Goal: Information Seeking & Learning: Learn about a topic

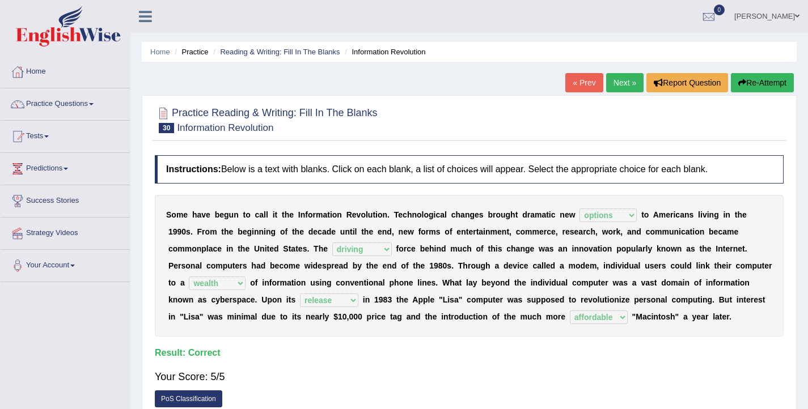
select select "options"
select select "driving"
select select "wealth"
select select "release"
select select "affordable"
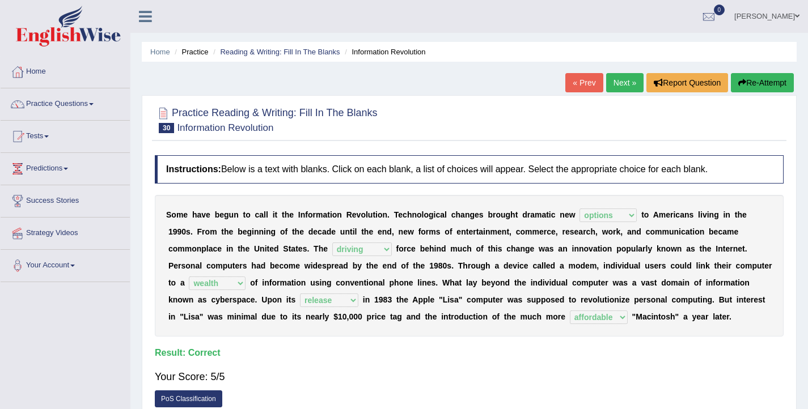
click at [613, 89] on link "Next »" at bounding box center [624, 82] width 37 height 19
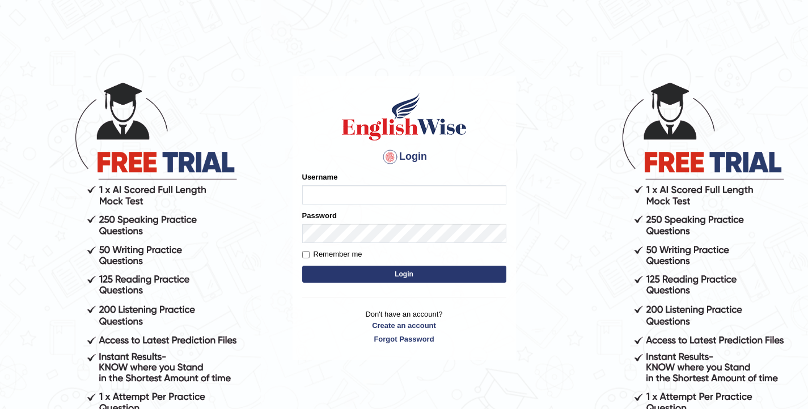
type input "elhamdavoodi"
click at [409, 278] on button "Login" at bounding box center [404, 274] width 204 height 17
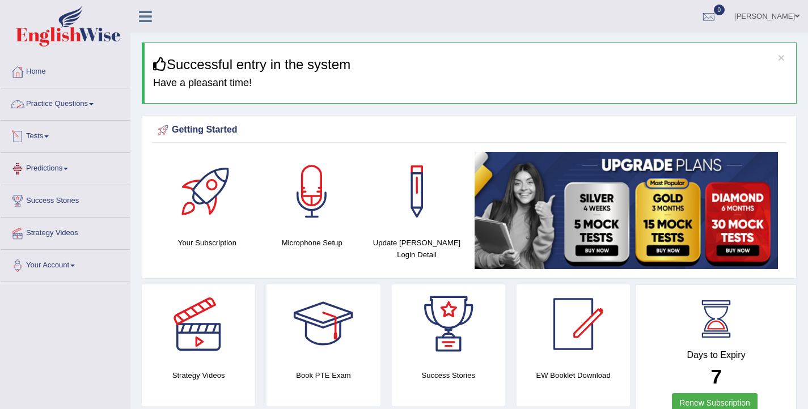
click at [51, 98] on link "Practice Questions" at bounding box center [65, 102] width 129 height 28
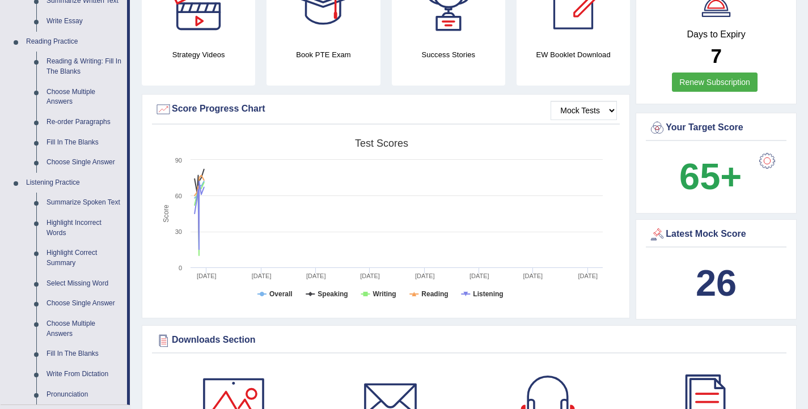
scroll to position [335, 0]
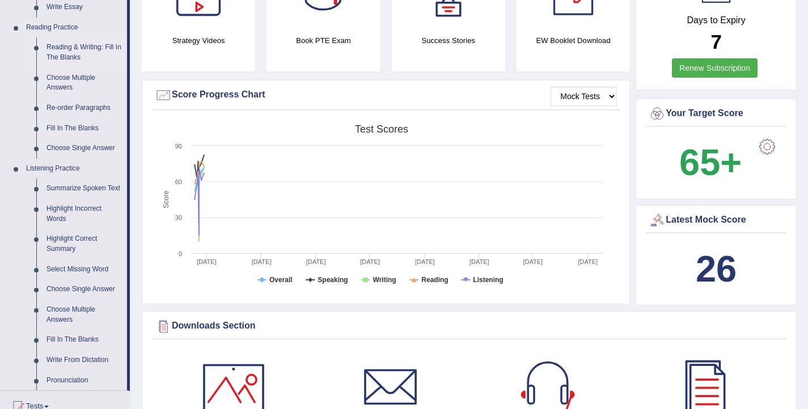
click at [71, 58] on link "Reading & Writing: Fill In The Blanks" at bounding box center [84, 52] width 86 height 30
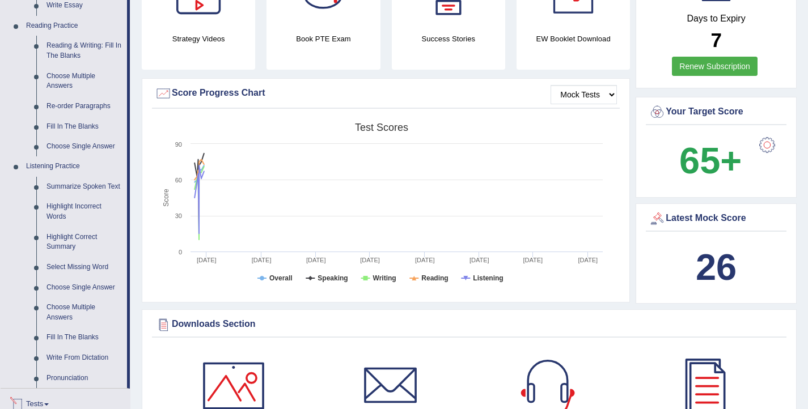
scroll to position [770, 0]
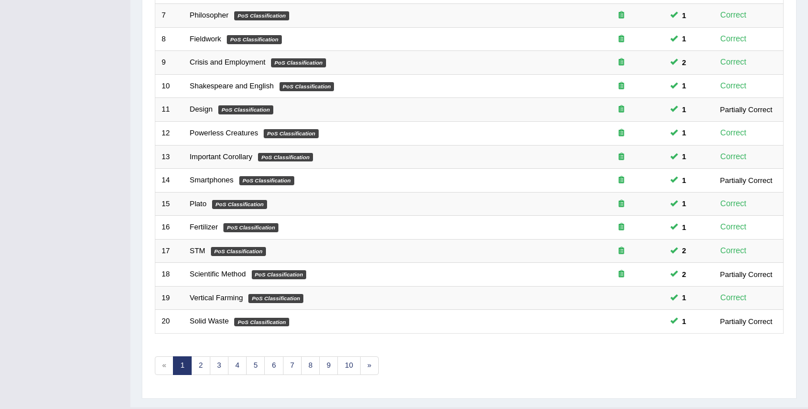
scroll to position [341, 0]
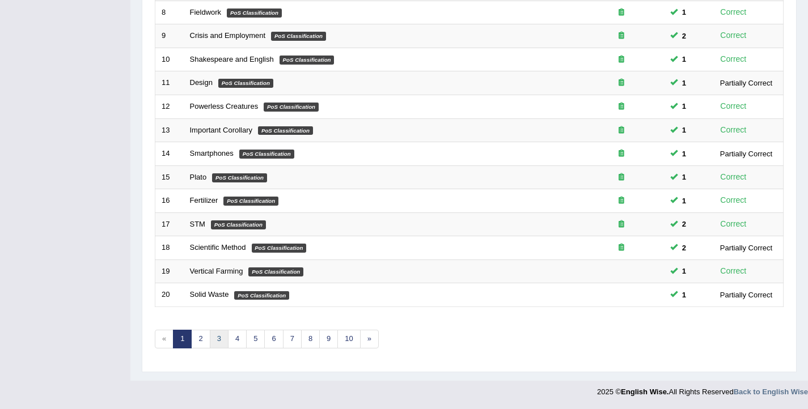
click at [221, 337] on link "3" at bounding box center [219, 339] width 19 height 19
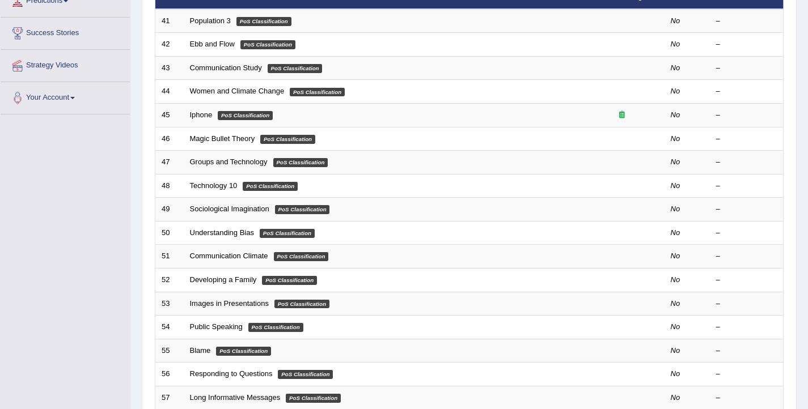
scroll to position [341, 0]
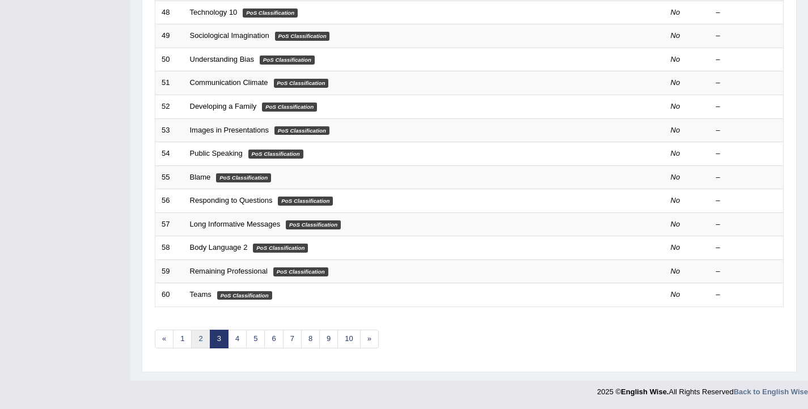
click at [199, 341] on link "2" at bounding box center [200, 339] width 19 height 19
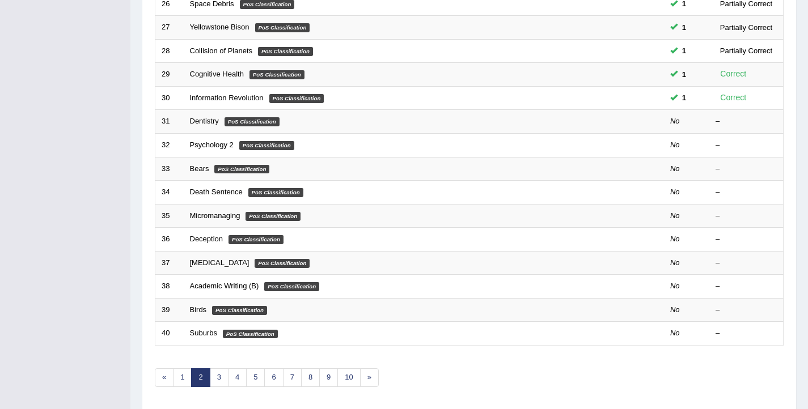
scroll to position [306, 0]
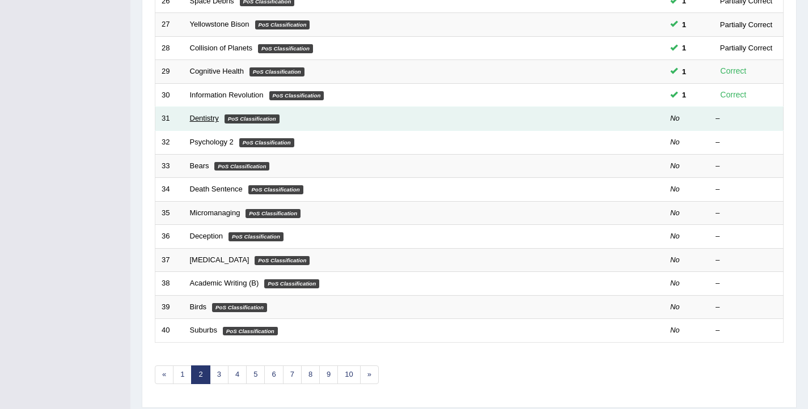
click at [197, 117] on link "Dentistry" at bounding box center [204, 118] width 29 height 9
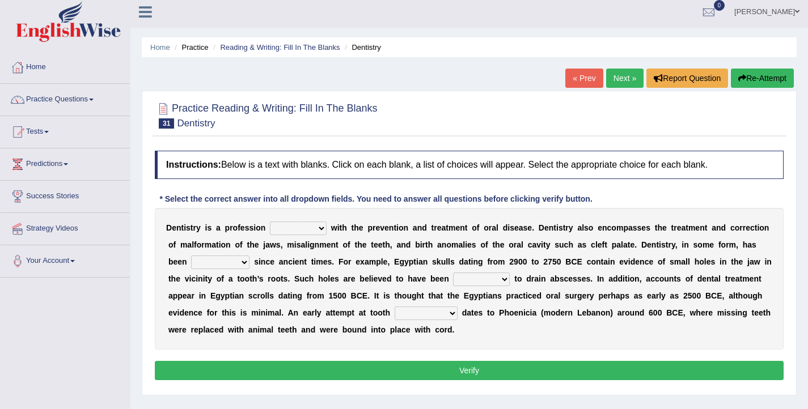
scroll to position [17, 0]
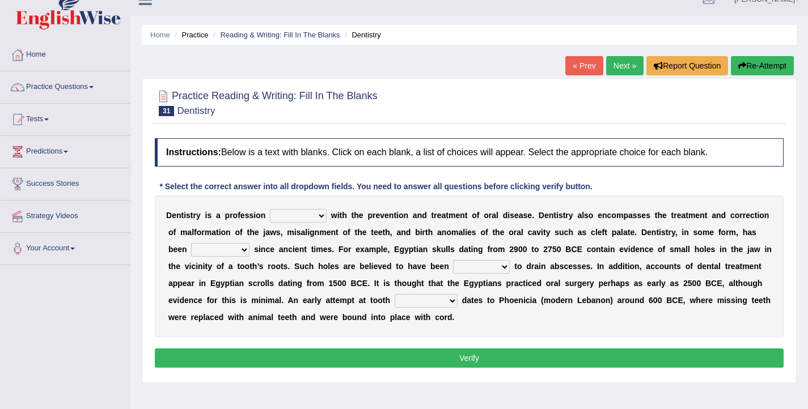
click at [314, 215] on select "agreed dealt concerned taken" at bounding box center [298, 216] width 57 height 14
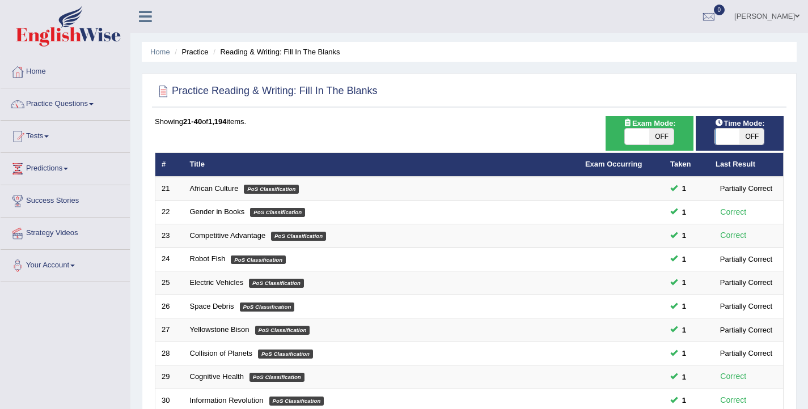
click at [729, 140] on span at bounding box center [728, 137] width 24 height 16
checkbox input "true"
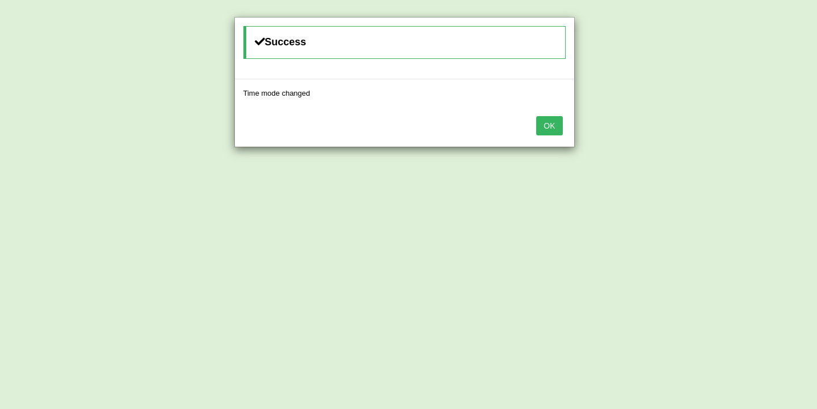
click at [547, 132] on button "OK" at bounding box center [549, 125] width 26 height 19
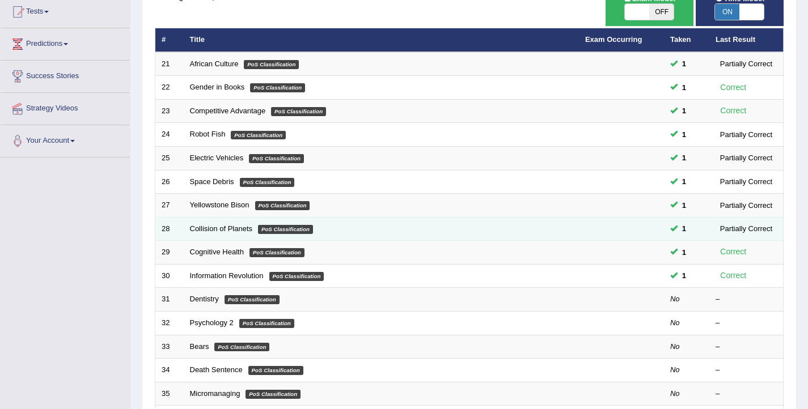
scroll to position [136, 0]
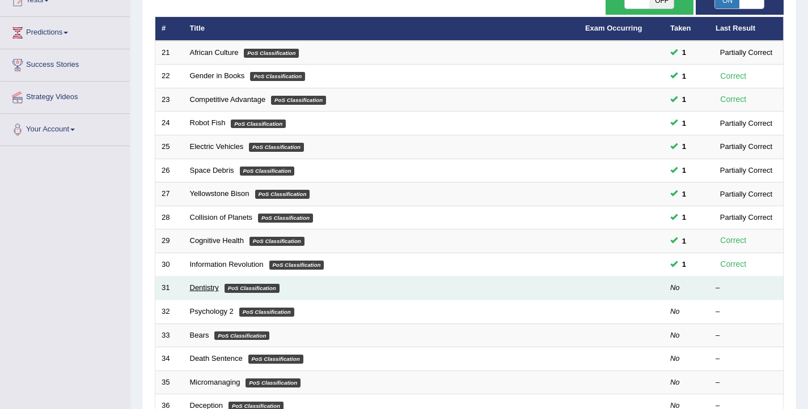
click at [201, 288] on link "Dentistry" at bounding box center [204, 288] width 29 height 9
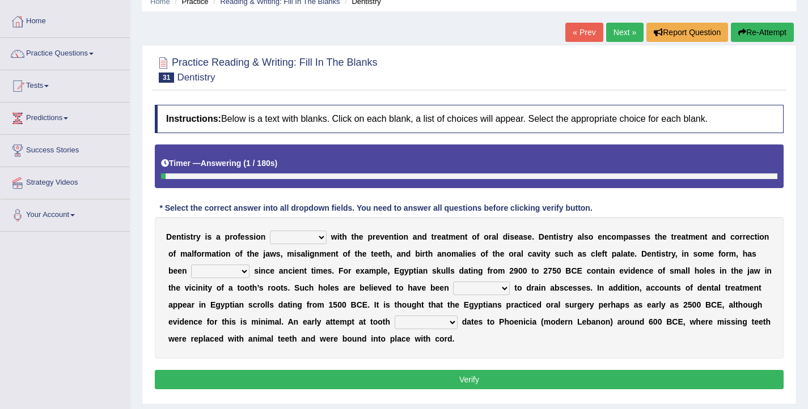
scroll to position [53, 0]
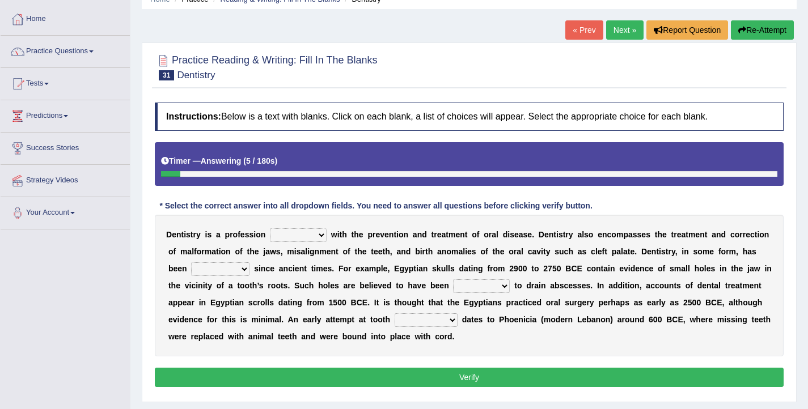
click at [320, 238] on select "agreed dealt concerned taken" at bounding box center [298, 236] width 57 height 14
select select "dealt"
click at [270, 229] on select "agreed dealt concerned taken" at bounding box center [298, 236] width 57 height 14
click at [210, 270] on select "criticized replaced practiced abandoned" at bounding box center [220, 270] width 58 height 14
select select "practiced"
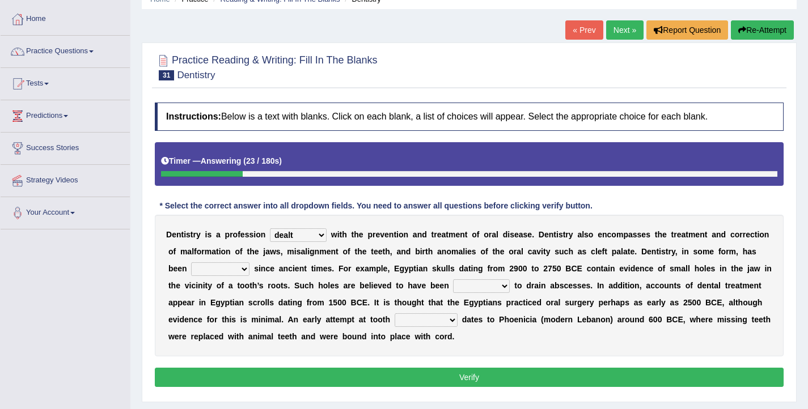
click at [191, 263] on select "criticized replaced practiced abandoned" at bounding box center [220, 270] width 58 height 14
click at [464, 286] on select "fluctuated laminated drilled sealed" at bounding box center [481, 287] width 57 height 14
click at [453, 280] on select "fluctuated laminated drilled sealed" at bounding box center [481, 287] width 57 height 14
click at [456, 285] on select "fluctuated laminated drilled sealed" at bounding box center [481, 287] width 57 height 14
select select "drilled"
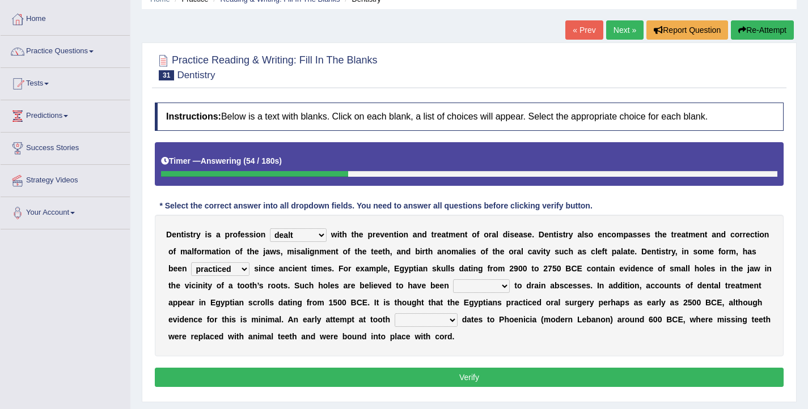
click at [453, 280] on select "fluctuated laminated drilled sealed" at bounding box center [481, 287] width 57 height 14
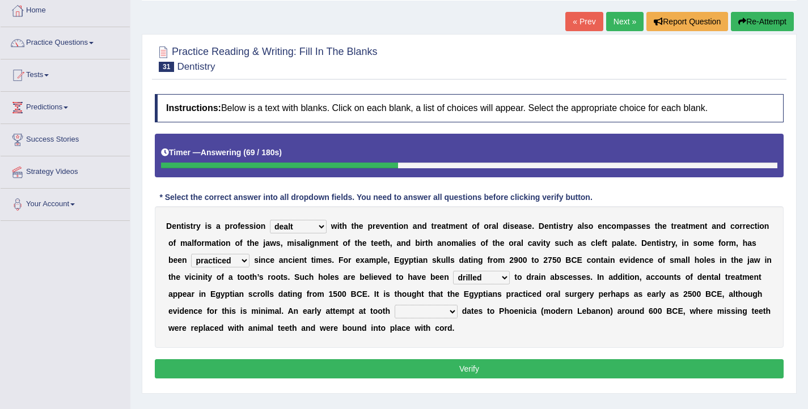
scroll to position [62, 0]
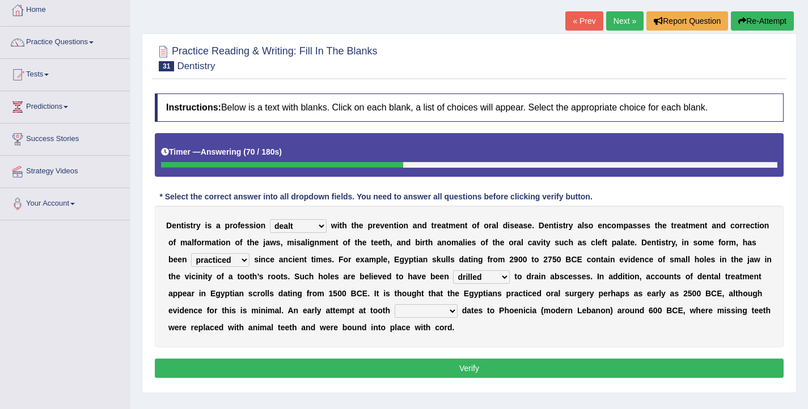
click at [417, 313] on select "reparation sacrament restitution replacement" at bounding box center [426, 311] width 63 height 14
select select "replacement"
click at [395, 304] on select "reparation sacrament restitution replacement" at bounding box center [426, 311] width 63 height 14
click at [407, 311] on select "reparation sacrament restitution replacement" at bounding box center [426, 311] width 63 height 14
click at [461, 365] on button "Verify" at bounding box center [469, 368] width 629 height 19
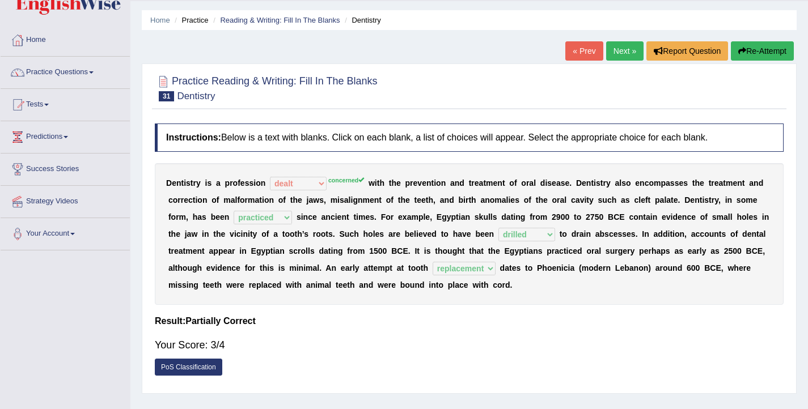
scroll to position [0, 0]
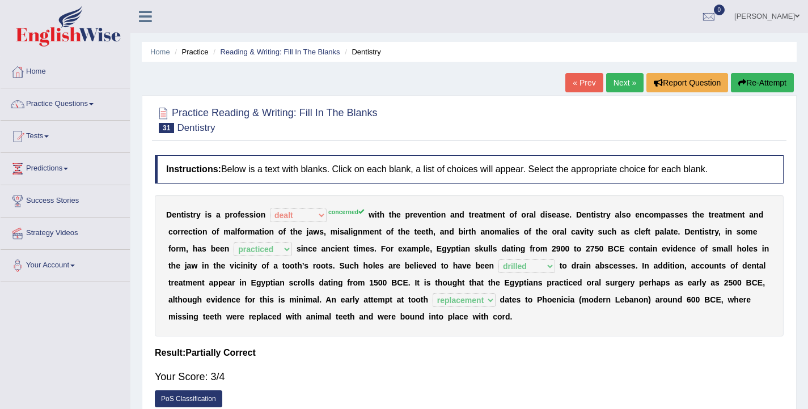
click at [608, 90] on link "Next »" at bounding box center [624, 82] width 37 height 19
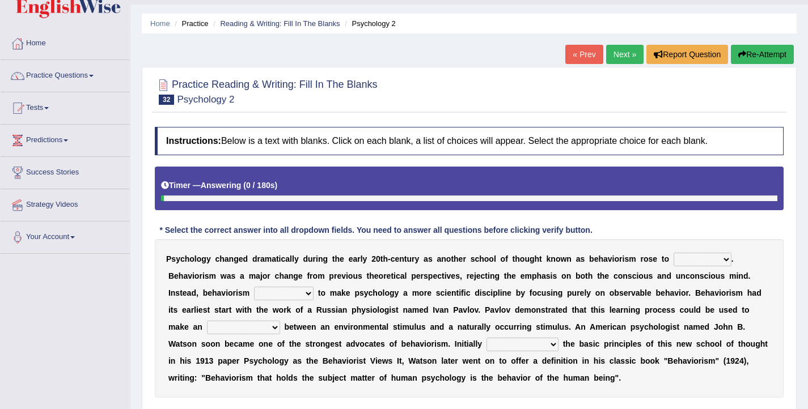
scroll to position [44, 0]
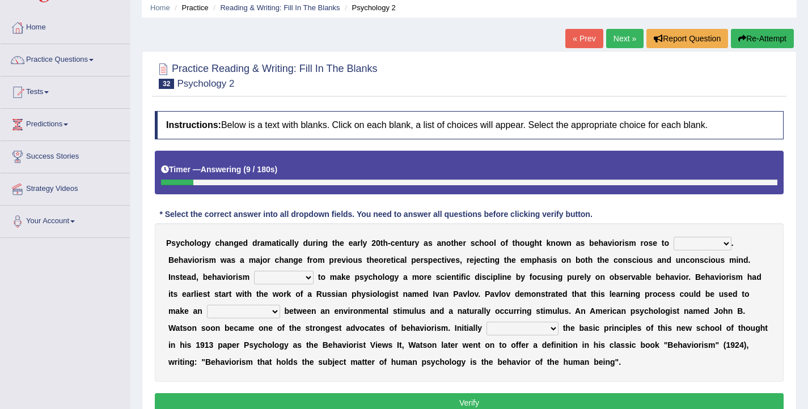
click at [683, 246] on select "dominance temptation challenge temper" at bounding box center [703, 244] width 58 height 14
select select "dominance"
click at [674, 237] on select "dominance temptation challenge temper" at bounding box center [703, 244] width 58 height 14
click at [281, 273] on select "reproached reproved strove rewove" at bounding box center [284, 278] width 60 height 14
select select "reproached"
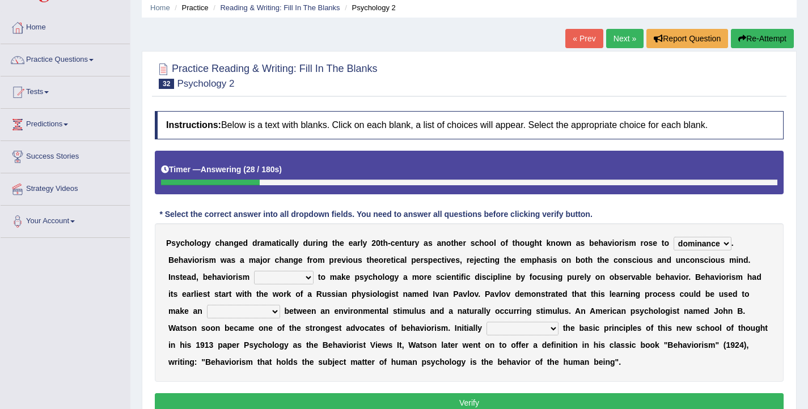
click at [254, 271] on select "reproached reproved strove rewove" at bounding box center [284, 278] width 60 height 14
click at [218, 311] on select "acclimatization association union combination" at bounding box center [243, 312] width 73 height 14
select select "association"
click at [207, 305] on select "acclimatization association union combination" at bounding box center [243, 312] width 73 height 14
click at [487, 335] on select "questioning foreshortening unburdening outlining" at bounding box center [523, 329] width 72 height 14
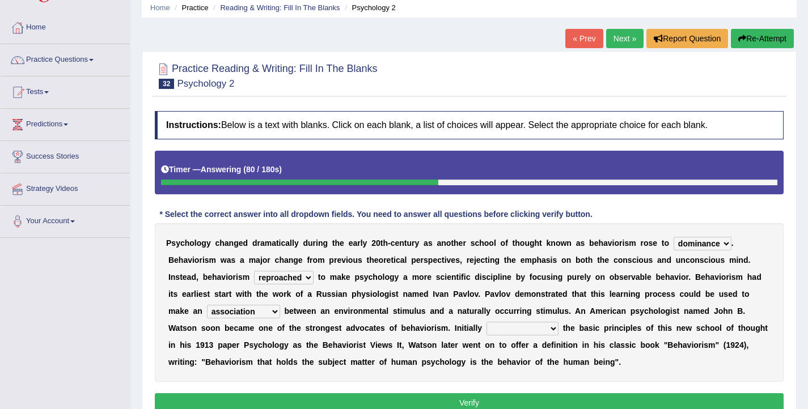
select select "outlining"
click at [487, 322] on select "questioning foreshortening unburdening outlining" at bounding box center [523, 329] width 72 height 14
click at [475, 400] on button "Verify" at bounding box center [469, 403] width 629 height 19
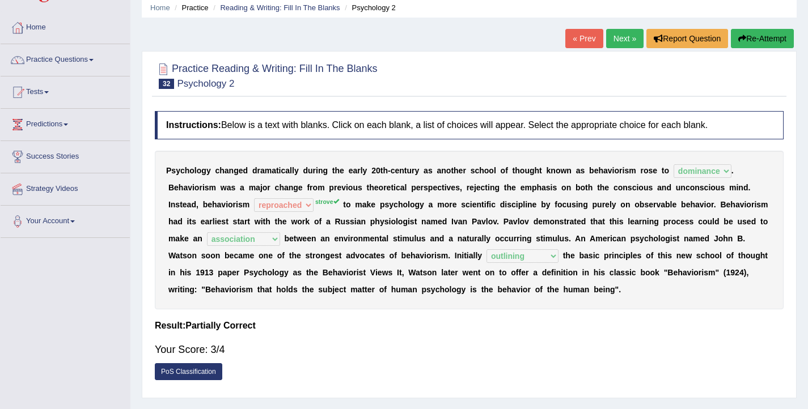
click at [620, 41] on link "Next »" at bounding box center [624, 38] width 37 height 19
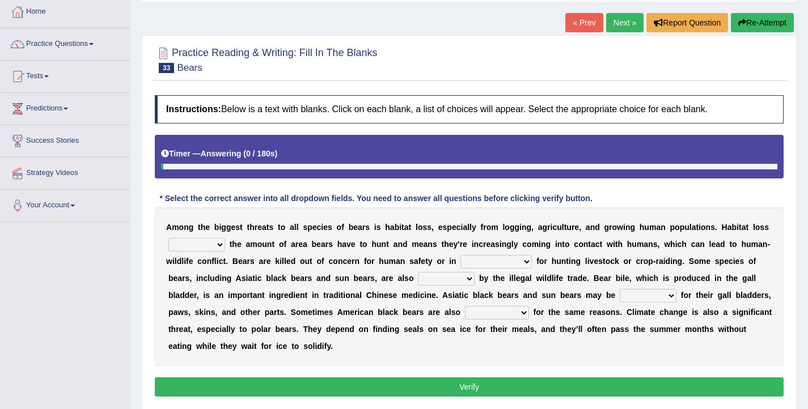
scroll to position [109, 0]
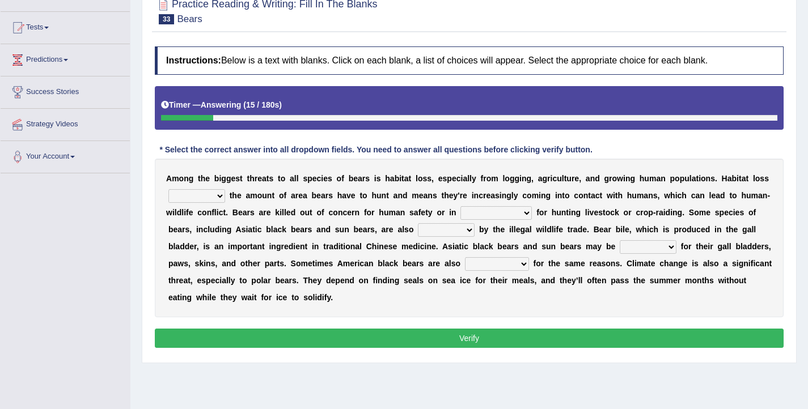
click at [193, 197] on select "increases reduces complies interacts" at bounding box center [196, 196] width 57 height 14
select select "reduces"
click at [168, 189] on select "increases reduces complies interacts" at bounding box center [196, 196] width 57 height 14
click at [473, 212] on select "coalition retaliation appreciation disinformation" at bounding box center [495, 213] width 71 height 14
select select "coalition"
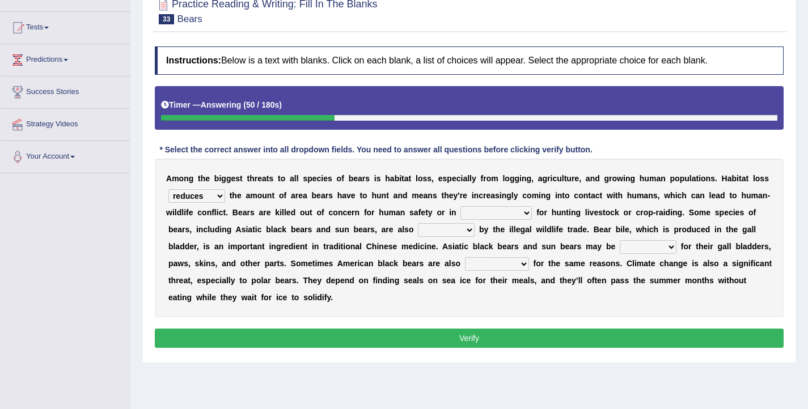
click at [460, 206] on select "coalition retaliation appreciation disinformation" at bounding box center [495, 213] width 71 height 14
click at [437, 234] on select "protected prohibited fattened threatened" at bounding box center [446, 230] width 57 height 14
select select "threatened"
click at [418, 223] on select "protected prohibited fattened threatened" at bounding box center [446, 230] width 57 height 14
click at [627, 251] on select "poached squelched coached blenched" at bounding box center [648, 247] width 57 height 14
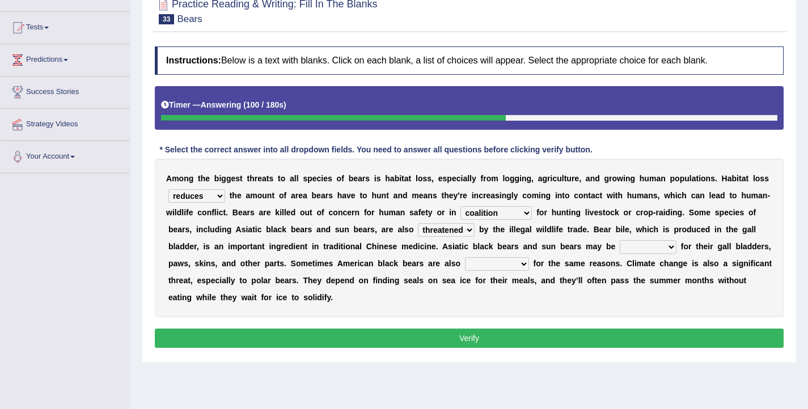
select select "poached"
click at [620, 240] on select "poached squelched coached blenched" at bounding box center [648, 247] width 57 height 14
click at [490, 261] on select "begot foreseen encountered targeted" at bounding box center [497, 264] width 64 height 14
select select "targeted"
click at [466, 257] on select "begot foreseen encountered targeted" at bounding box center [497, 264] width 64 height 14
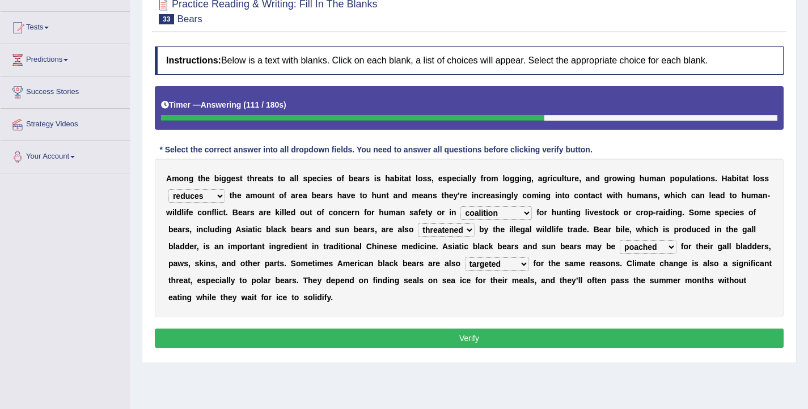
click at [634, 247] on select "poached squelched coached blenched" at bounding box center [648, 247] width 57 height 14
click at [468, 343] on button "Verify" at bounding box center [469, 338] width 629 height 19
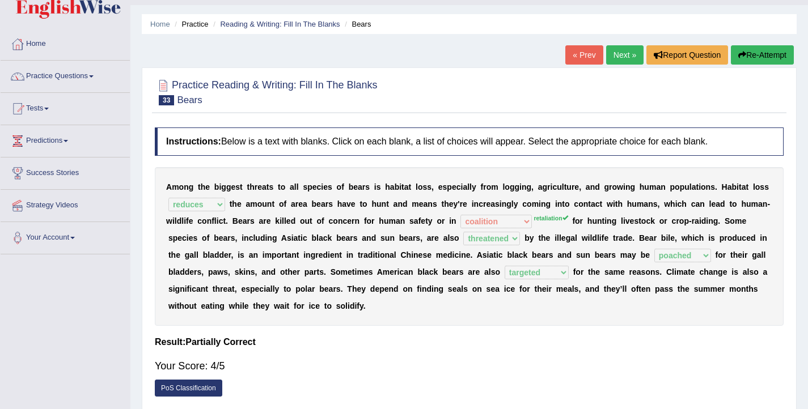
scroll to position [0, 0]
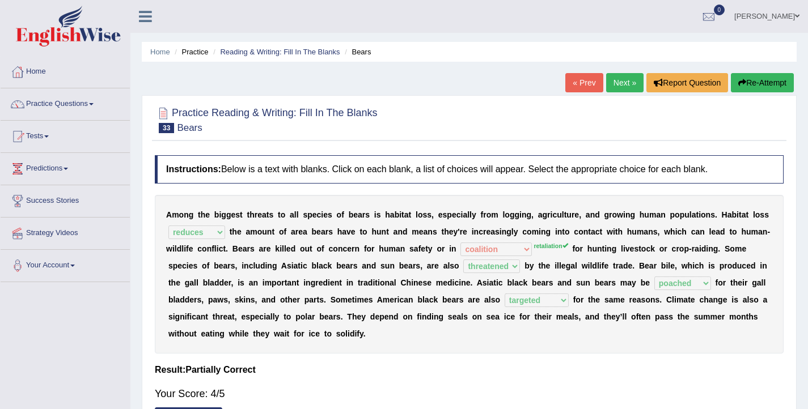
click at [610, 79] on link "Next »" at bounding box center [624, 82] width 37 height 19
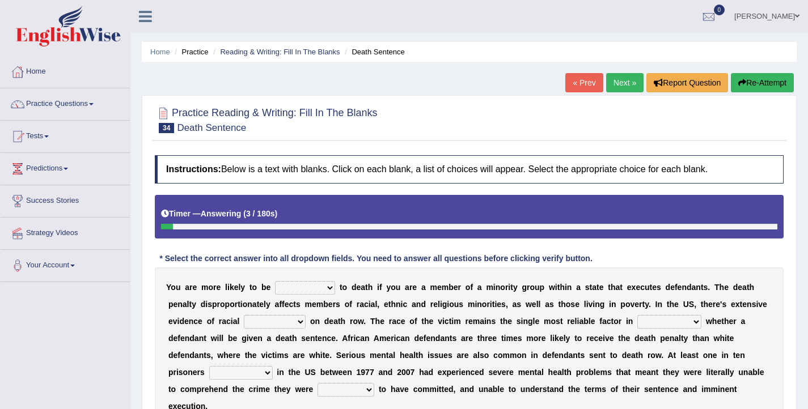
click at [305, 291] on select "penalized blamed complained sentenced" at bounding box center [305, 288] width 60 height 14
select select "sentenced"
click at [275, 281] on select "penalized blamed complained sentenced" at bounding box center [305, 288] width 60 height 14
click at [265, 324] on select "bias equality appearance background" at bounding box center [275, 322] width 62 height 14
select select "bias"
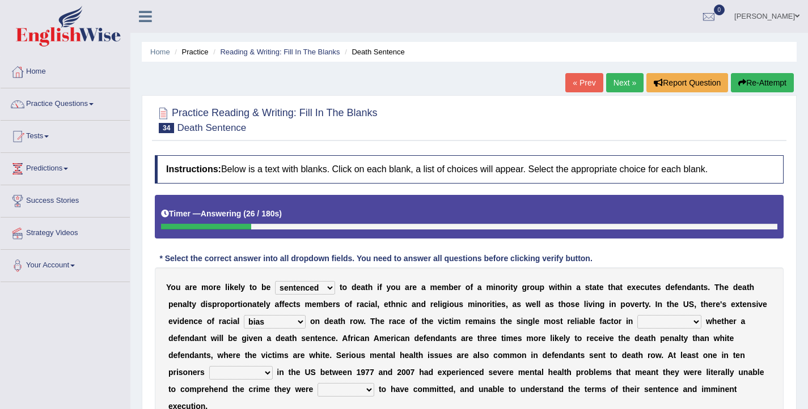
click at [244, 315] on select "bias equality appearance background" at bounding box center [275, 322] width 62 height 14
click at [647, 324] on select "determining adjoining undermining examining" at bounding box center [669, 322] width 64 height 14
select select "determining"
click at [637, 315] on select "determining adjoining undermining examining" at bounding box center [669, 322] width 64 height 14
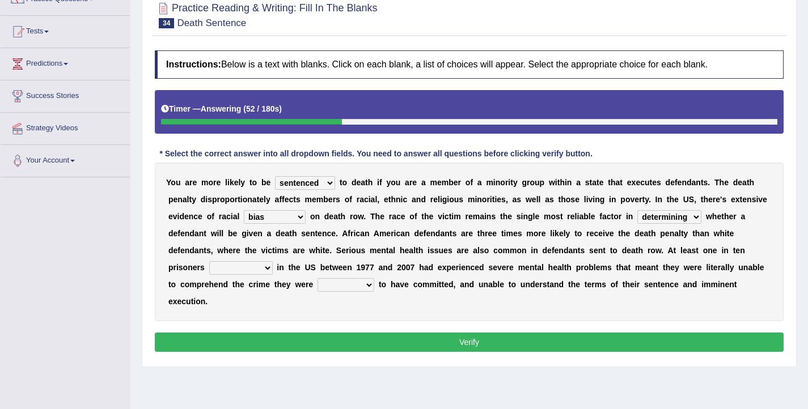
scroll to position [105, 0]
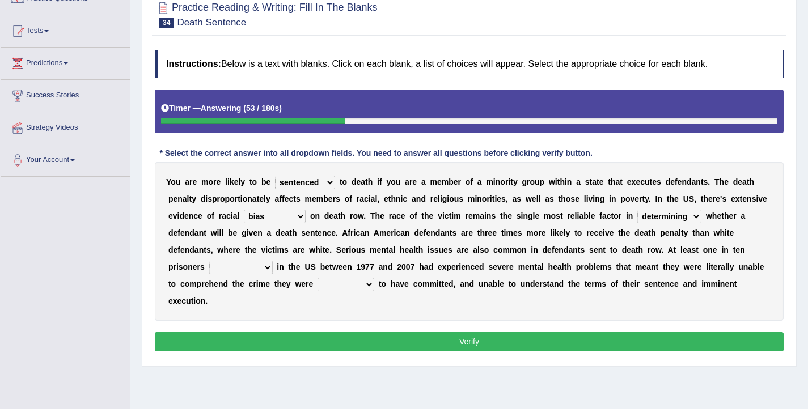
click at [253, 267] on select "electrocuted persecuted executed captured" at bounding box center [241, 268] width 64 height 14
select select "executed"
click at [209, 261] on select "electrocuted persecuted executed captured" at bounding box center [241, 268] width 64 height 14
click at [322, 285] on select "alleged acclaimed persuaded claimed" at bounding box center [346, 285] width 57 height 14
select select "claimed"
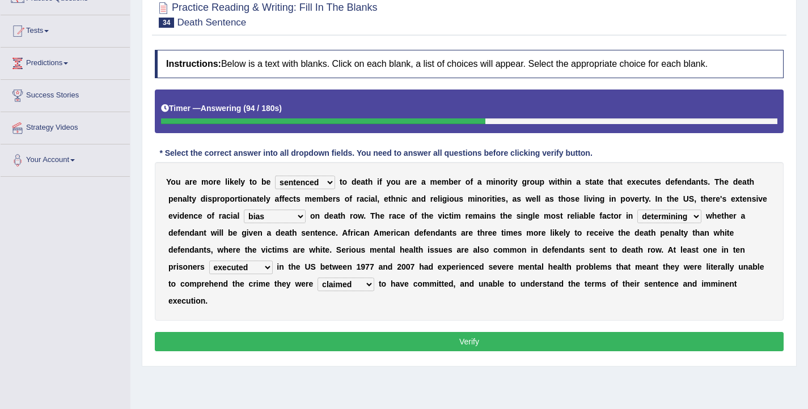
click at [318, 278] on select "alleged acclaimed persuaded claimed" at bounding box center [346, 285] width 57 height 14
click at [342, 337] on button "Verify" at bounding box center [469, 341] width 629 height 19
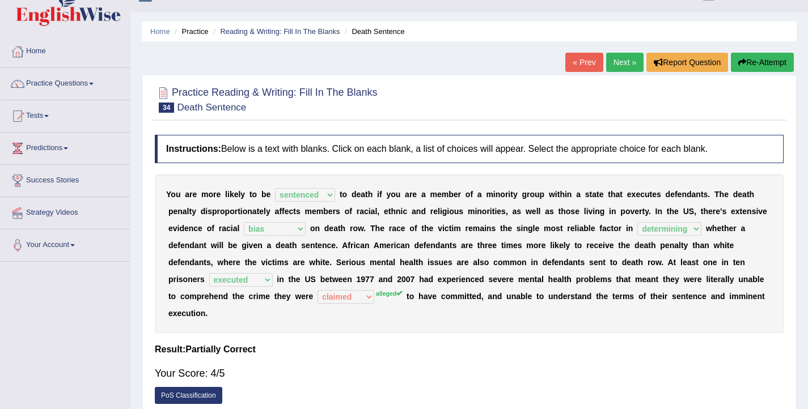
scroll to position [20, 0]
click at [617, 58] on link "Next »" at bounding box center [624, 62] width 37 height 19
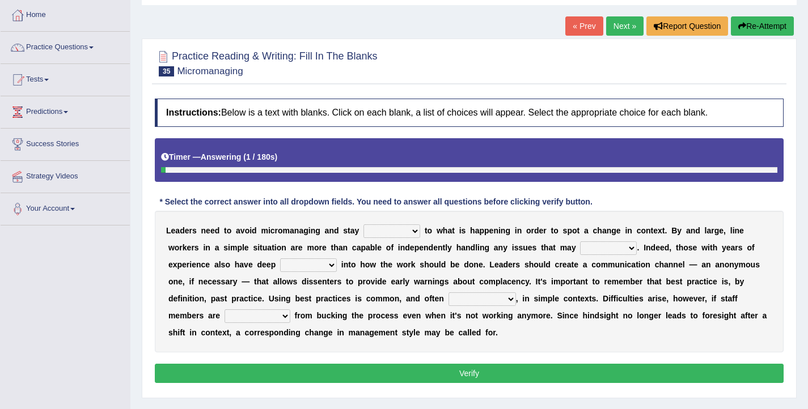
scroll to position [70, 0]
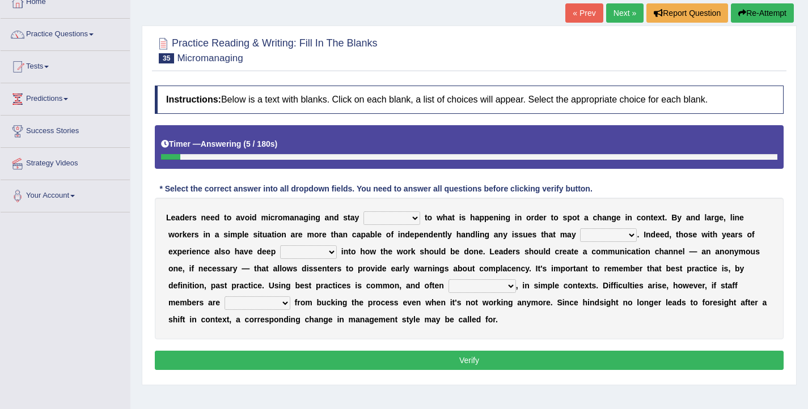
click at [386, 219] on select "complied connected precise concise" at bounding box center [391, 219] width 57 height 14
select select "complied"
click at [363, 212] on select "complied connected precise concise" at bounding box center [391, 219] width 57 height 14
click at [581, 235] on select "apprise rise encounter arise" at bounding box center [608, 236] width 57 height 14
select select "arise"
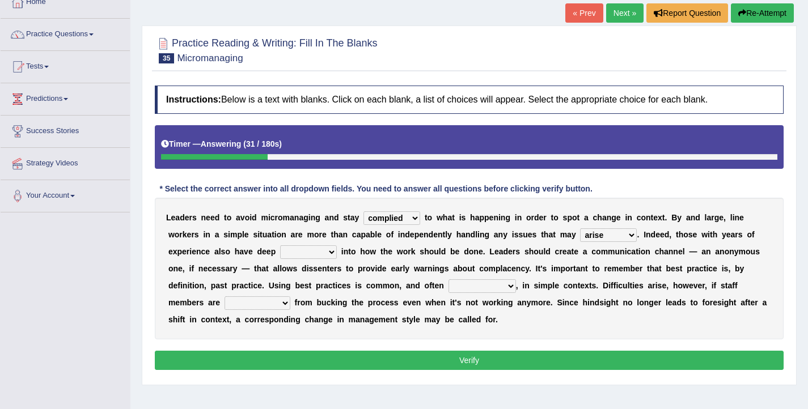
click at [580, 229] on select "apprise rise encounter arise" at bounding box center [608, 236] width 57 height 14
click at [328, 254] on select "incursion insight indignity indication" at bounding box center [308, 253] width 57 height 14
select select "insight"
click at [280, 246] on select "incursion insight indignity indication" at bounding box center [308, 253] width 57 height 14
click at [466, 284] on select "inappropriate apprehensive appropriate forbidden" at bounding box center [482, 287] width 67 height 14
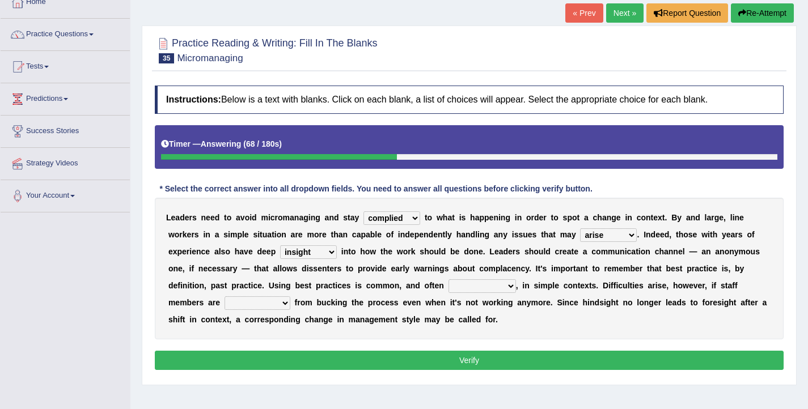
select select "appropriate"
click at [449, 280] on select "inappropriate apprehensive appropriate forbidden" at bounding box center [482, 287] width 67 height 14
click at [239, 304] on select "disarranged disinclined discouraged disintegrated" at bounding box center [258, 304] width 66 height 14
select select "discouraged"
click at [225, 297] on select "disarranged disinclined discouraged disintegrated" at bounding box center [258, 304] width 66 height 14
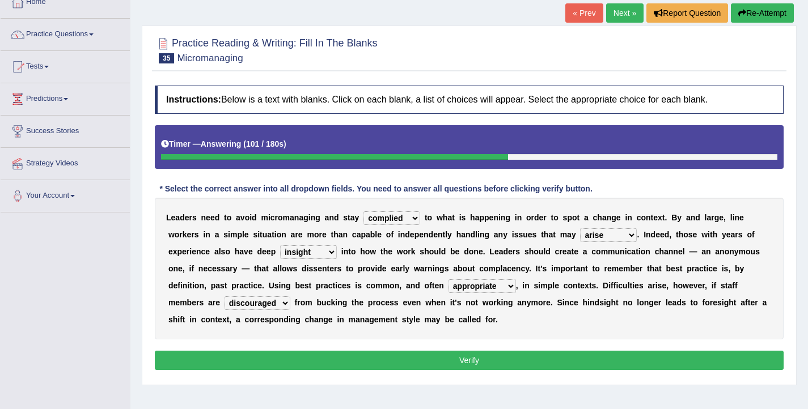
click at [306, 364] on button "Verify" at bounding box center [469, 360] width 629 height 19
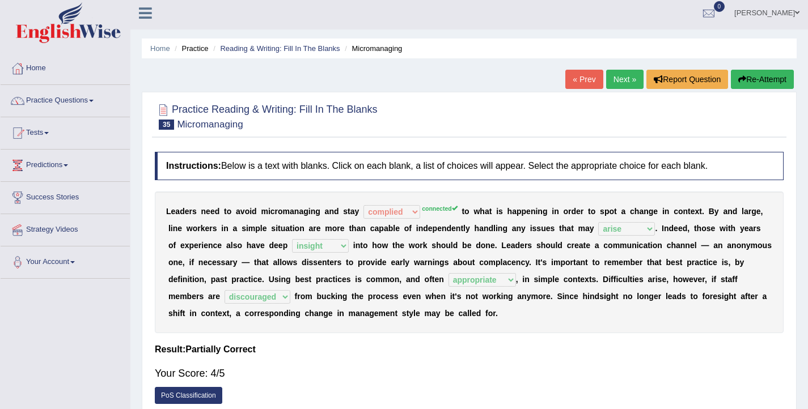
scroll to position [0, 0]
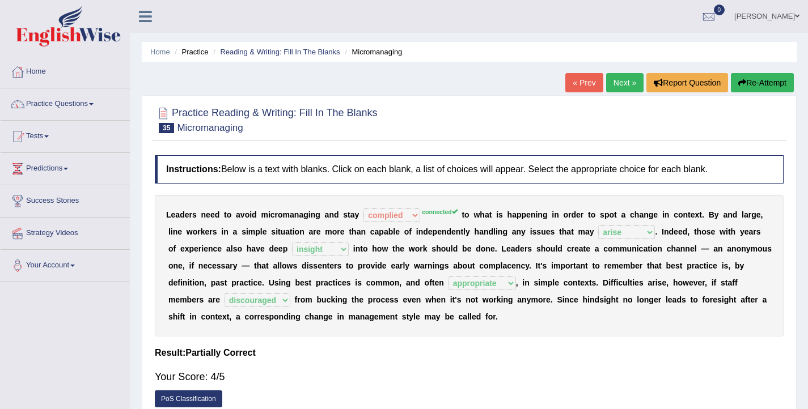
click at [621, 91] on link "Next »" at bounding box center [624, 82] width 37 height 19
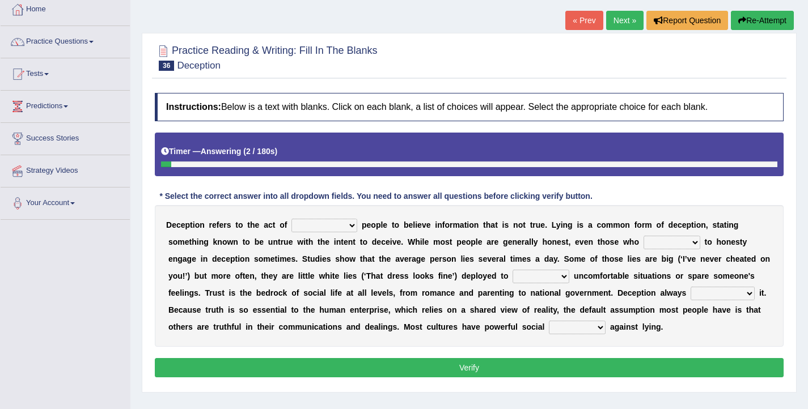
scroll to position [84, 0]
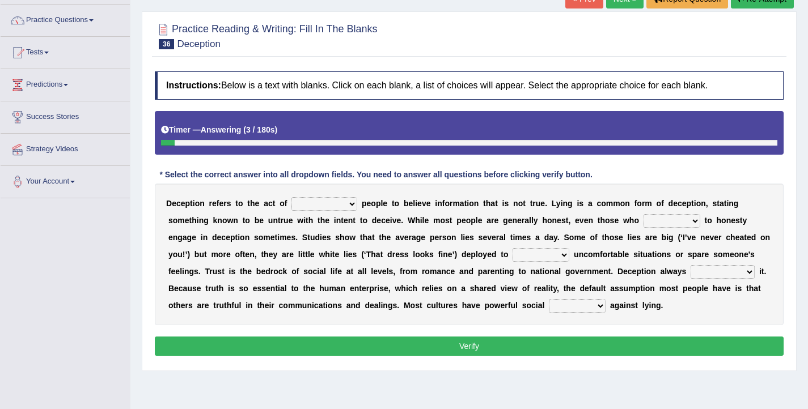
click at [325, 206] on select "discouraging forbidding detecting encouraging" at bounding box center [324, 204] width 66 height 14
select select "encouraging"
click at [293, 197] on select "discouraging forbidding detecting encouraging" at bounding box center [324, 204] width 66 height 14
click at [654, 218] on select "describe prescribe inscribe subscribe" at bounding box center [672, 221] width 57 height 14
select select "subscribe"
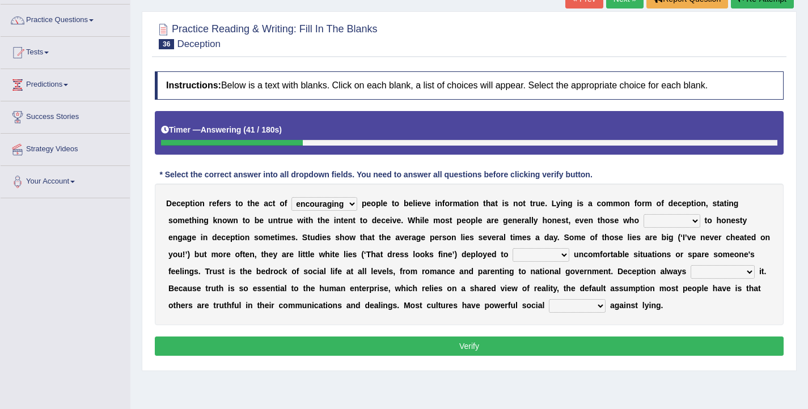
click at [644, 214] on select "describe prescribe inscribe subscribe" at bounding box center [672, 221] width 57 height 14
click at [513, 255] on select "contest illuminate disguise avoid" at bounding box center [541, 255] width 57 height 14
select select "disguise"
click at [513, 248] on select "contest illuminate disguise avoid" at bounding box center [541, 255] width 57 height 14
click at [564, 307] on select "ejections sanctions fractions inductions" at bounding box center [577, 306] width 57 height 14
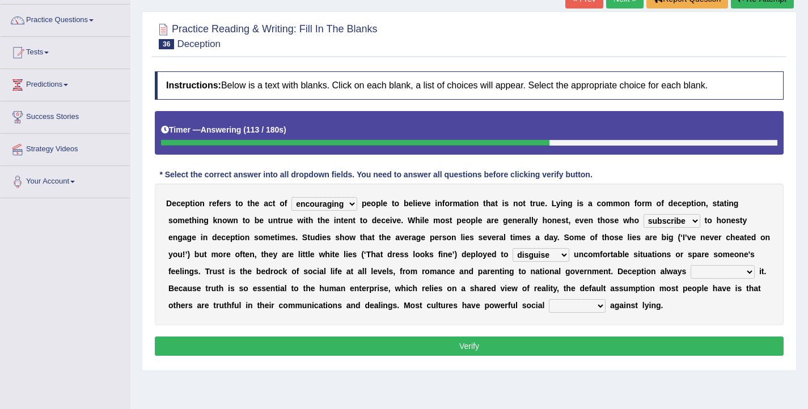
select select "sanctions"
click at [549, 299] on select "ejections sanctions fractions inductions" at bounding box center [577, 306] width 57 height 14
click at [562, 352] on button "Verify" at bounding box center [469, 346] width 629 height 19
click at [708, 273] on select "undermines underscores undertakes underwrites" at bounding box center [723, 272] width 64 height 14
select select "undertakes"
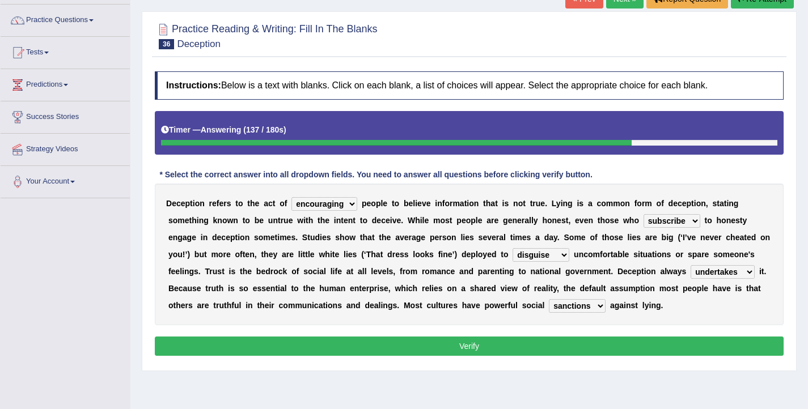
click at [691, 265] on select "undermines underscores undertakes underwrites" at bounding box center [723, 272] width 64 height 14
click at [568, 350] on button "Verify" at bounding box center [469, 346] width 629 height 19
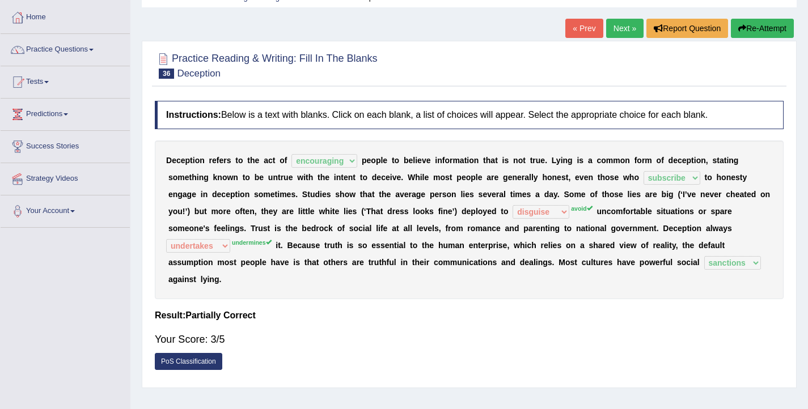
scroll to position [54, 0]
click at [616, 34] on link "Next »" at bounding box center [624, 28] width 37 height 19
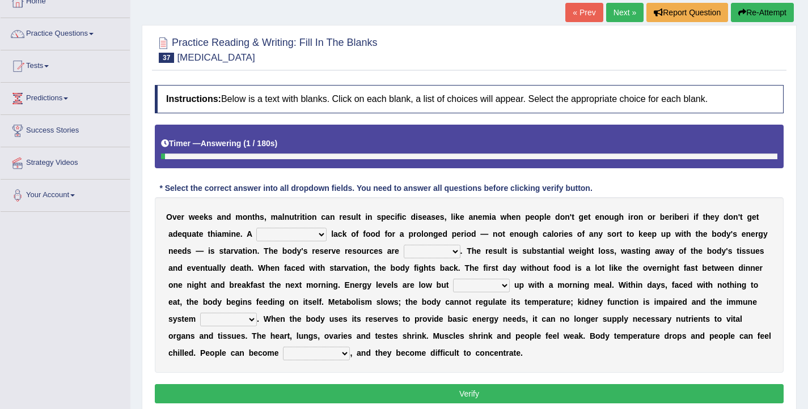
scroll to position [71, 0]
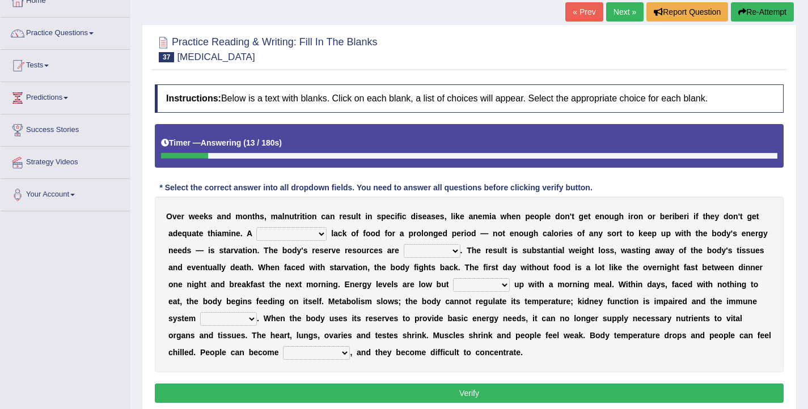
click at [282, 239] on select "severe distinguishing proper distinctive" at bounding box center [291, 234] width 70 height 14
select select "severe"
click at [257, 227] on select "severe distinguishing proper distinctive" at bounding box center [291, 234] width 70 height 14
click at [420, 255] on select "obsoleted depleted pelleted deleted" at bounding box center [432, 251] width 57 height 14
select select "depleted"
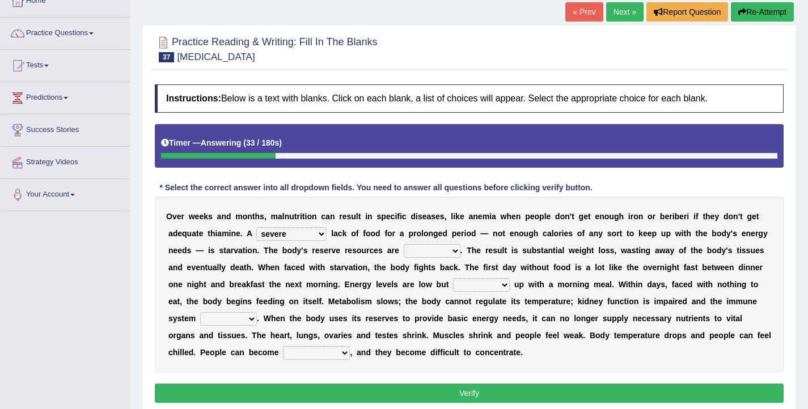
click at [404, 244] on select "obsoleted depleted pelleted deleted" at bounding box center [432, 251] width 57 height 14
click at [464, 282] on select "feed come chill pick" at bounding box center [481, 285] width 57 height 14
select select "feed"
click at [453, 278] on select "feed come chill pick" at bounding box center [481, 285] width 57 height 14
click at [244, 319] on select "deepens deafens weakens surpasses" at bounding box center [228, 319] width 57 height 14
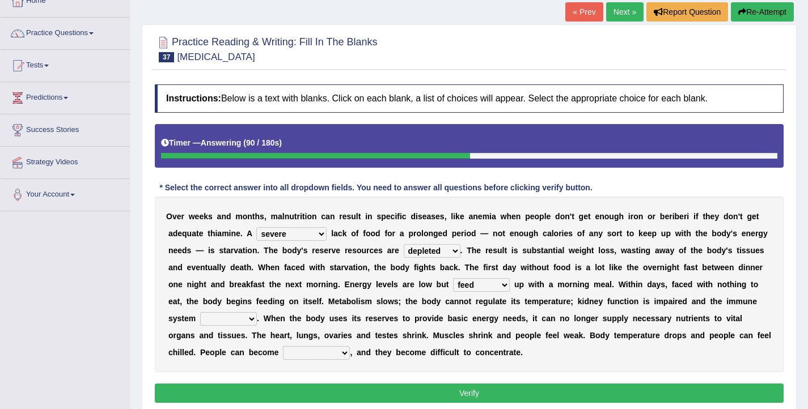
select select "surpasses"
click at [200, 312] on select "deepens deafens weakens surpasses" at bounding box center [228, 319] width 57 height 14
click at [283, 353] on select "irritable commutable indisputable transportable" at bounding box center [316, 353] width 67 height 14
select select "irritable"
click at [283, 346] on select "irritable commutable indisputable transportable" at bounding box center [316, 353] width 67 height 14
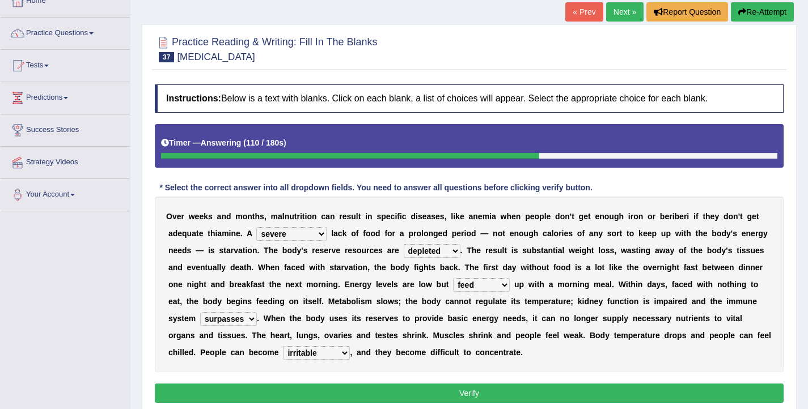
click at [400, 397] on button "Verify" at bounding box center [469, 393] width 629 height 19
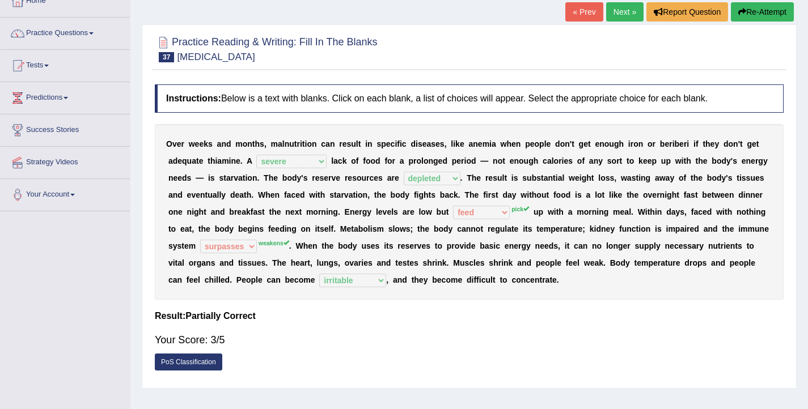
click at [624, 11] on link "Next »" at bounding box center [624, 11] width 37 height 19
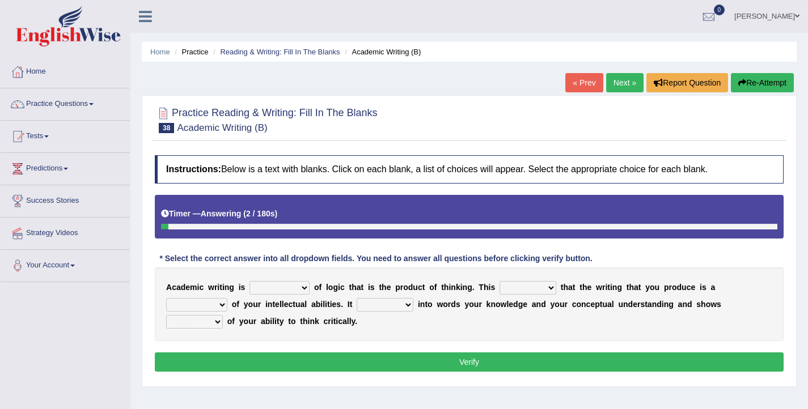
click at [295, 294] on select "expectation entitlement expression exchange" at bounding box center [279, 288] width 60 height 14
select select "expression"
click at [249, 281] on select "expectation entitlement expression exchange" at bounding box center [279, 288] width 60 height 14
click at [512, 293] on select "means questions stipulates answers" at bounding box center [528, 288] width 57 height 14
select select "means"
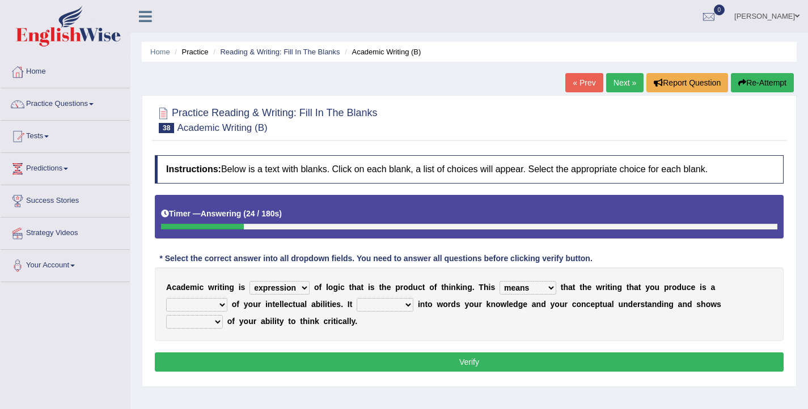
click at [500, 281] on select "means questions stipulates answers" at bounding box center [528, 288] width 57 height 14
click at [209, 306] on select "redundancy mission credit reflection" at bounding box center [196, 305] width 61 height 14
select select "reflection"
click at [166, 298] on select "redundancy mission credit reflection" at bounding box center [196, 305] width 61 height 14
click at [377, 307] on select "enriches shows allows puts" at bounding box center [385, 305] width 57 height 14
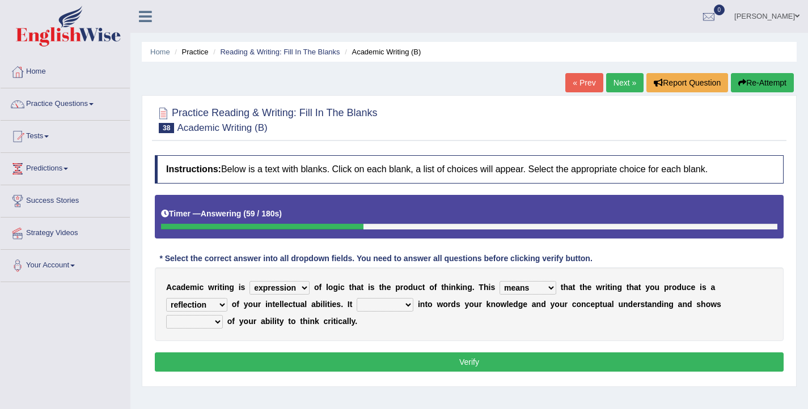
select select "puts"
click at [357, 298] on select "enriches shows allows puts" at bounding box center [385, 305] width 57 height 14
click at [217, 323] on select "hassle excuse capacity evidence" at bounding box center [194, 322] width 57 height 14
select select "evidence"
click at [166, 315] on select "hassle excuse capacity evidence" at bounding box center [194, 322] width 57 height 14
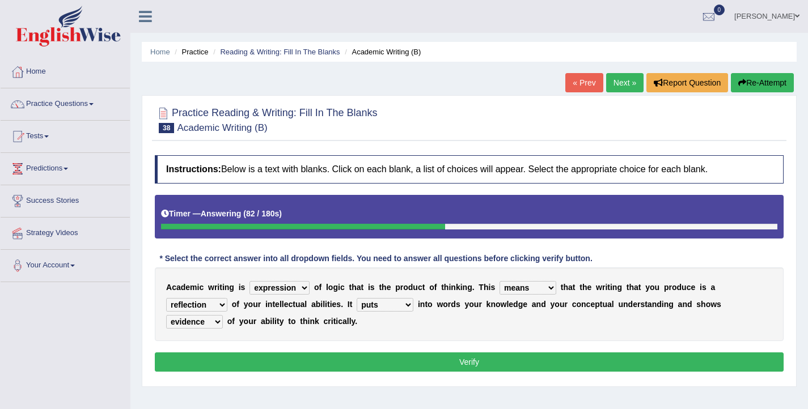
click at [238, 358] on button "Verify" at bounding box center [469, 362] width 629 height 19
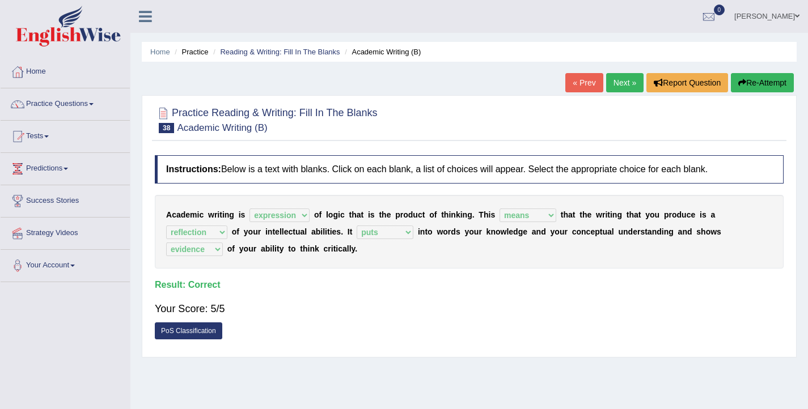
click at [614, 88] on link "Next »" at bounding box center [624, 82] width 37 height 19
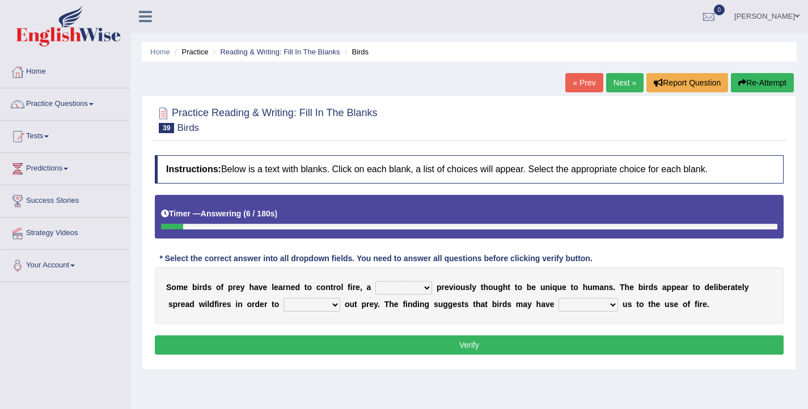
click at [394, 290] on select "question profile tale skill" at bounding box center [403, 288] width 57 height 14
select select "tale"
click at [375, 281] on select "question profile tale skill" at bounding box center [403, 288] width 57 height 14
click at [314, 306] on select "prevent limit span flush" at bounding box center [312, 305] width 57 height 14
select select "flush"
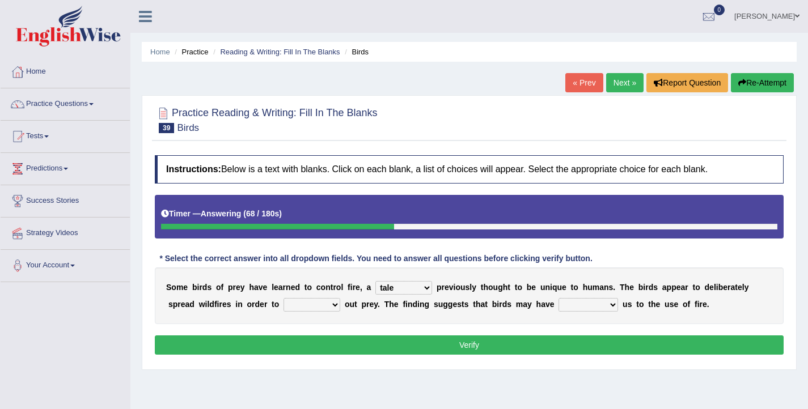
click at [284, 298] on select "prevent limit span flush" at bounding box center [312, 305] width 57 height 14
click at [586, 310] on select "prophesied beaten transmitted forced" at bounding box center [589, 305] width 60 height 14
select select "beaten"
click at [559, 298] on select "prophesied beaten transmitted forced" at bounding box center [589, 305] width 60 height 14
click at [459, 345] on button "Verify" at bounding box center [469, 345] width 629 height 19
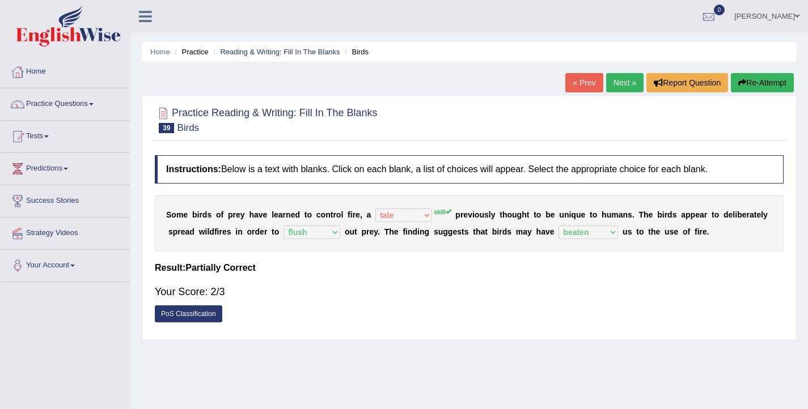
click at [619, 82] on link "Next »" at bounding box center [624, 82] width 37 height 19
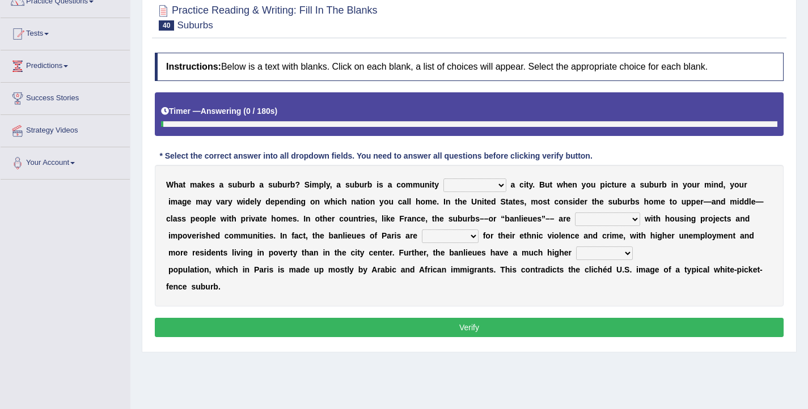
scroll to position [103, 0]
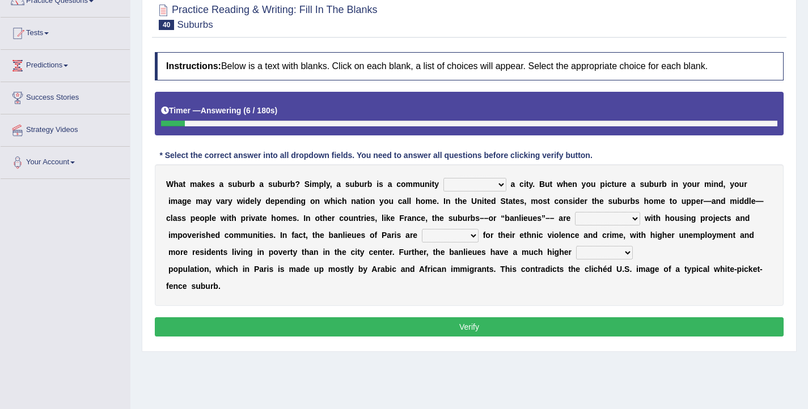
click at [458, 189] on select "lying locating situating surrounding" at bounding box center [474, 185] width 63 height 14
select select "surrounding"
click at [443, 178] on select "lying locating situating surrounding" at bounding box center [474, 185] width 63 height 14
click at [586, 219] on select "antonymous antibiotic synonymous synthetic" at bounding box center [607, 219] width 65 height 14
select select "synonymous"
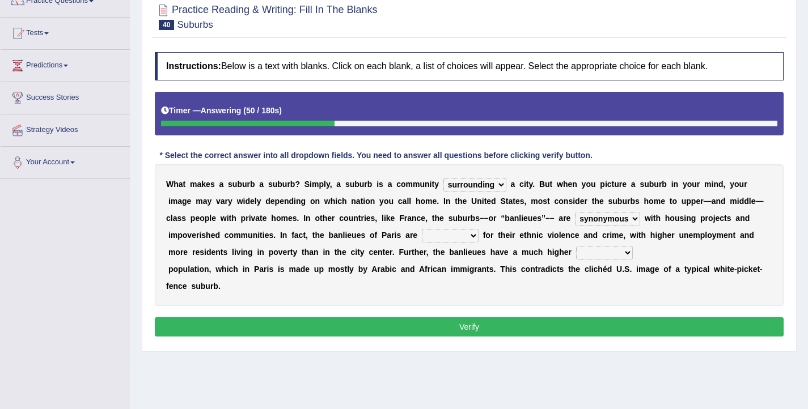
click at [575, 212] on select "antonymous antibiotic synonymous synthetic" at bounding box center [607, 219] width 65 height 14
click at [433, 240] on select "clamorous sensitive famous notorious" at bounding box center [450, 236] width 57 height 14
select select "notorious"
click at [422, 229] on select "clamorous sensitive famous notorious" at bounding box center [450, 236] width 57 height 14
click at [577, 253] on select "local young immigrant senior" at bounding box center [604, 253] width 57 height 14
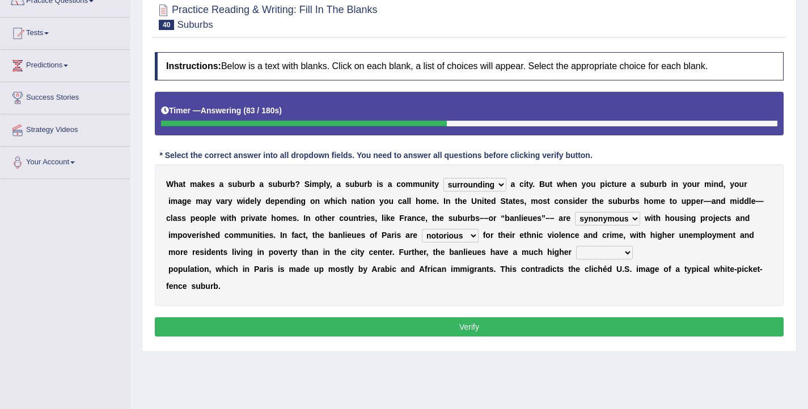
select select "immigrant"
click at [576, 246] on select "local young immigrant senior" at bounding box center [604, 253] width 57 height 14
click at [552, 327] on button "Verify" at bounding box center [469, 327] width 629 height 19
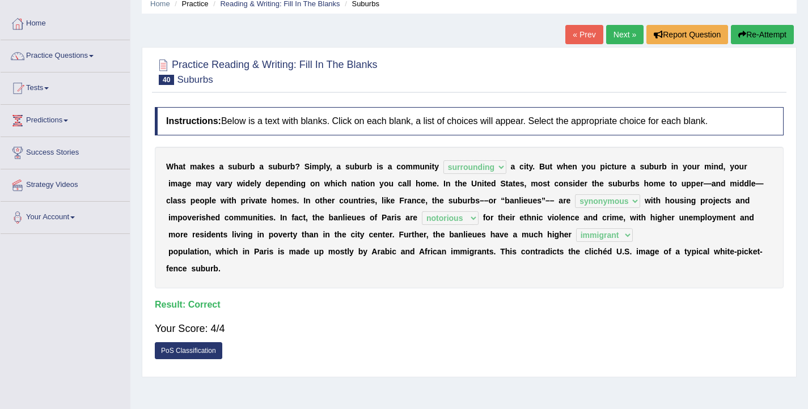
scroll to position [0, 0]
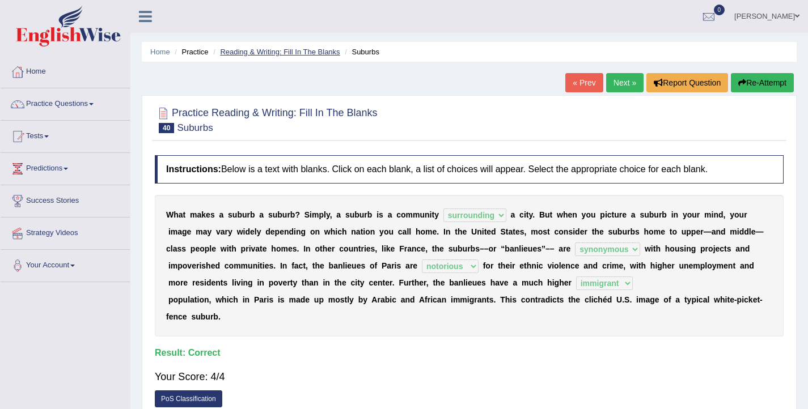
click at [257, 51] on link "Reading & Writing: Fill In The Blanks" at bounding box center [280, 52] width 120 height 9
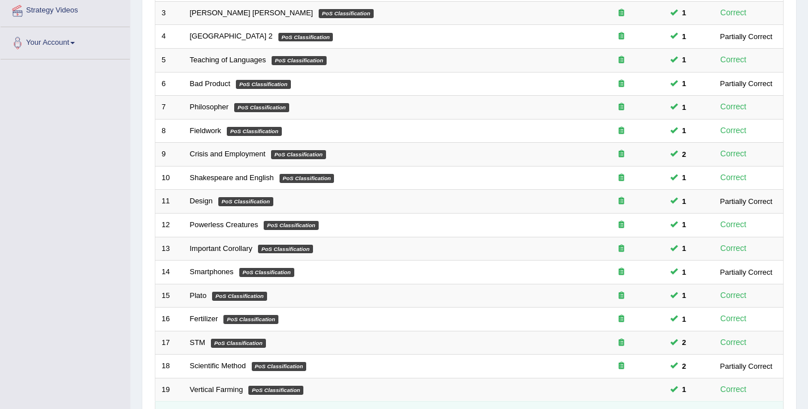
scroll to position [341, 0]
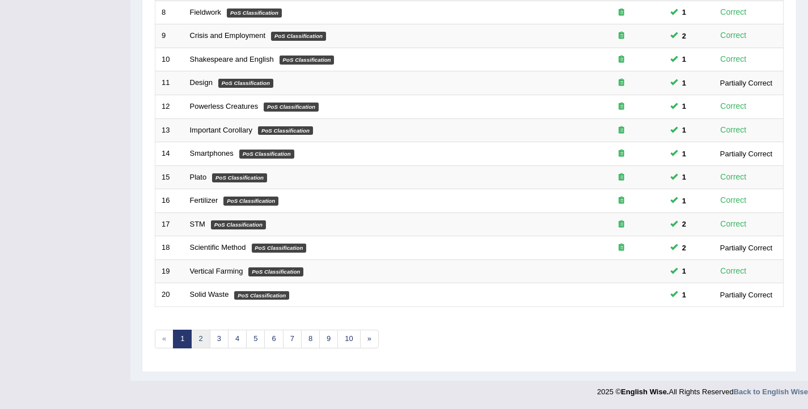
click at [198, 340] on link "2" at bounding box center [200, 339] width 19 height 19
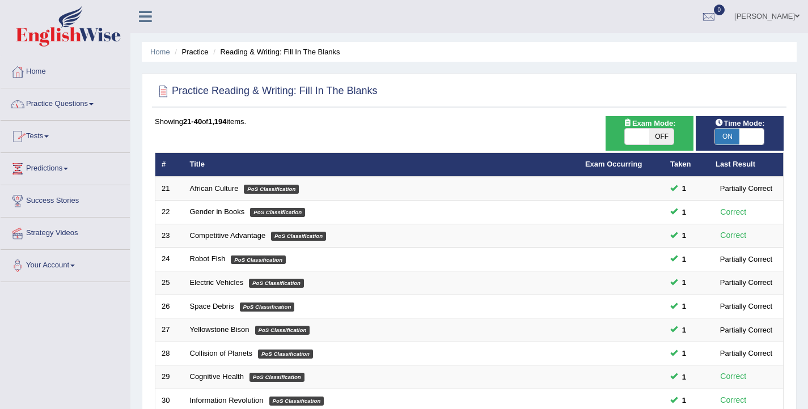
click at [52, 110] on link "Practice Questions" at bounding box center [65, 102] width 129 height 28
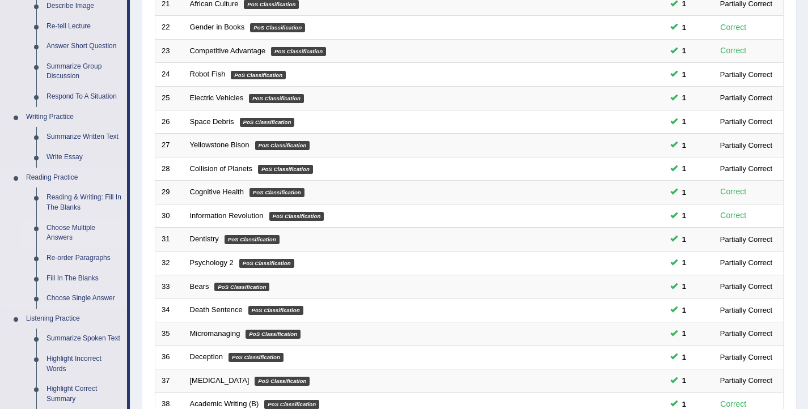
scroll to position [198, 0]
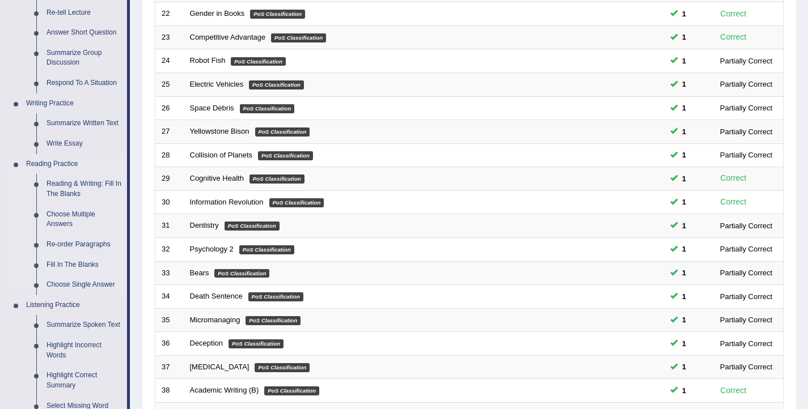
click at [78, 265] on link "Fill In The Blanks" at bounding box center [84, 265] width 86 height 20
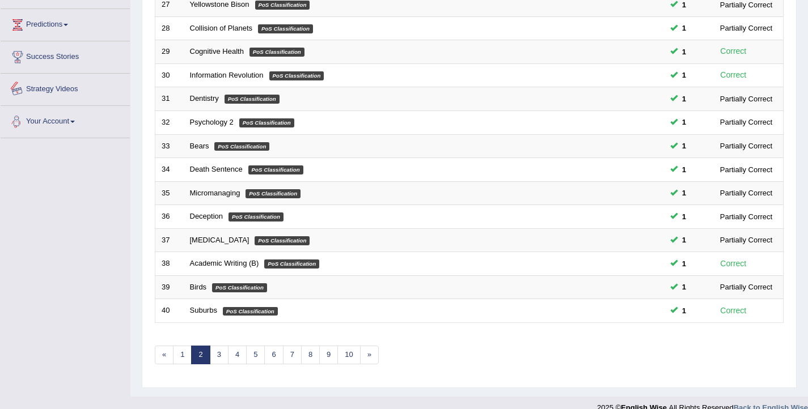
scroll to position [341, 0]
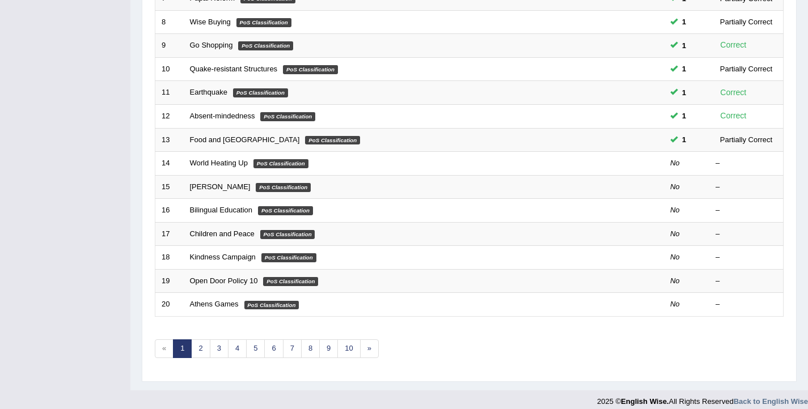
scroll to position [341, 0]
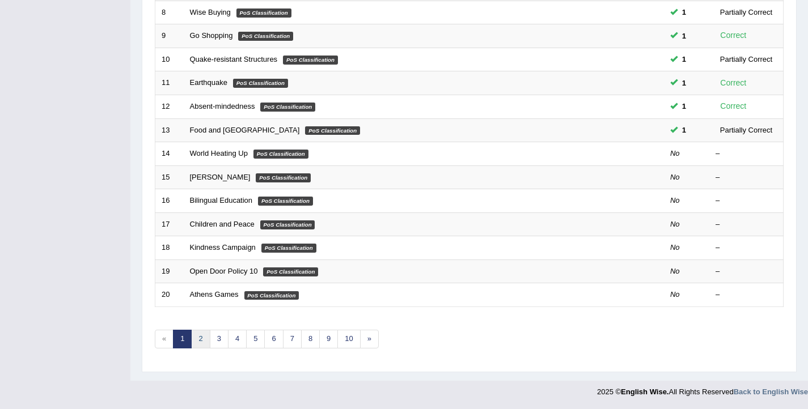
click at [200, 342] on link "2" at bounding box center [200, 339] width 19 height 19
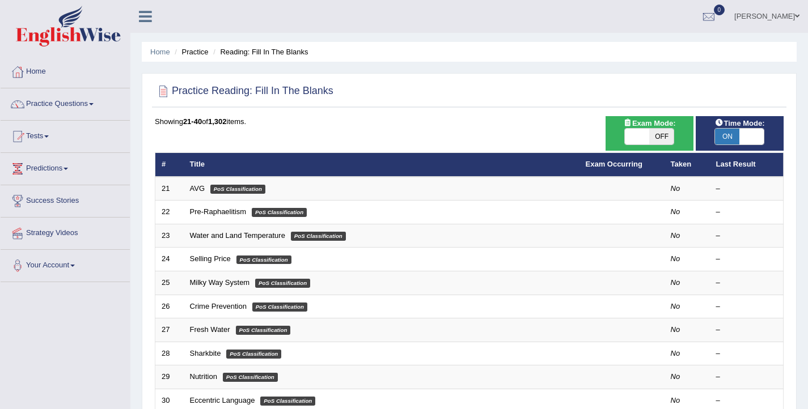
scroll to position [341, 0]
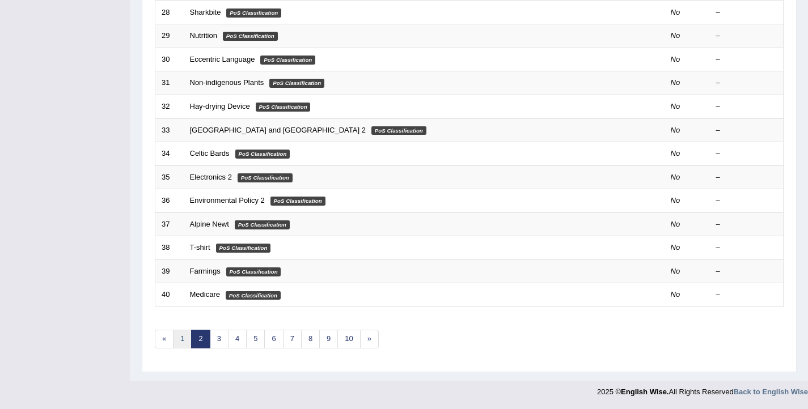
click at [183, 342] on link "1" at bounding box center [182, 339] width 19 height 19
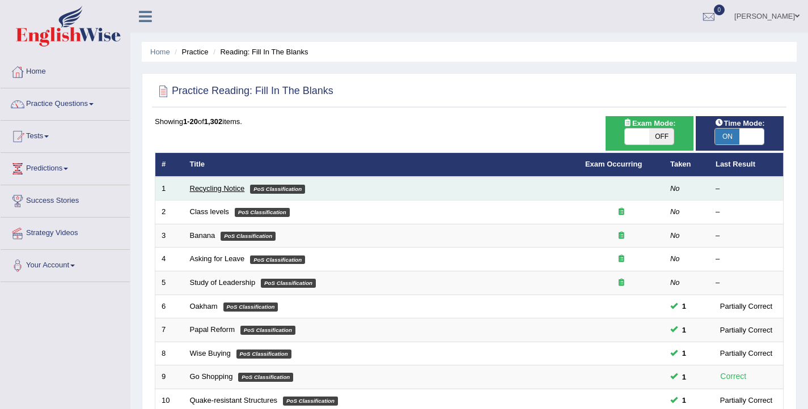
click at [214, 184] on link "Recycling Notice" at bounding box center [217, 188] width 55 height 9
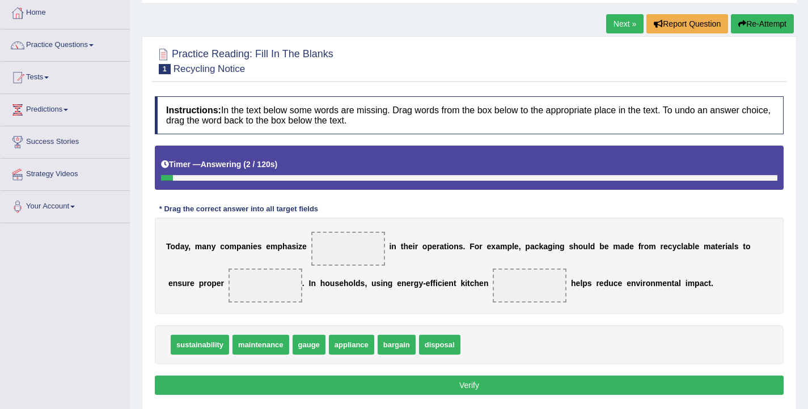
scroll to position [60, 0]
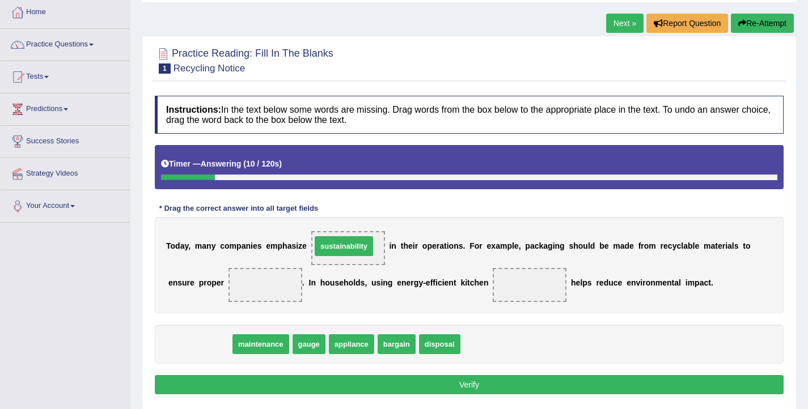
drag, startPoint x: 214, startPoint y: 349, endPoint x: 358, endPoint y: 251, distance: 174.3
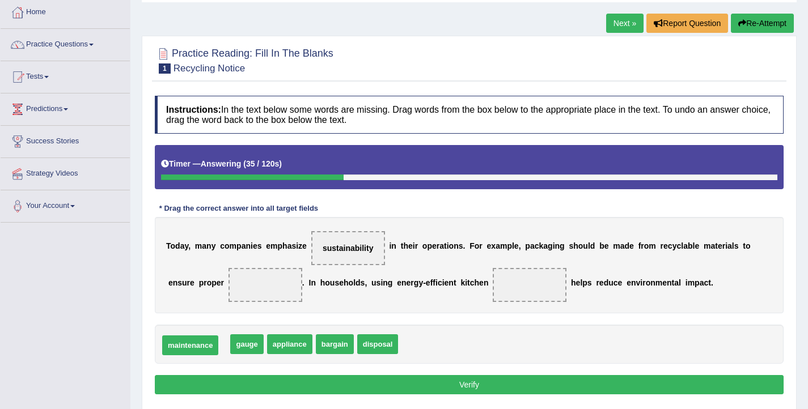
drag, startPoint x: 200, startPoint y: 346, endPoint x: 192, endPoint y: 347, distance: 8.6
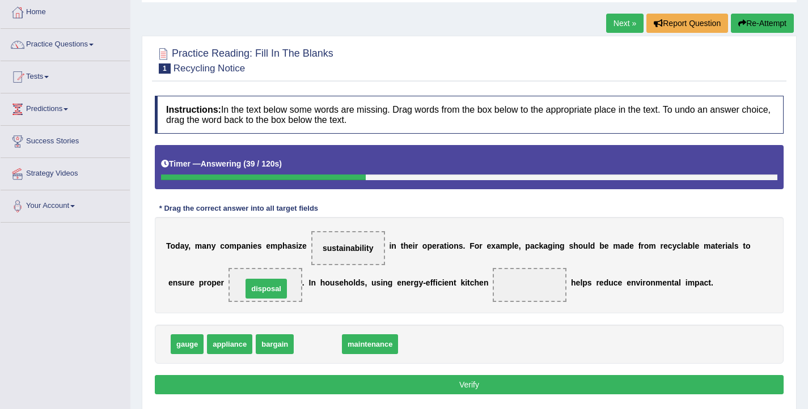
drag, startPoint x: 312, startPoint y: 347, endPoint x: 260, endPoint y: 292, distance: 75.4
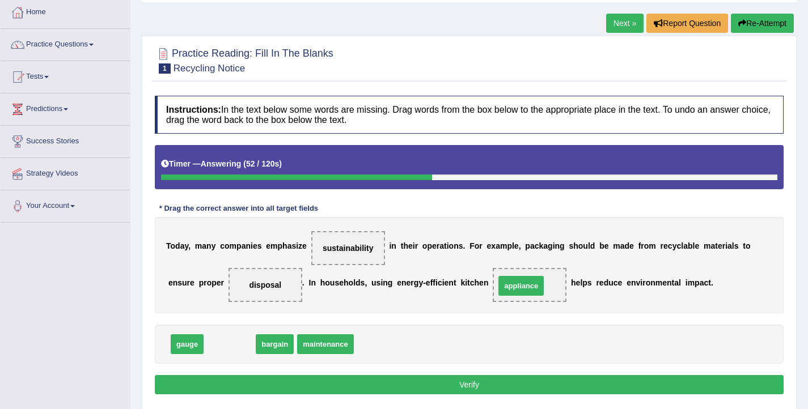
drag, startPoint x: 236, startPoint y: 348, endPoint x: 528, endPoint y: 289, distance: 297.2
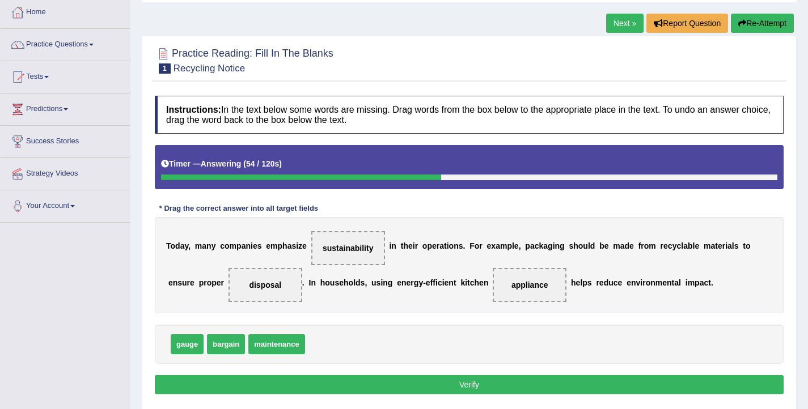
click at [496, 388] on button "Verify" at bounding box center [469, 384] width 629 height 19
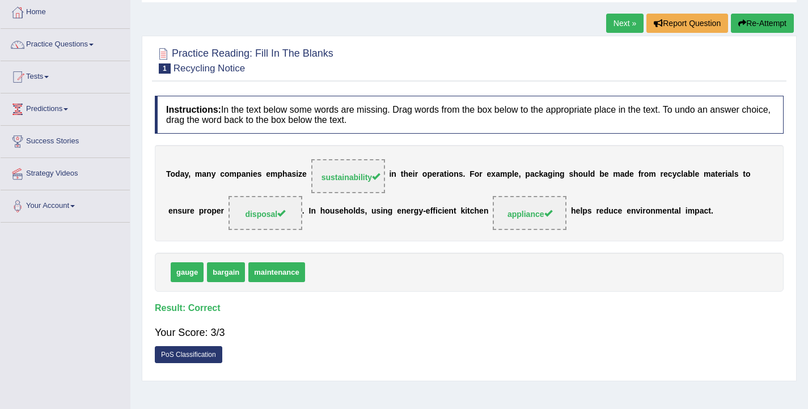
click at [618, 22] on link "Next »" at bounding box center [624, 23] width 37 height 19
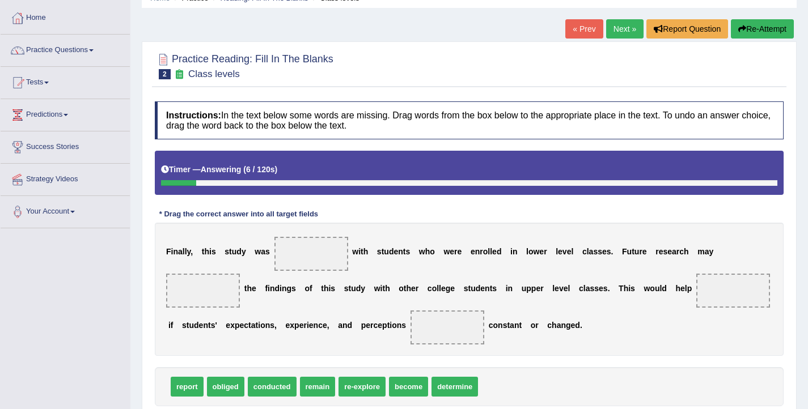
scroll to position [54, 0]
drag, startPoint x: 273, startPoint y: 382, endPoint x: 311, endPoint y: 258, distance: 129.9
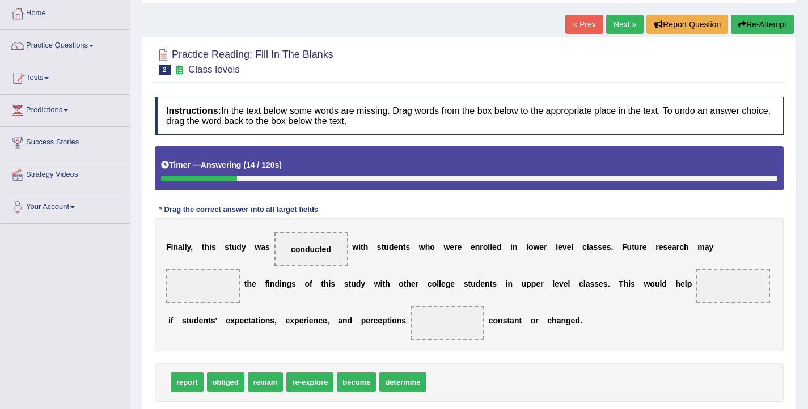
scroll to position [96, 0]
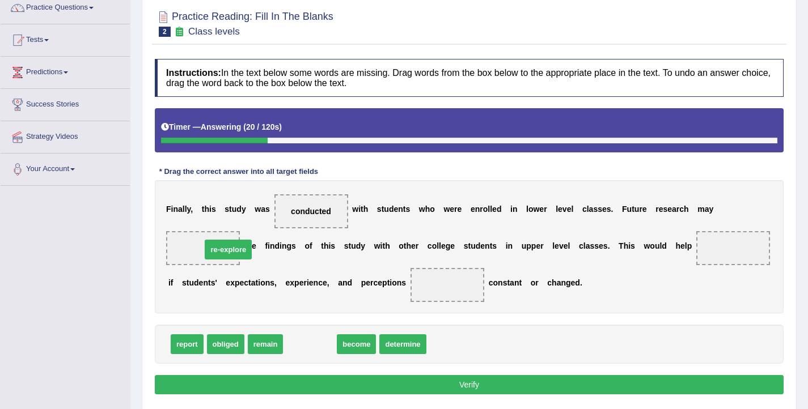
drag, startPoint x: 316, startPoint y: 345, endPoint x: 235, endPoint y: 251, distance: 125.0
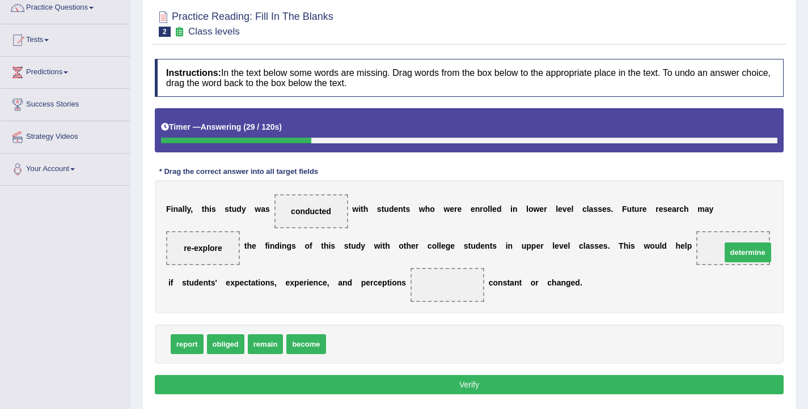
drag, startPoint x: 357, startPoint y: 350, endPoint x: 752, endPoint y: 259, distance: 405.8
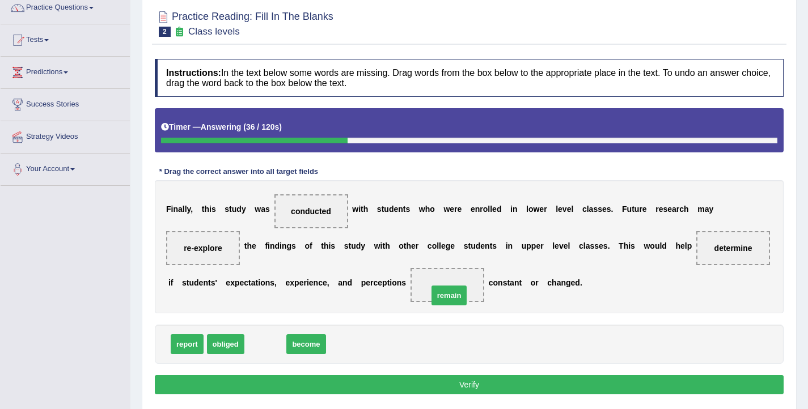
drag, startPoint x: 255, startPoint y: 345, endPoint x: 445, endPoint y: 294, distance: 197.4
click at [412, 390] on button "Verify" at bounding box center [469, 384] width 629 height 19
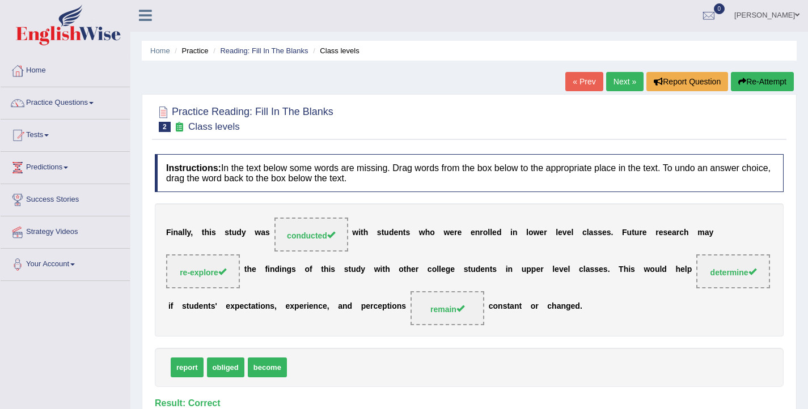
scroll to position [0, 0]
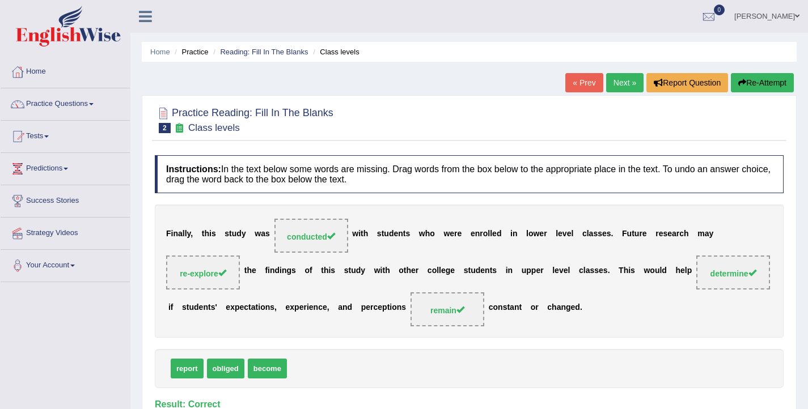
click at [611, 87] on link "Next »" at bounding box center [624, 82] width 37 height 19
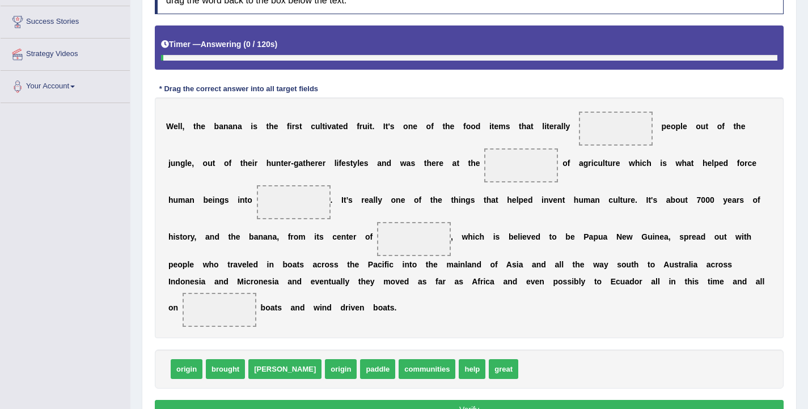
scroll to position [200, 0]
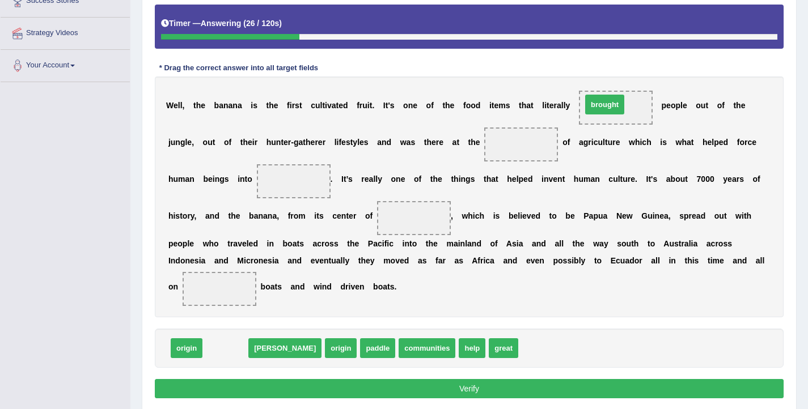
drag, startPoint x: 231, startPoint y: 350, endPoint x: 610, endPoint y: 106, distance: 451.3
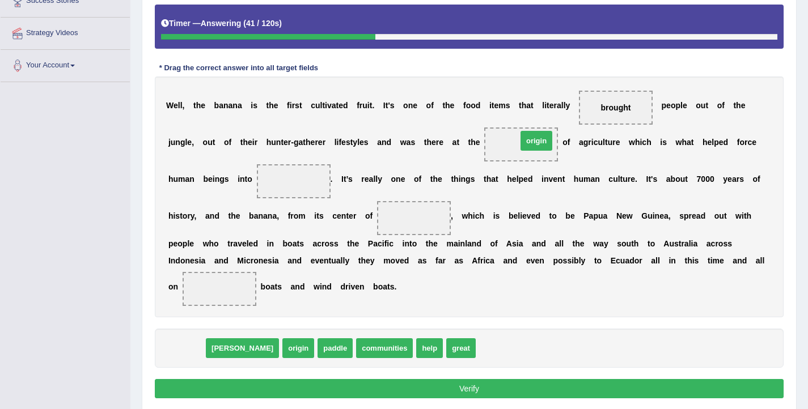
drag, startPoint x: 191, startPoint y: 350, endPoint x: 540, endPoint y: 143, distance: 406.8
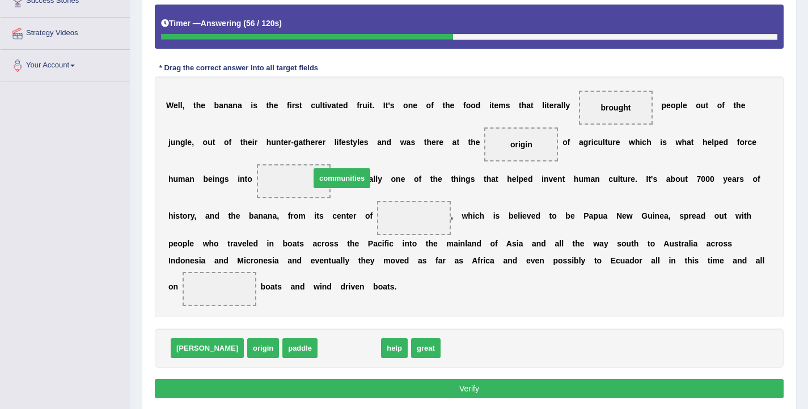
drag, startPoint x: 316, startPoint y: 350, endPoint x: 308, endPoint y: 180, distance: 170.3
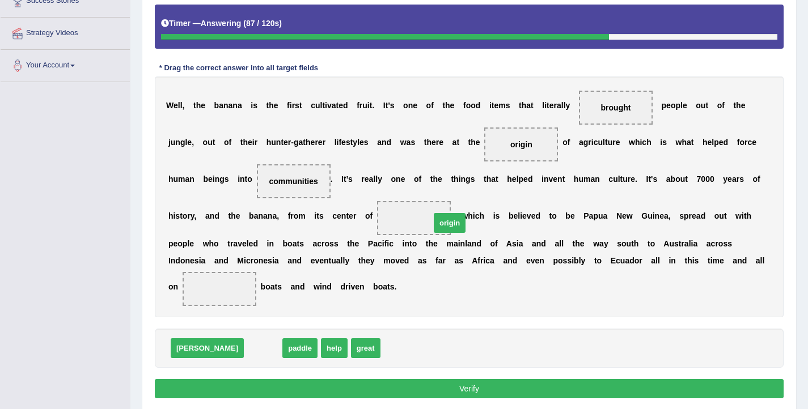
drag, startPoint x: 224, startPoint y: 355, endPoint x: 411, endPoint y: 229, distance: 225.1
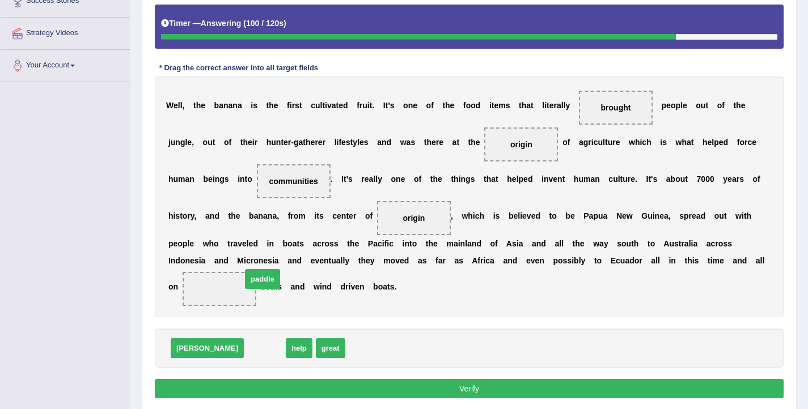
drag, startPoint x: 226, startPoint y: 352, endPoint x: 223, endPoint y: 282, distance: 69.8
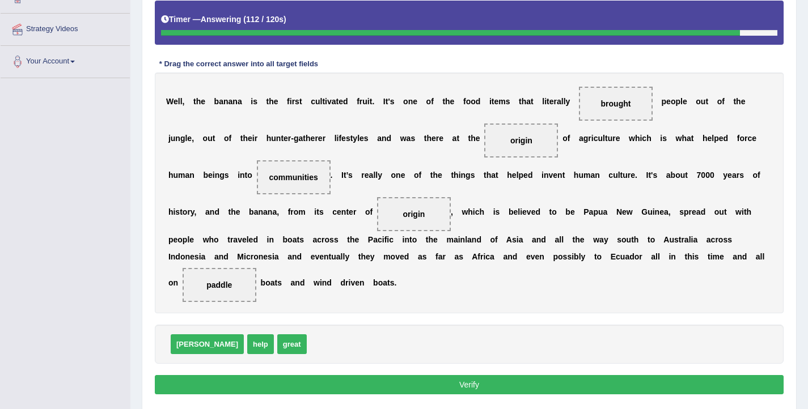
scroll to position [212, 0]
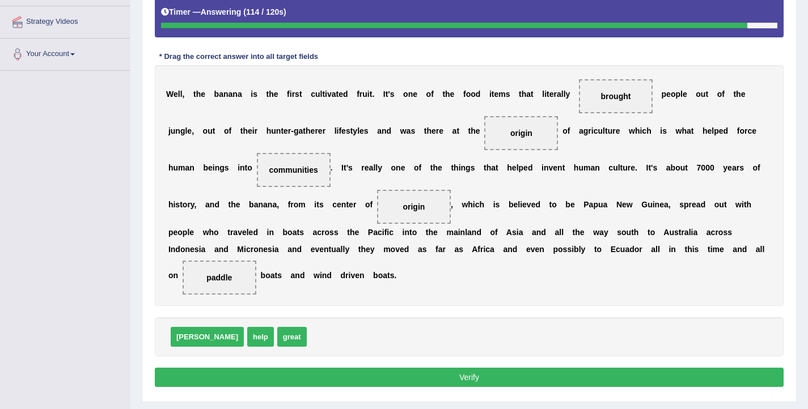
click at [412, 379] on button "Verify" at bounding box center [469, 377] width 629 height 19
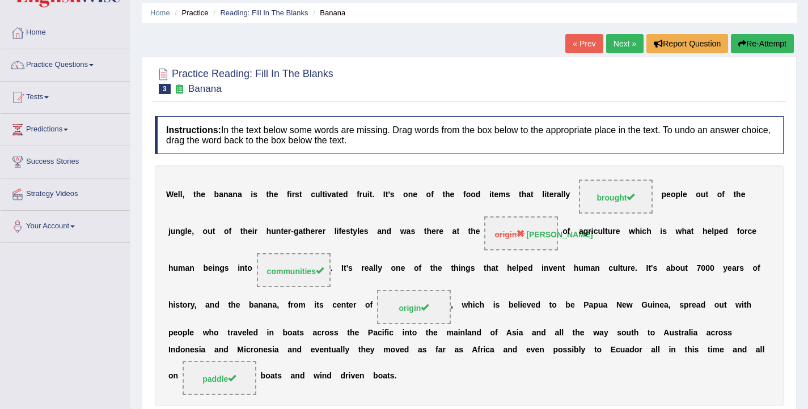
scroll to position [0, 0]
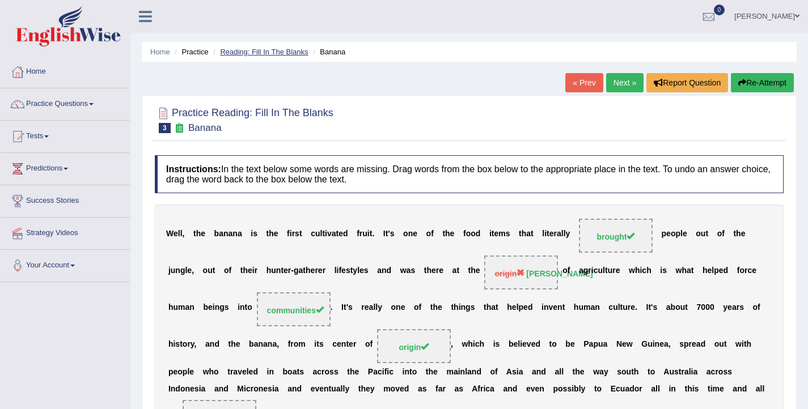
click at [253, 50] on link "Reading: Fill In The Blanks" at bounding box center [264, 52] width 88 height 9
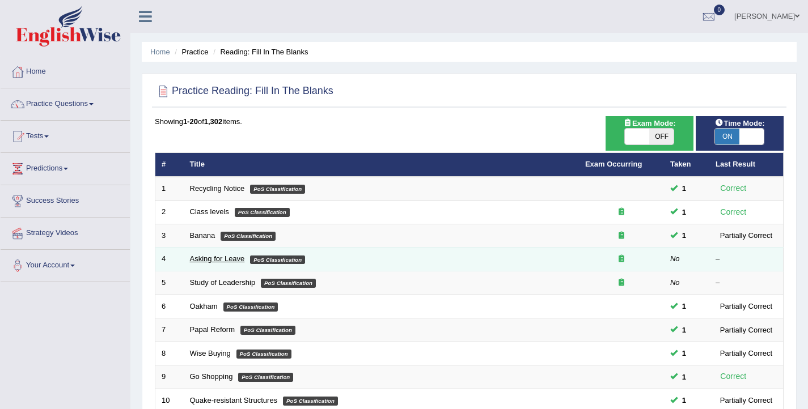
click at [215, 262] on link "Asking for Leave" at bounding box center [217, 259] width 55 height 9
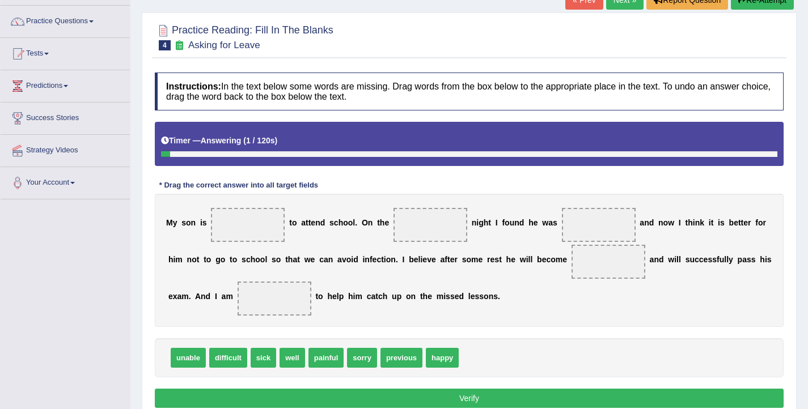
scroll to position [83, 0]
drag, startPoint x: 190, startPoint y: 363, endPoint x: 258, endPoint y: 235, distance: 144.6
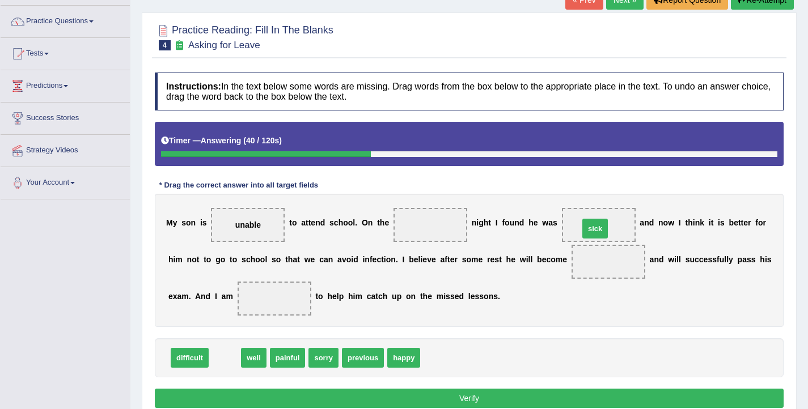
drag, startPoint x: 222, startPoint y: 357, endPoint x: 592, endPoint y: 227, distance: 392.2
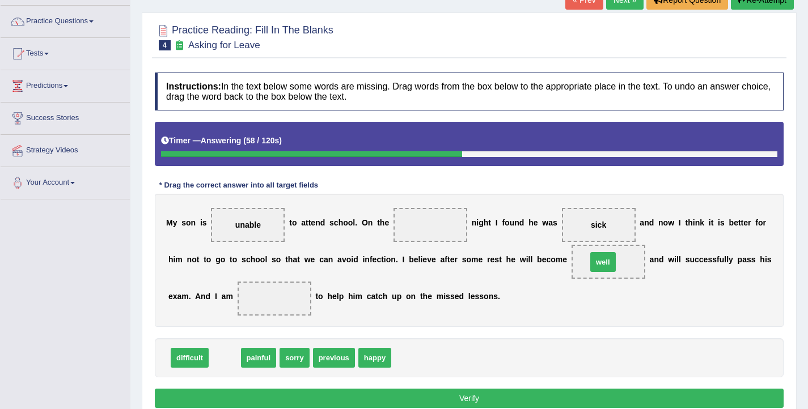
drag, startPoint x: 227, startPoint y: 363, endPoint x: 605, endPoint y: 267, distance: 390.2
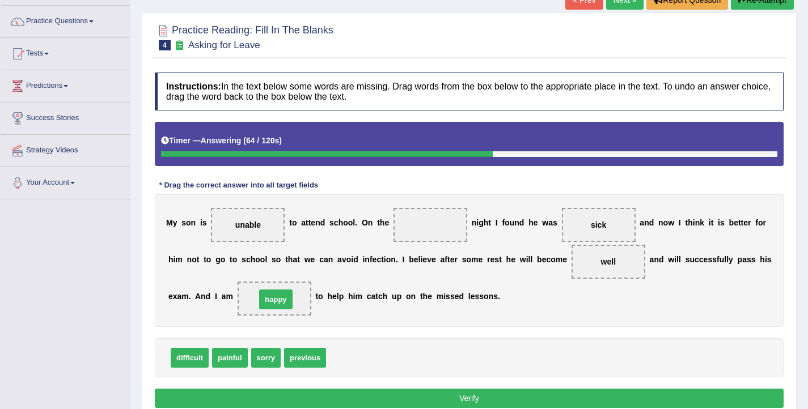
drag, startPoint x: 340, startPoint y: 354, endPoint x: 269, endPoint y: 295, distance: 91.4
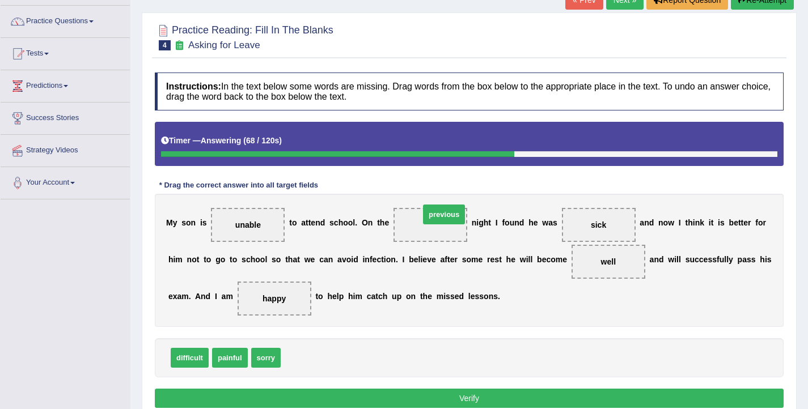
drag, startPoint x: 314, startPoint y: 359, endPoint x: 452, endPoint y: 217, distance: 198.5
click at [456, 392] on button "Verify" at bounding box center [469, 398] width 629 height 19
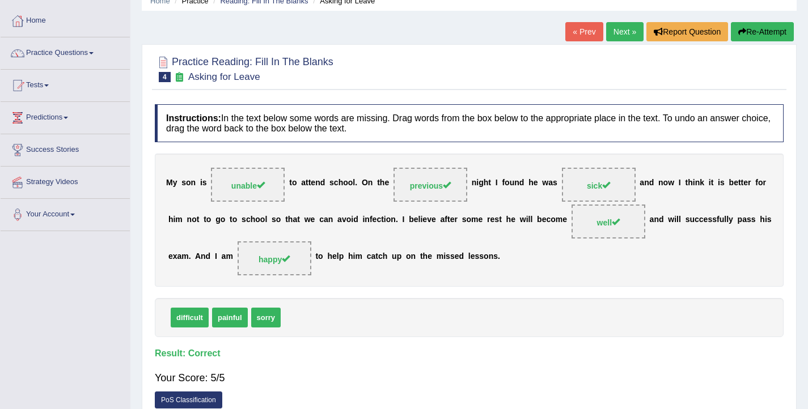
scroll to position [0, 0]
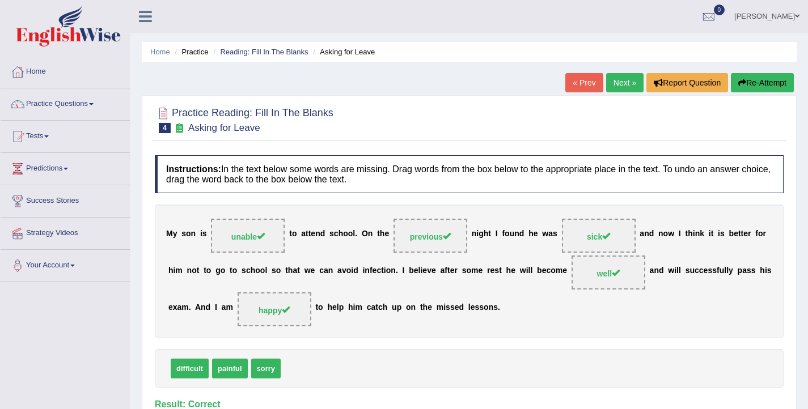
click at [612, 83] on link "Next »" at bounding box center [624, 82] width 37 height 19
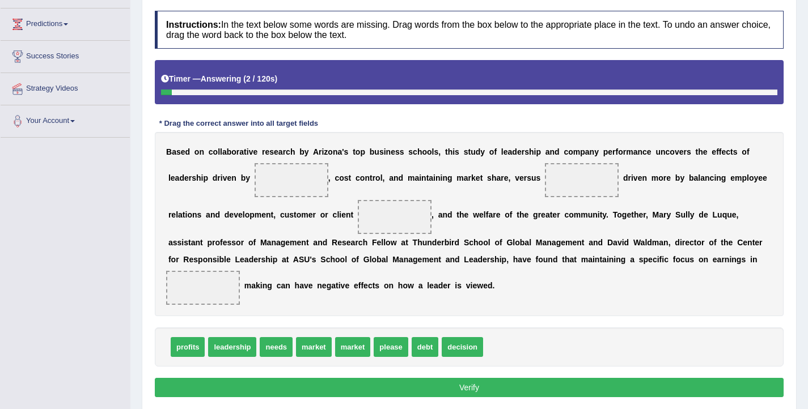
scroll to position [145, 0]
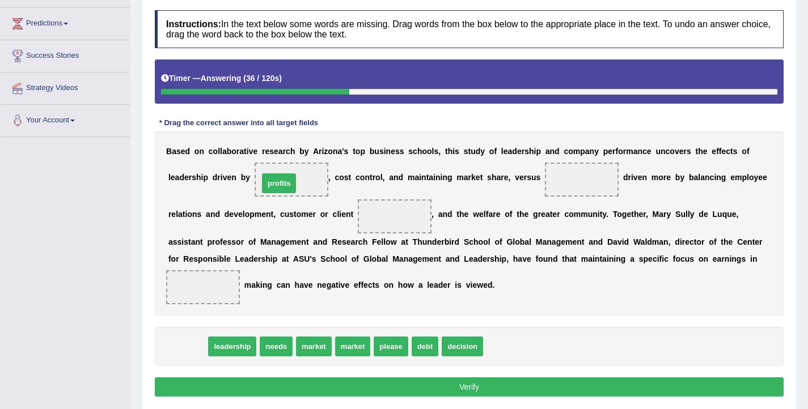
drag, startPoint x: 185, startPoint y: 353, endPoint x: 277, endPoint y: 190, distance: 187.1
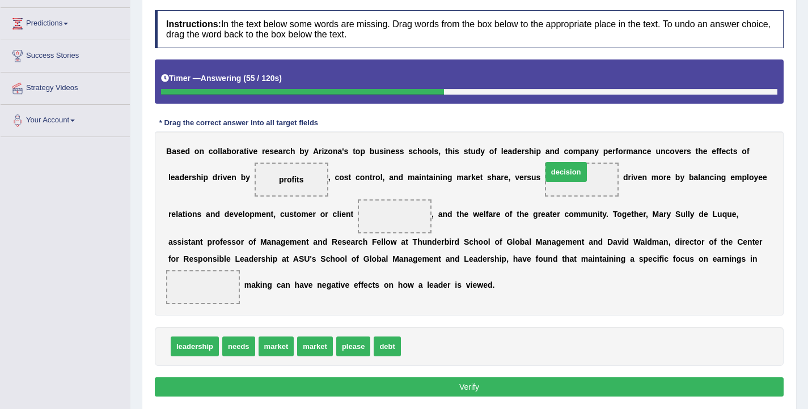
drag, startPoint x: 429, startPoint y: 348, endPoint x: 570, endPoint y: 174, distance: 224.6
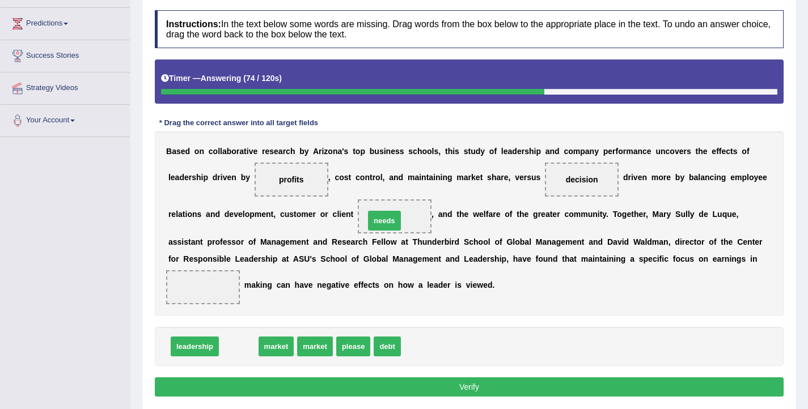
drag, startPoint x: 234, startPoint y: 348, endPoint x: 379, endPoint y: 222, distance: 192.6
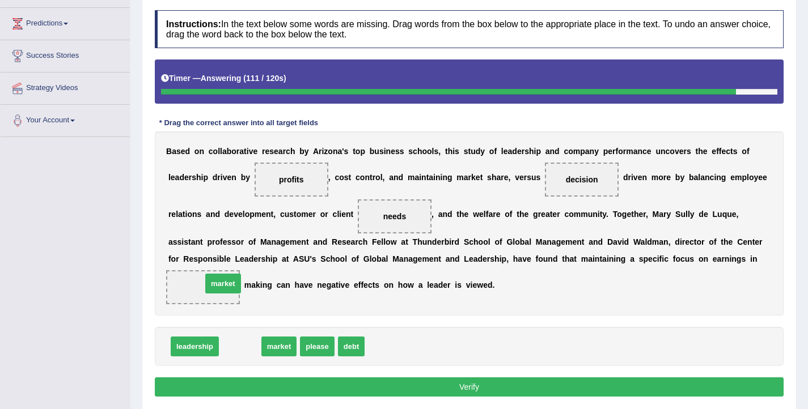
drag, startPoint x: 223, startPoint y: 348, endPoint x: 206, endPoint y: 285, distance: 65.2
click at [344, 382] on button "Verify" at bounding box center [469, 387] width 629 height 19
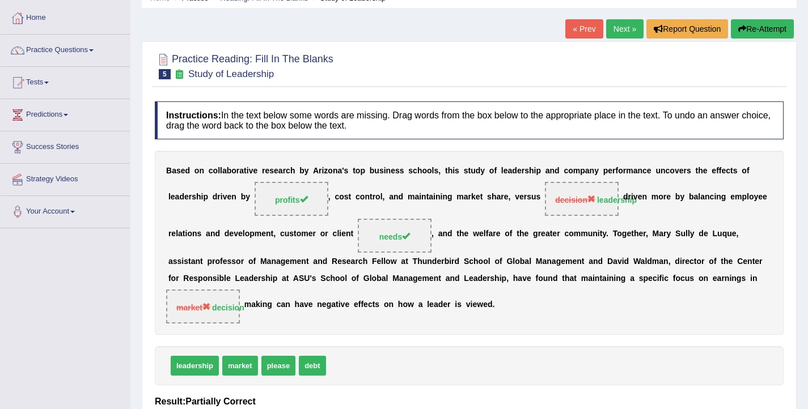
scroll to position [0, 0]
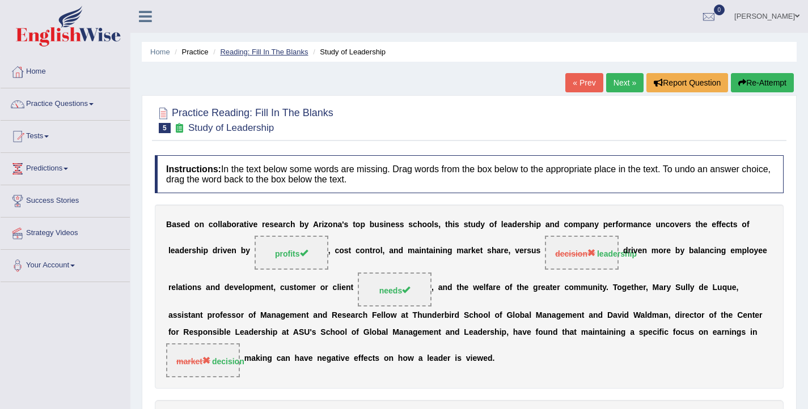
click at [259, 54] on link "Reading: Fill In The Blanks" at bounding box center [264, 52] width 88 height 9
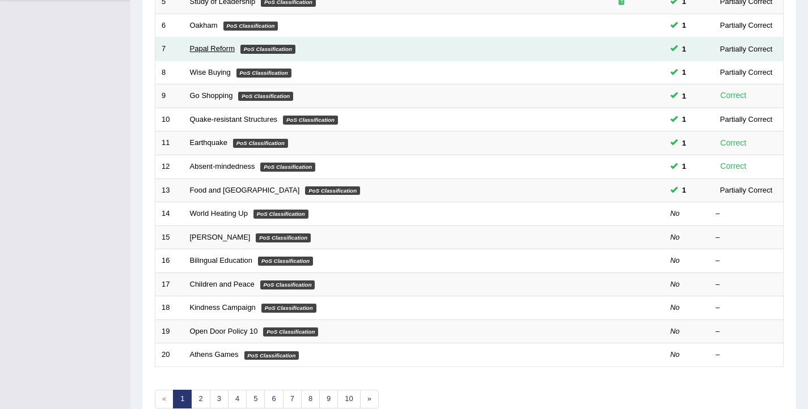
scroll to position [287, 0]
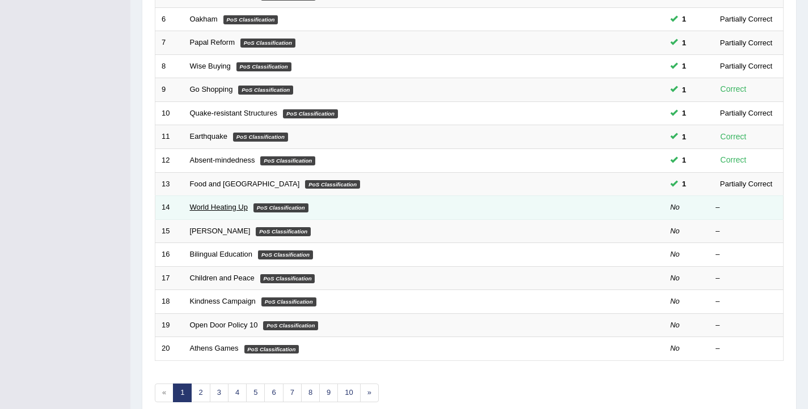
click at [213, 208] on link "World Heating Up" at bounding box center [219, 207] width 58 height 9
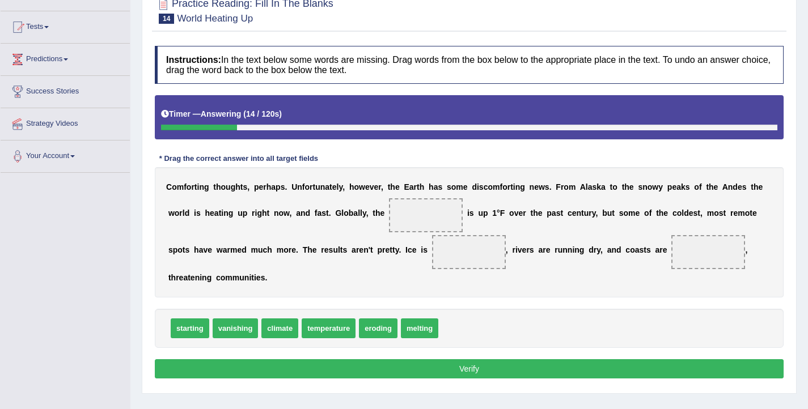
scroll to position [125, 0]
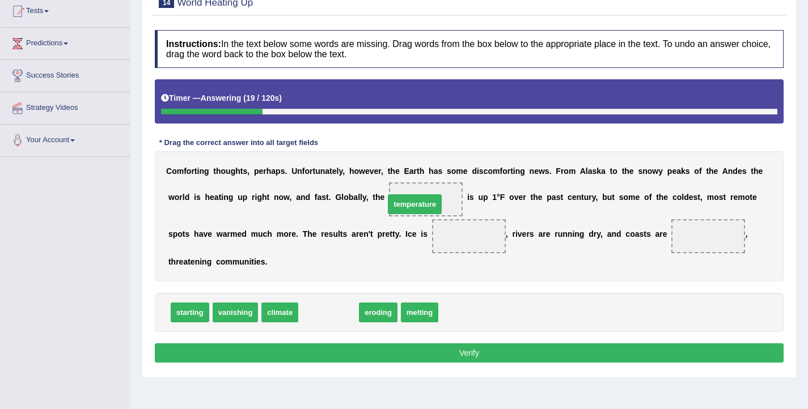
drag, startPoint x: 338, startPoint y: 315, endPoint x: 424, endPoint y: 207, distance: 138.0
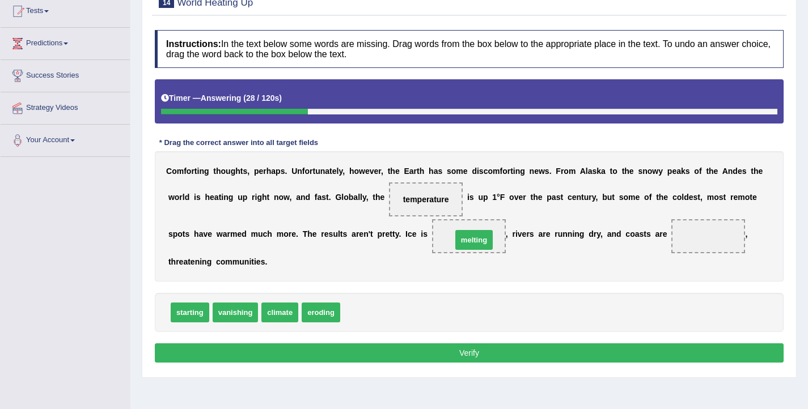
drag, startPoint x: 357, startPoint y: 313, endPoint x: 468, endPoint y: 240, distance: 133.2
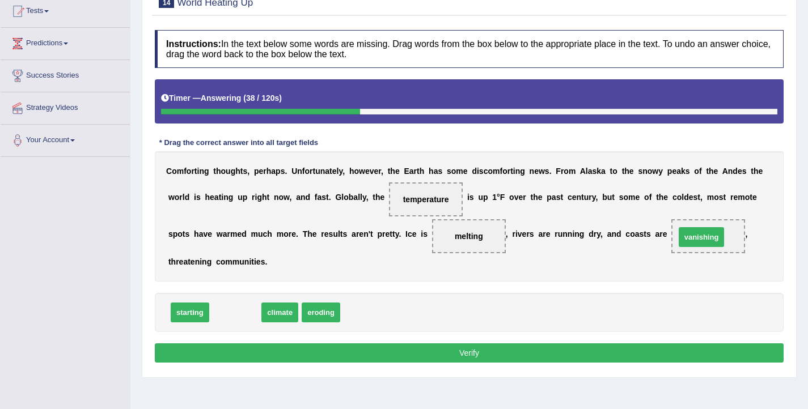
drag, startPoint x: 240, startPoint y: 315, endPoint x: 707, endPoint y: 240, distance: 472.2
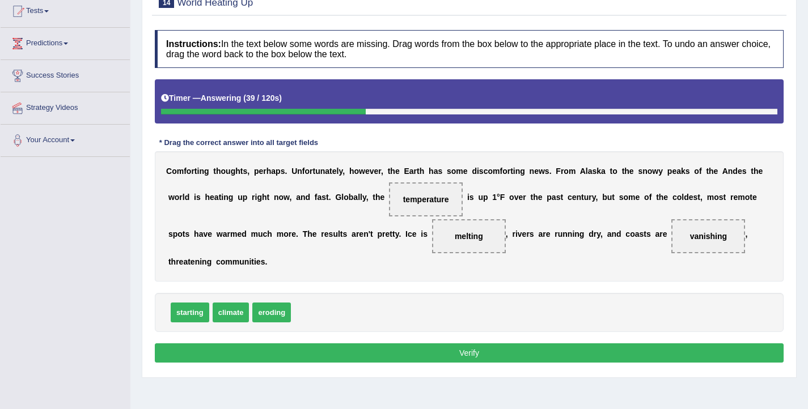
click at [544, 359] on button "Verify" at bounding box center [469, 353] width 629 height 19
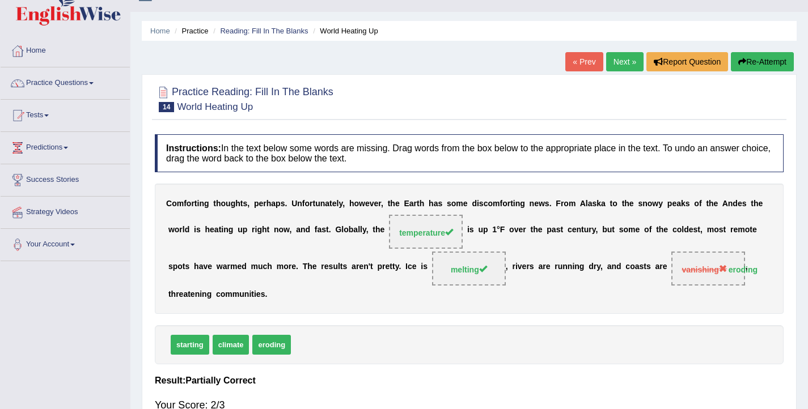
scroll to position [0, 0]
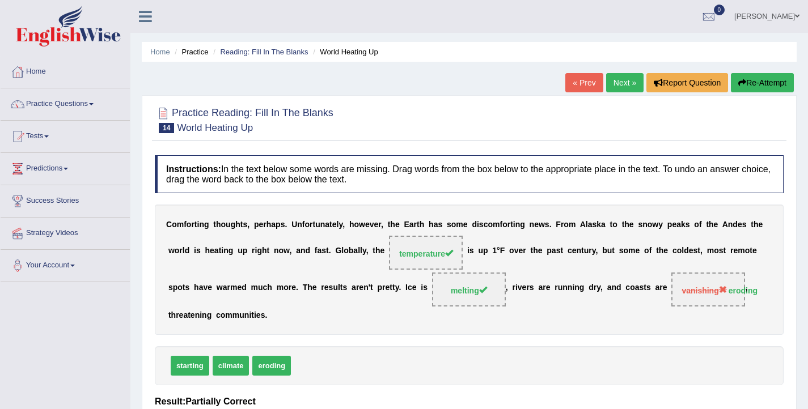
click at [618, 82] on link "Next »" at bounding box center [624, 82] width 37 height 19
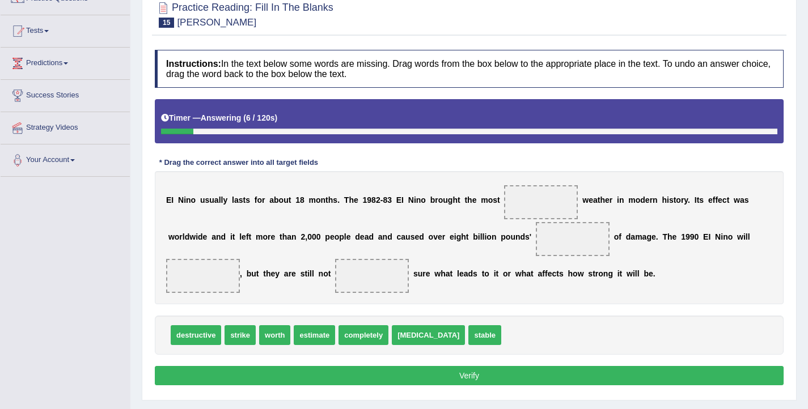
scroll to position [108, 0]
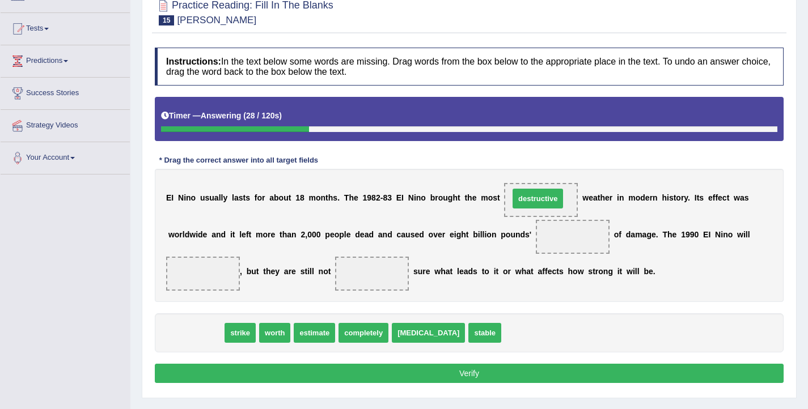
drag, startPoint x: 205, startPoint y: 338, endPoint x: 547, endPoint y: 204, distance: 367.4
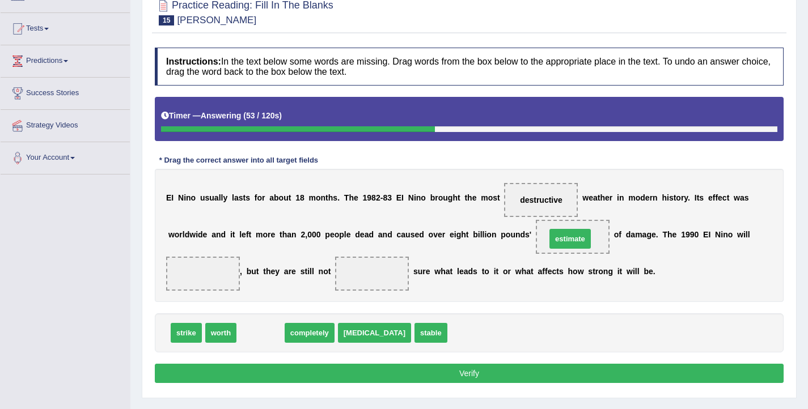
drag, startPoint x: 260, startPoint y: 340, endPoint x: 569, endPoint y: 246, distance: 323.6
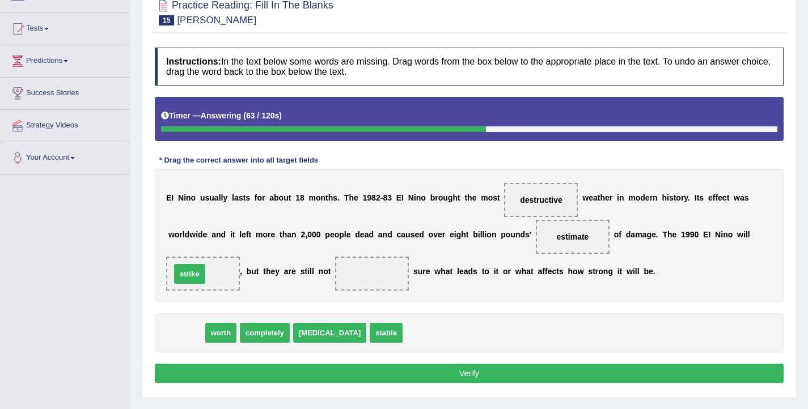
drag, startPoint x: 189, startPoint y: 335, endPoint x: 193, endPoint y: 276, distance: 59.1
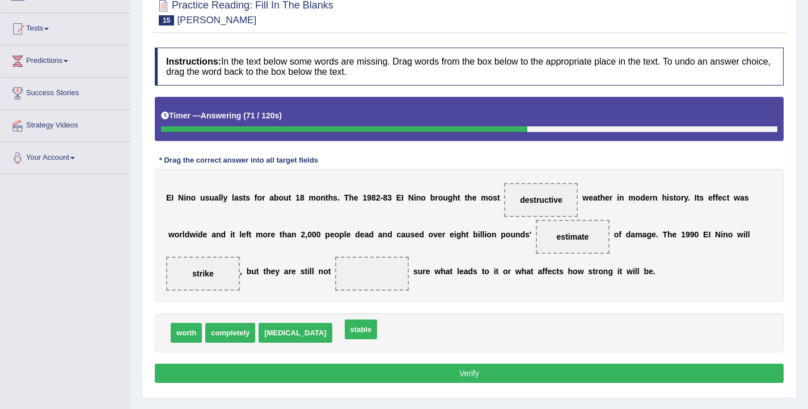
drag, startPoint x: 332, startPoint y: 337, endPoint x: 341, endPoint y: 334, distance: 9.7
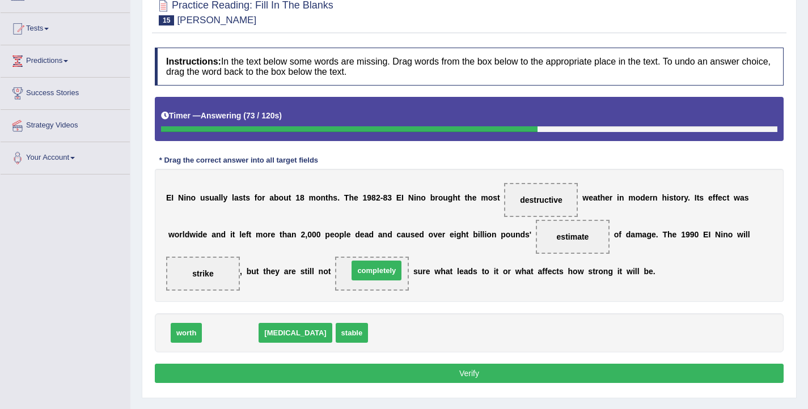
drag, startPoint x: 240, startPoint y: 333, endPoint x: 386, endPoint y: 270, distance: 159.0
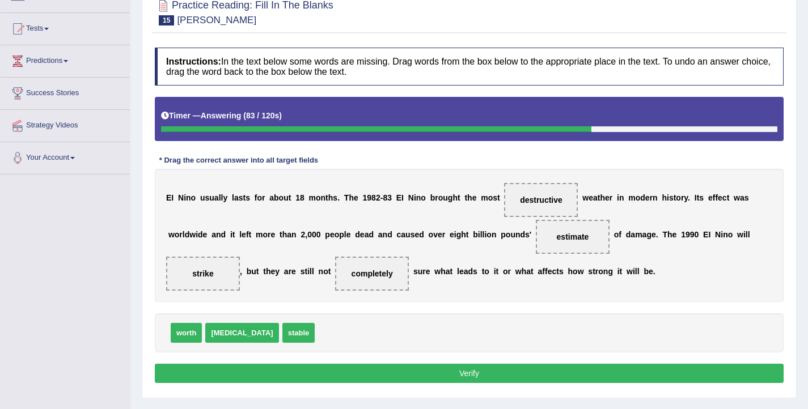
click at [428, 380] on button "Verify" at bounding box center [469, 373] width 629 height 19
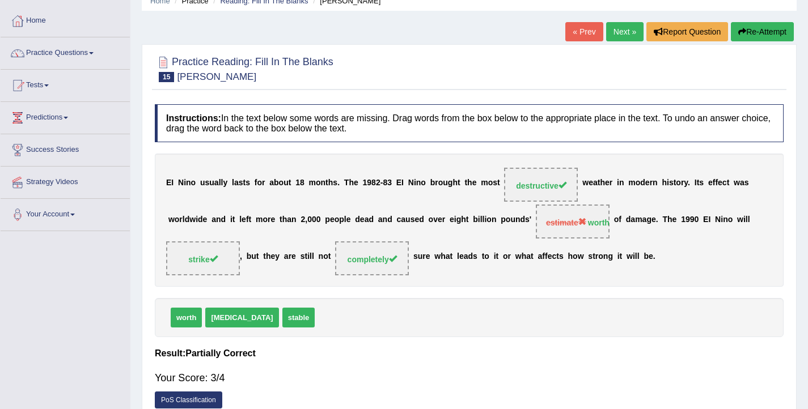
scroll to position [51, 0]
click at [626, 36] on link "Next »" at bounding box center [624, 31] width 37 height 19
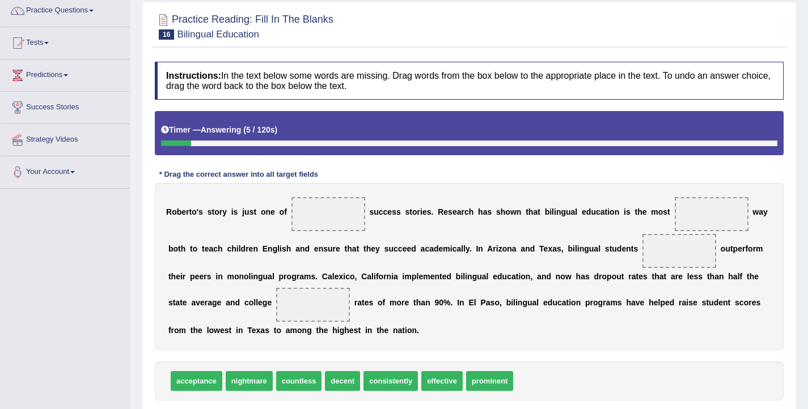
scroll to position [96, 0]
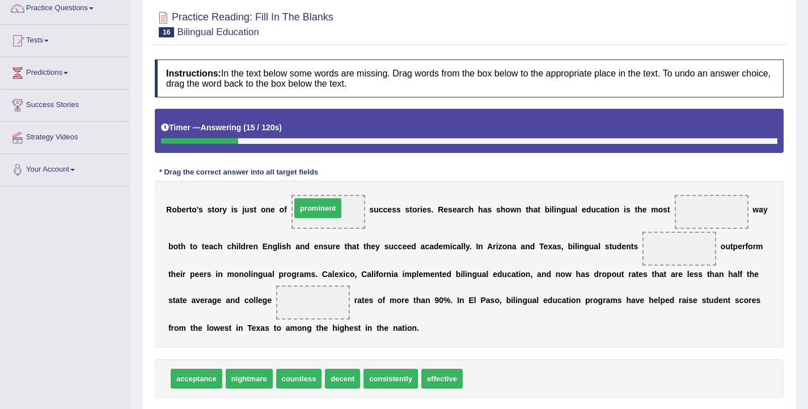
drag, startPoint x: 500, startPoint y: 382, endPoint x: 328, endPoint y: 211, distance: 242.2
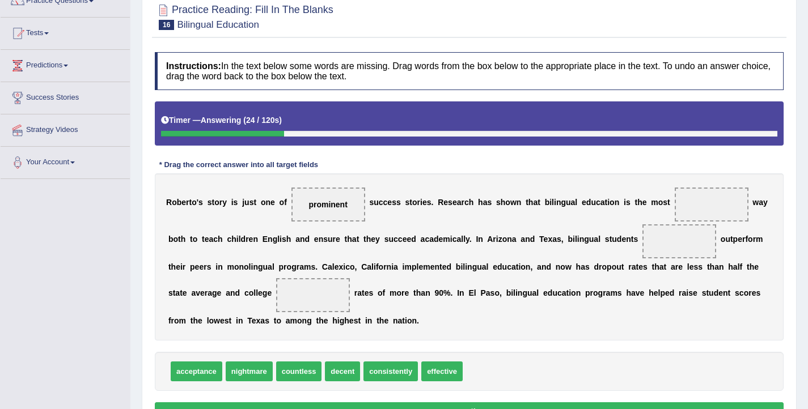
scroll to position [105, 0]
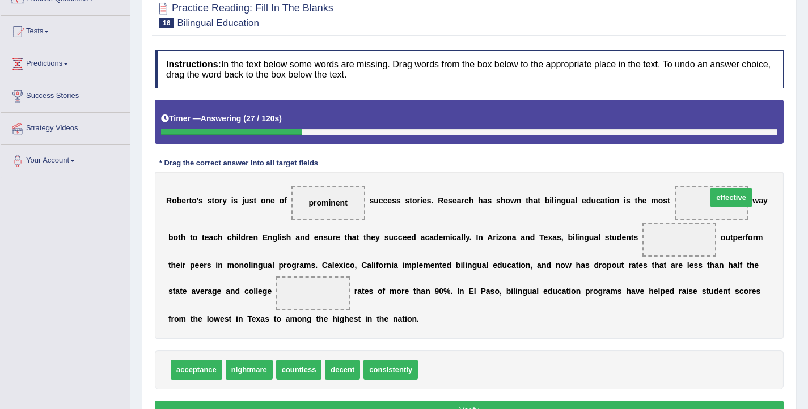
drag, startPoint x: 442, startPoint y: 372, endPoint x: 731, endPoint y: 200, distance: 336.7
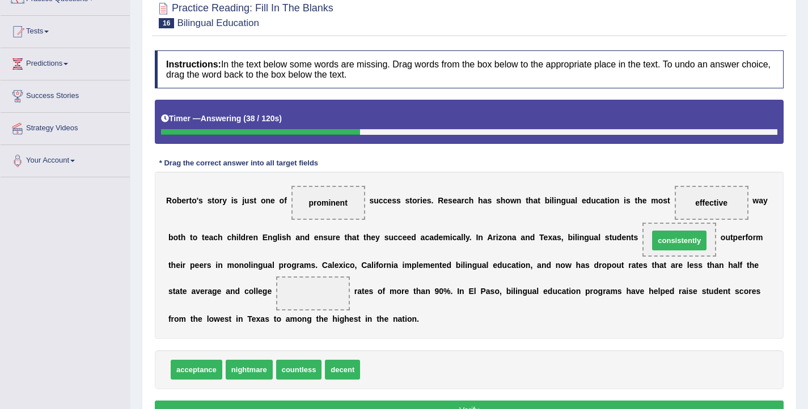
drag, startPoint x: 412, startPoint y: 372, endPoint x: 701, endPoint y: 243, distance: 316.3
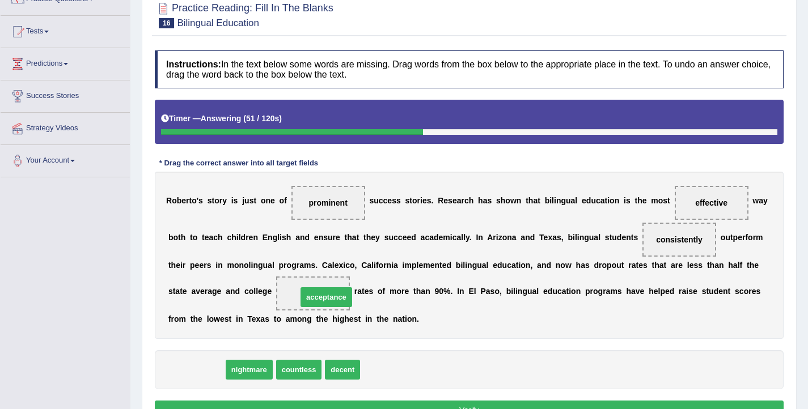
drag, startPoint x: 191, startPoint y: 367, endPoint x: 321, endPoint y: 294, distance: 148.8
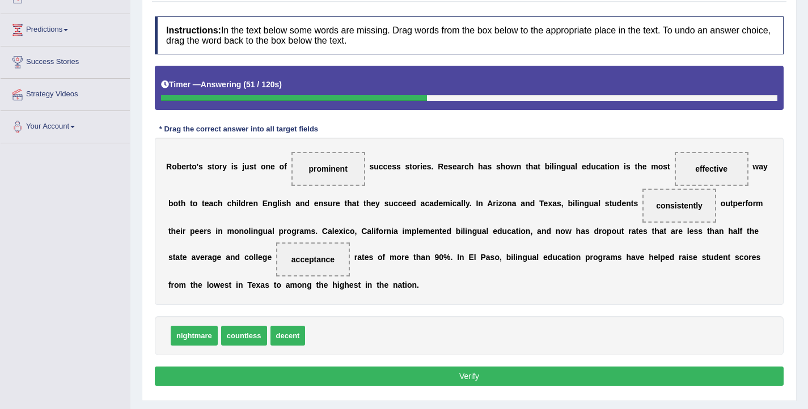
scroll to position [186, 0]
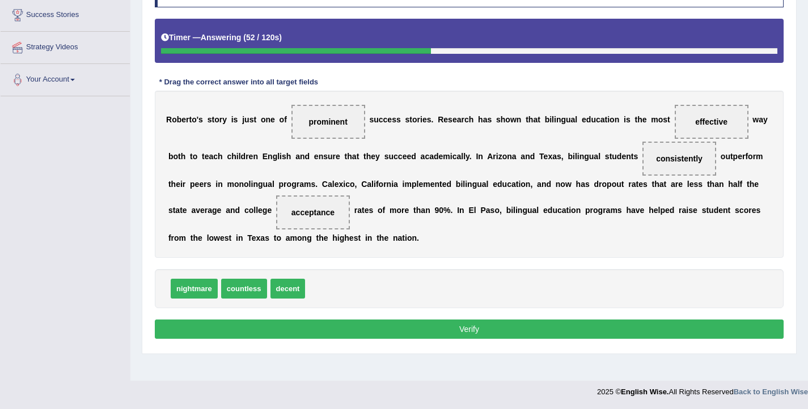
click at [333, 321] on button "Verify" at bounding box center [469, 329] width 629 height 19
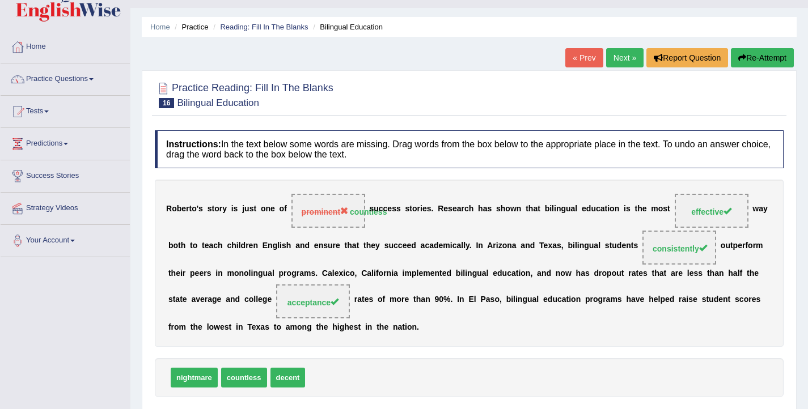
scroll to position [0, 0]
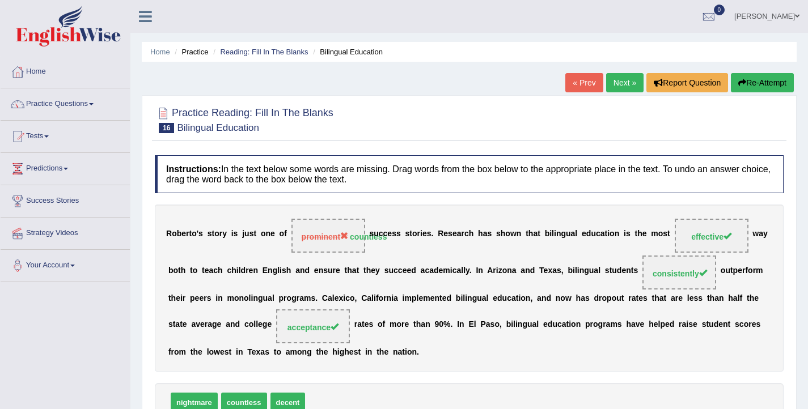
click at [616, 88] on link "Next »" at bounding box center [624, 82] width 37 height 19
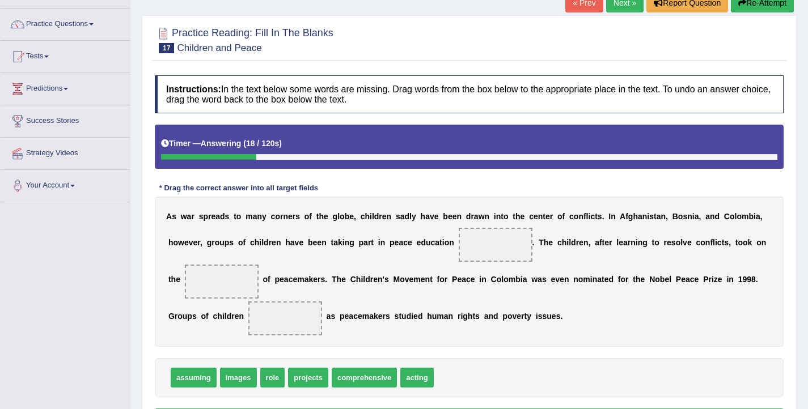
scroll to position [81, 0]
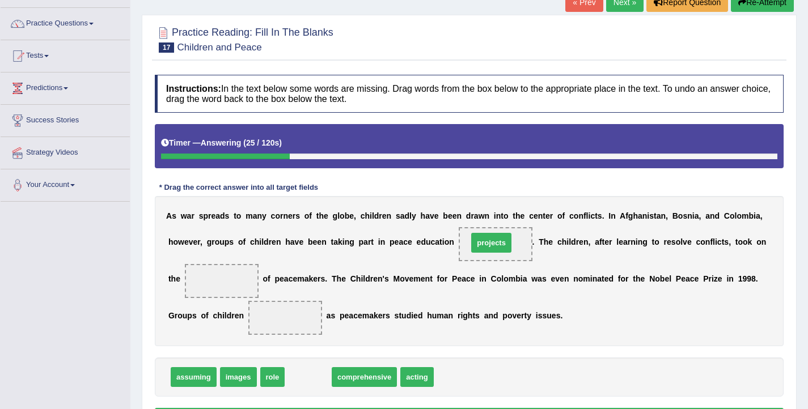
drag, startPoint x: 307, startPoint y: 381, endPoint x: 490, endPoint y: 247, distance: 227.2
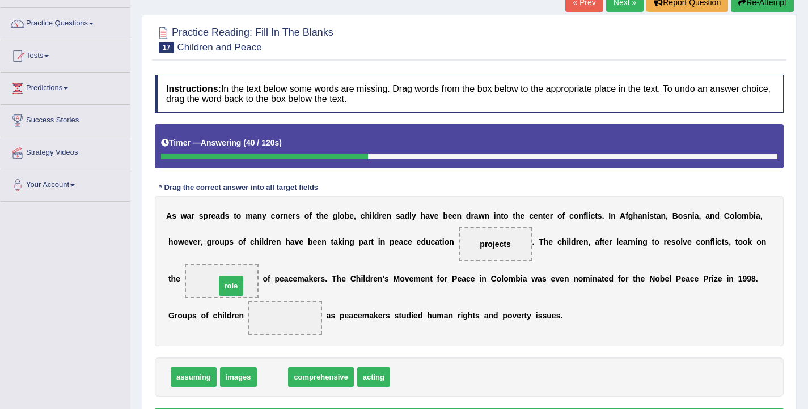
drag, startPoint x: 273, startPoint y: 383, endPoint x: 232, endPoint y: 291, distance: 100.2
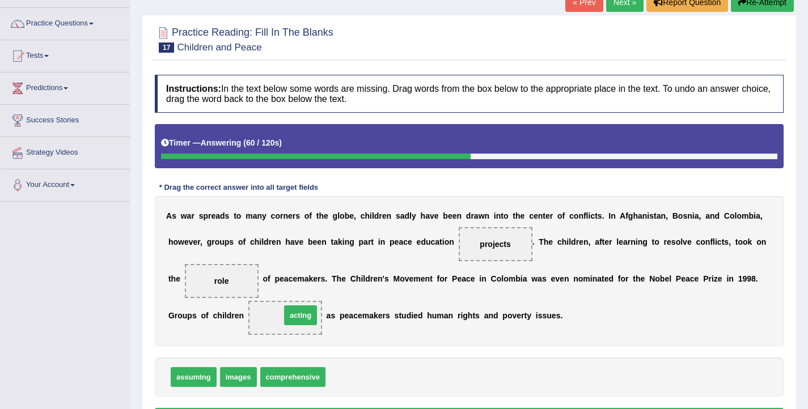
drag, startPoint x: 336, startPoint y: 378, endPoint x: 291, endPoint y: 316, distance: 76.3
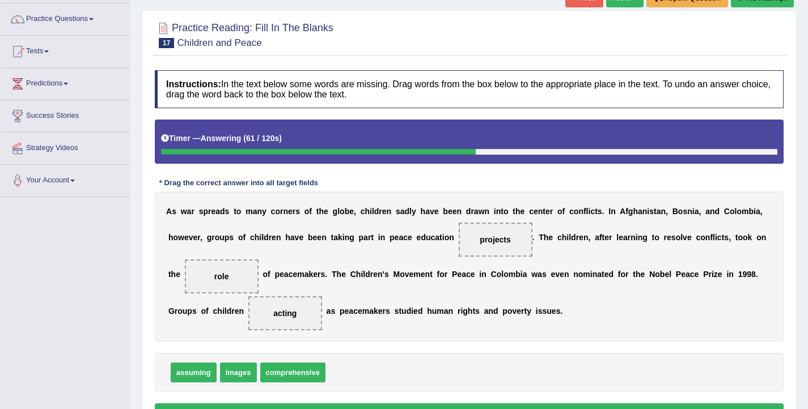
scroll to position [186, 0]
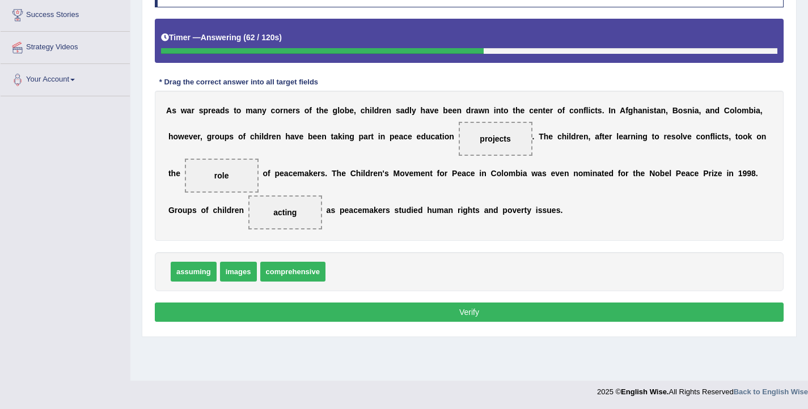
click at [400, 314] on button "Verify" at bounding box center [469, 312] width 629 height 19
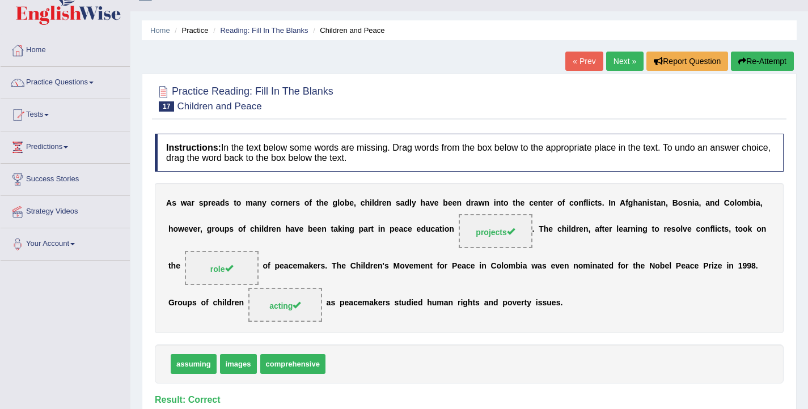
scroll to position [13, 0]
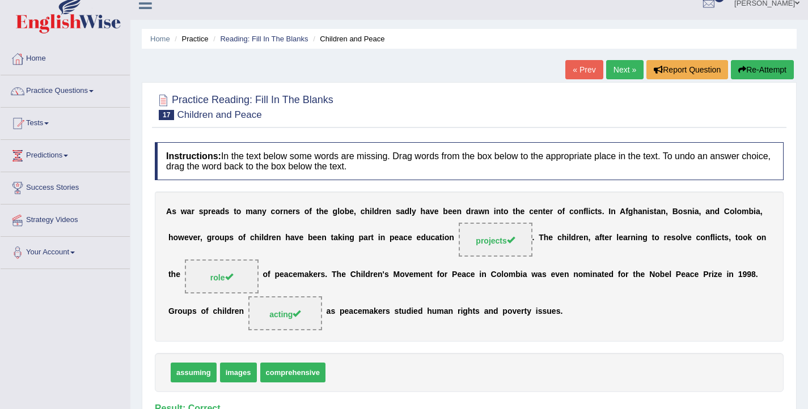
click at [621, 73] on link "Next »" at bounding box center [624, 69] width 37 height 19
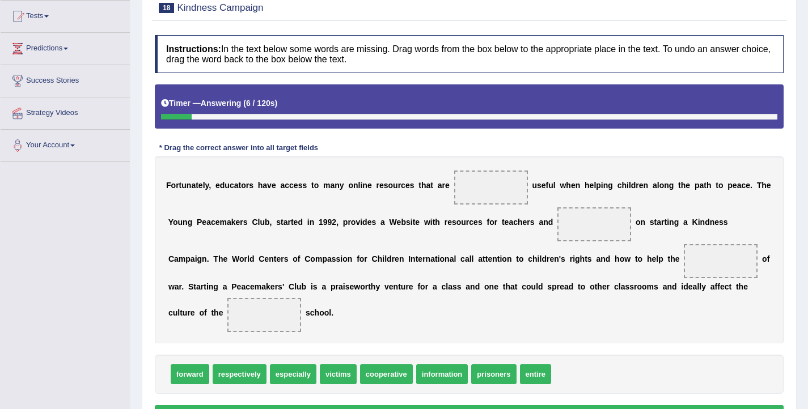
scroll to position [121, 0]
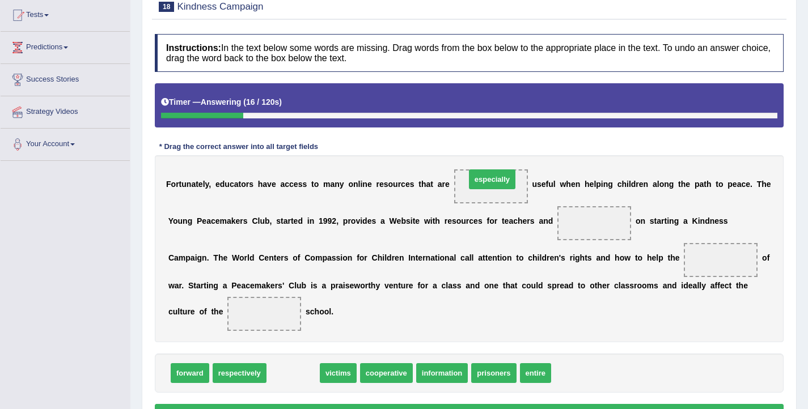
drag, startPoint x: 299, startPoint y: 374, endPoint x: 498, endPoint y: 179, distance: 278.3
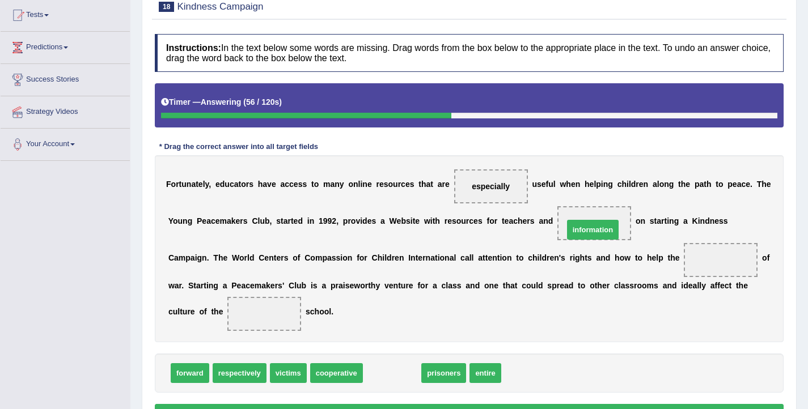
drag, startPoint x: 401, startPoint y: 380, endPoint x: 602, endPoint y: 237, distance: 246.4
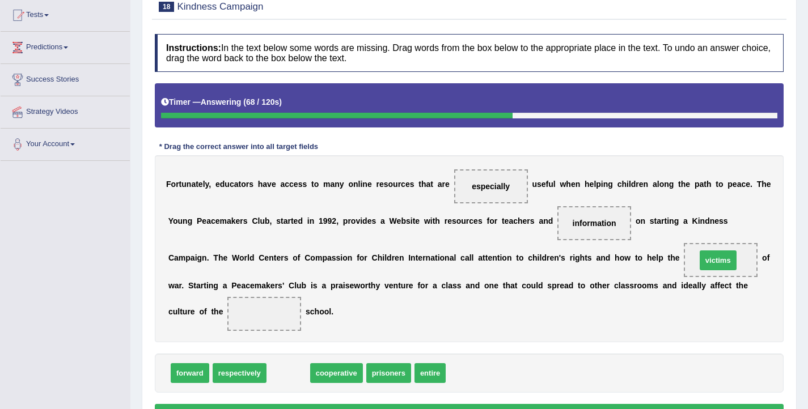
drag, startPoint x: 293, startPoint y: 378, endPoint x: 723, endPoint y: 265, distance: 444.4
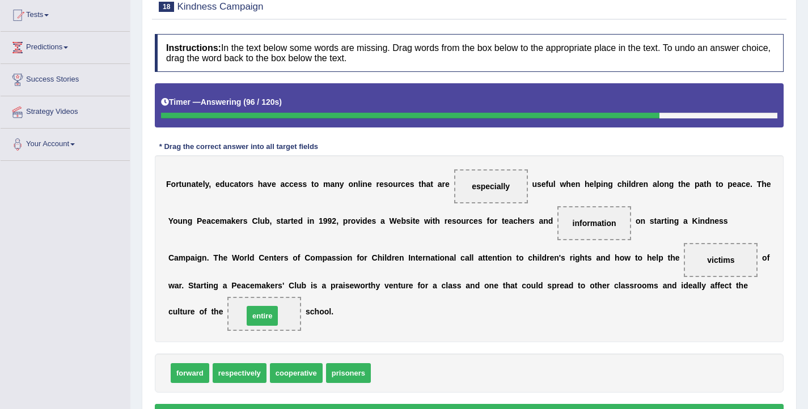
drag, startPoint x: 378, startPoint y: 377, endPoint x: 251, endPoint y: 319, distance: 140.1
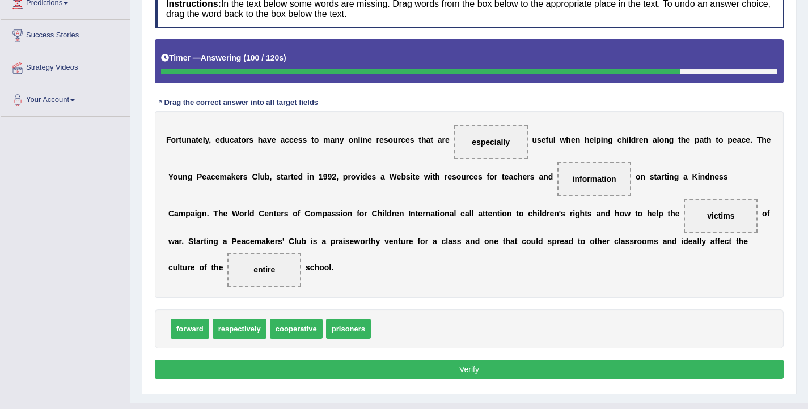
scroll to position [180, 0]
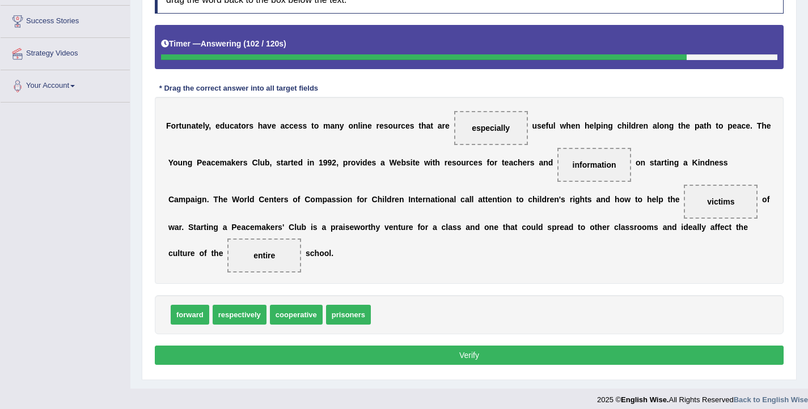
click at [300, 349] on button "Verify" at bounding box center [469, 355] width 629 height 19
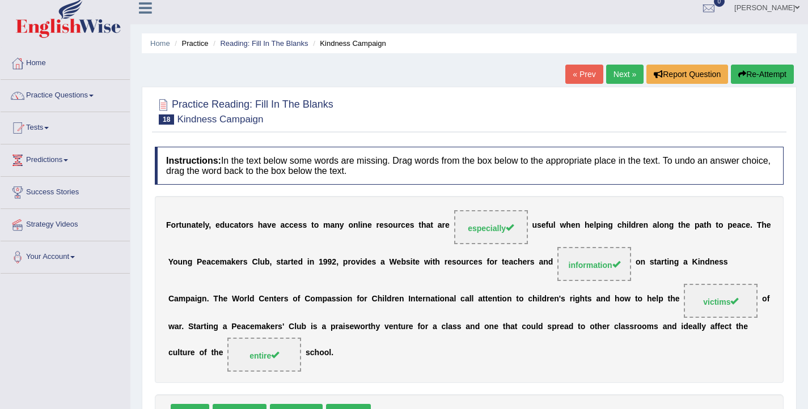
scroll to position [0, 0]
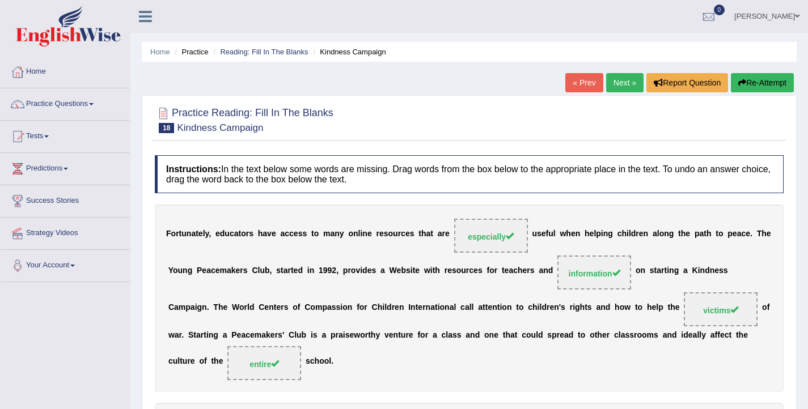
click at [623, 80] on link "Next »" at bounding box center [624, 82] width 37 height 19
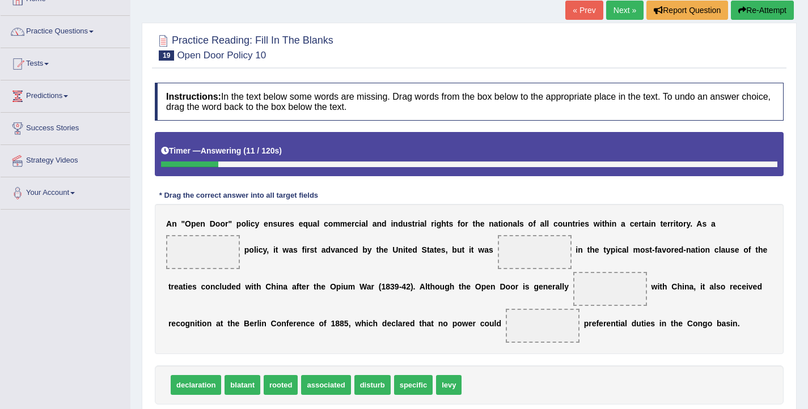
scroll to position [73, 0]
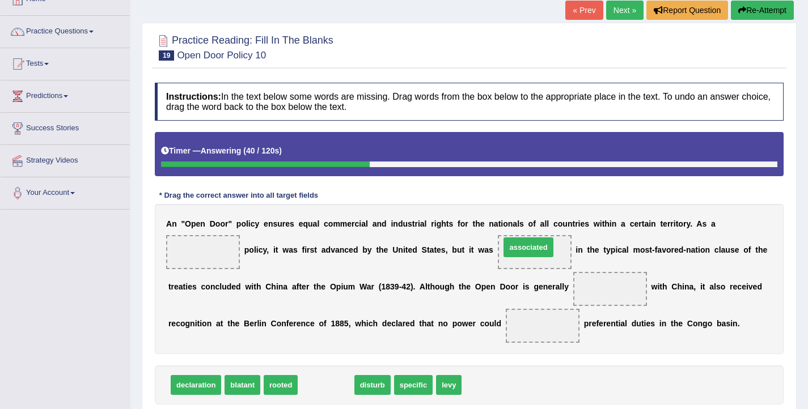
drag, startPoint x: 319, startPoint y: 382, endPoint x: 522, endPoint y: 245, distance: 244.6
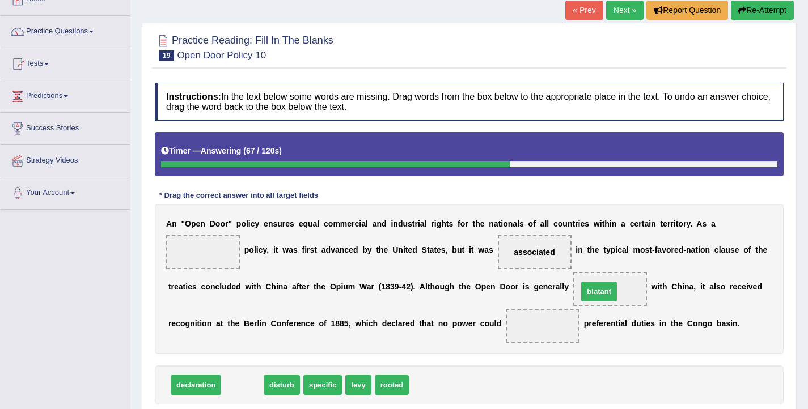
drag, startPoint x: 246, startPoint y: 390, endPoint x: 602, endPoint y: 296, distance: 368.7
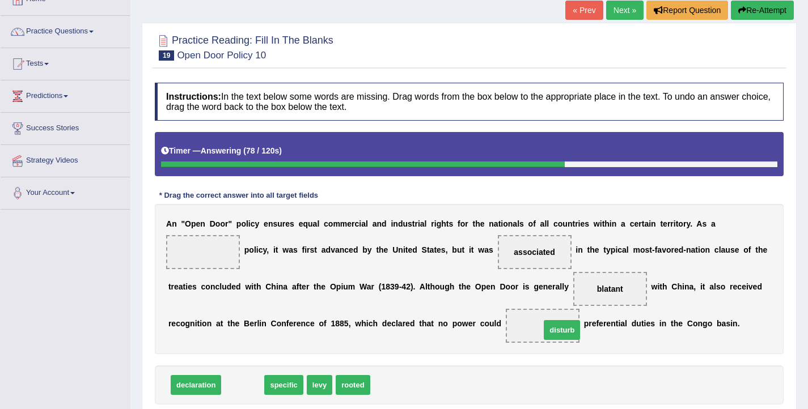
drag, startPoint x: 253, startPoint y: 391, endPoint x: 573, endPoint y: 336, distance: 323.9
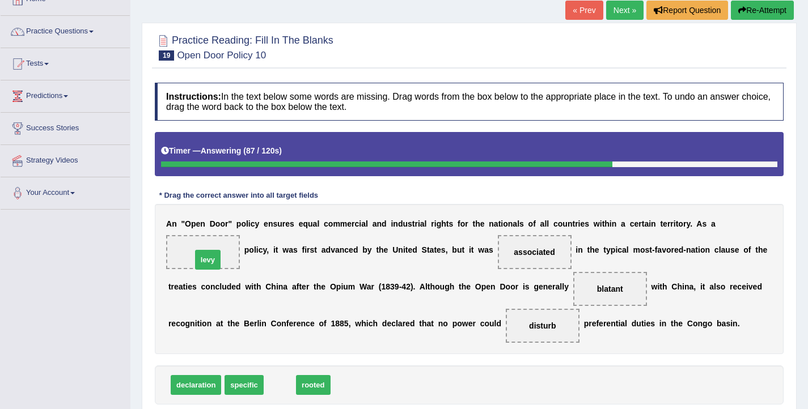
drag, startPoint x: 271, startPoint y: 382, endPoint x: 199, endPoint y: 256, distance: 145.0
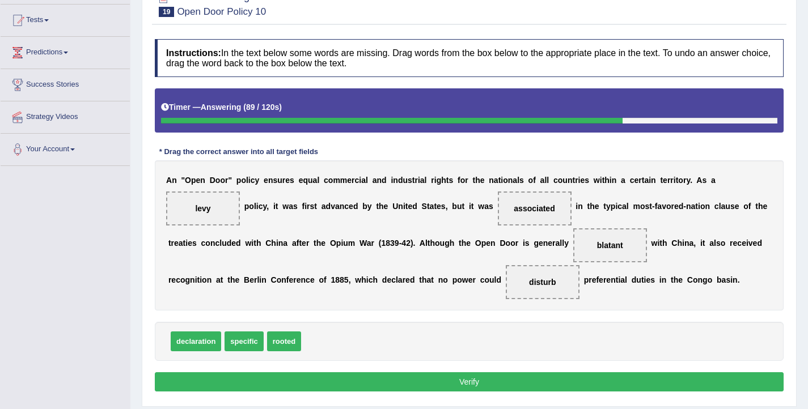
scroll to position [117, 0]
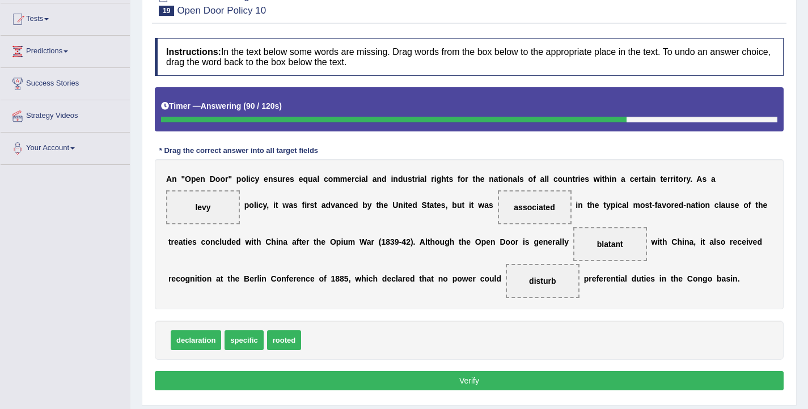
click at [384, 379] on button "Verify" at bounding box center [469, 380] width 629 height 19
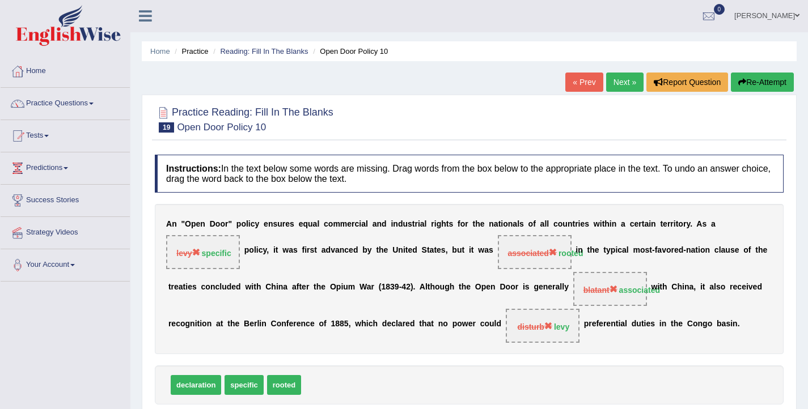
scroll to position [0, 0]
click at [751, 80] on button "Re-Attempt" at bounding box center [762, 82] width 63 height 19
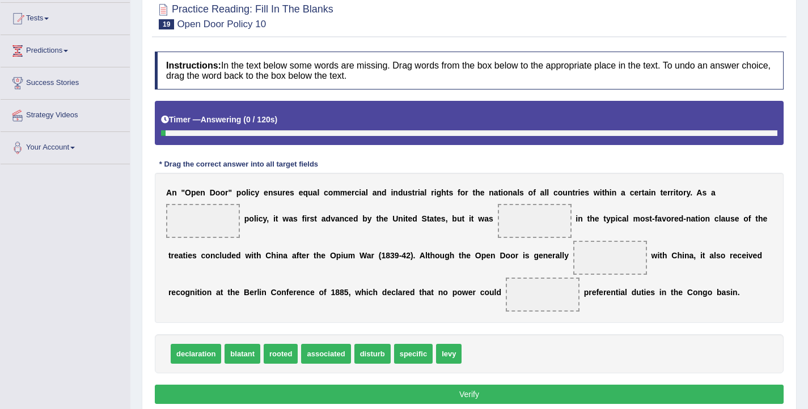
scroll to position [139, 0]
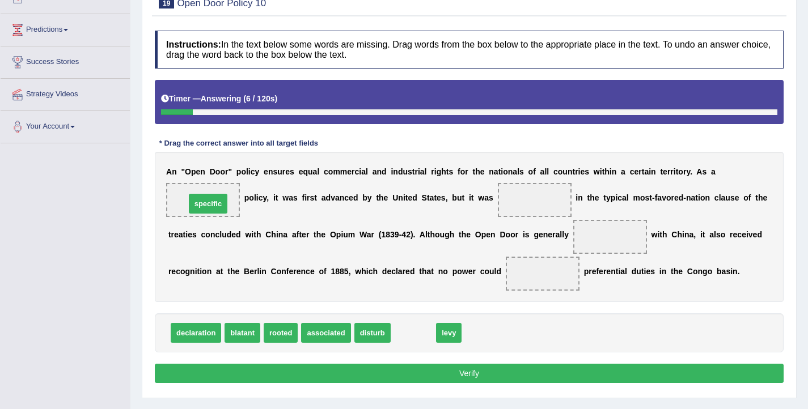
drag, startPoint x: 407, startPoint y: 328, endPoint x: 204, endPoint y: 202, distance: 238.7
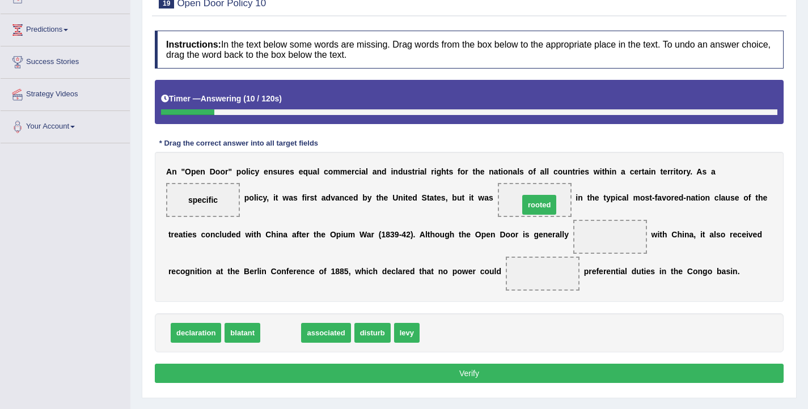
drag, startPoint x: 278, startPoint y: 334, endPoint x: 537, endPoint y: 206, distance: 288.6
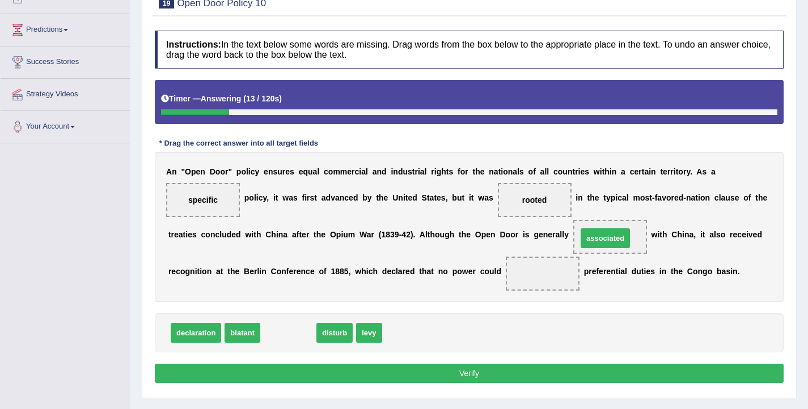
drag, startPoint x: 274, startPoint y: 335, endPoint x: 591, endPoint y: 240, distance: 330.8
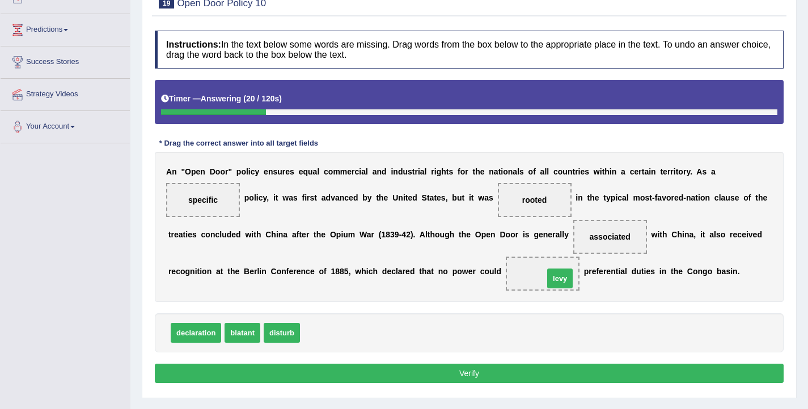
drag, startPoint x: 315, startPoint y: 336, endPoint x: 559, endPoint y: 281, distance: 249.8
click at [480, 380] on button "Verify" at bounding box center [469, 373] width 629 height 19
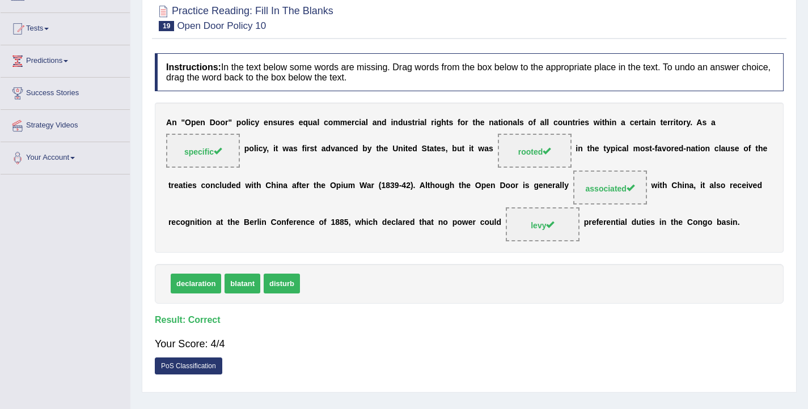
scroll to position [0, 0]
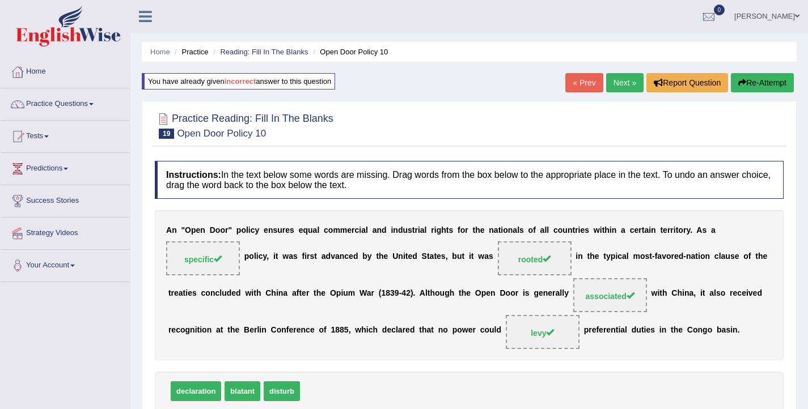
click at [610, 78] on link "Next »" at bounding box center [624, 82] width 37 height 19
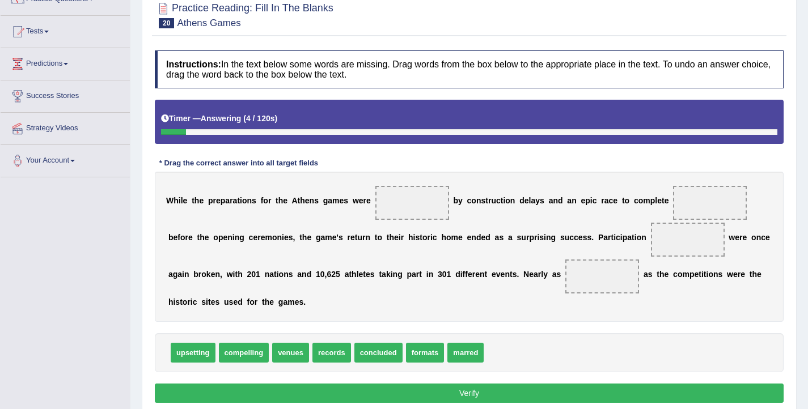
scroll to position [122, 0]
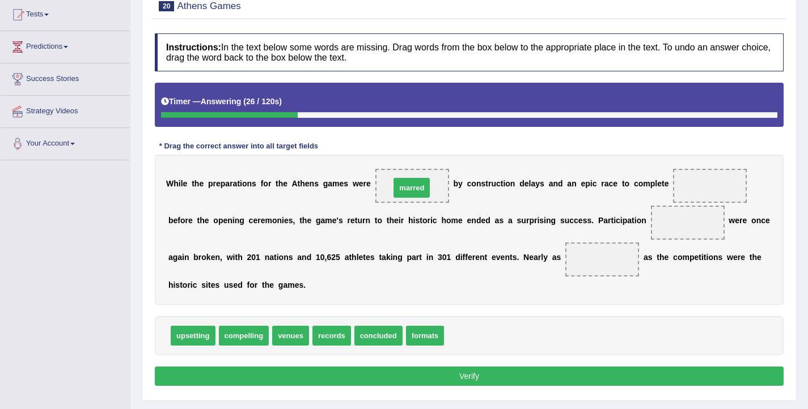
drag, startPoint x: 465, startPoint y: 340, endPoint x: 411, endPoint y: 192, distance: 157.5
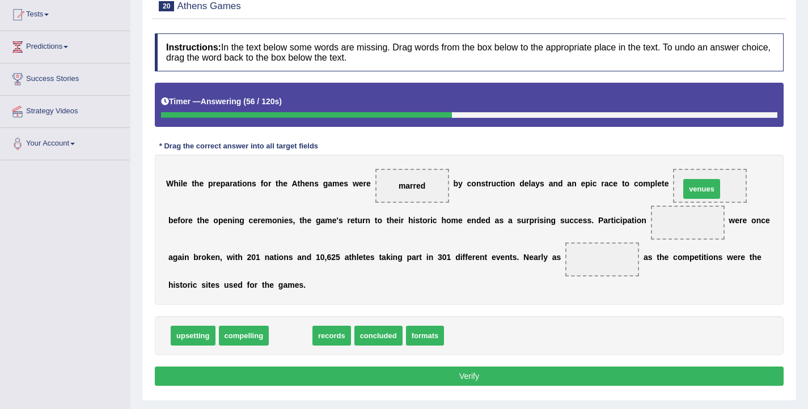
drag, startPoint x: 302, startPoint y: 340, endPoint x: 713, endPoint y: 193, distance: 436.5
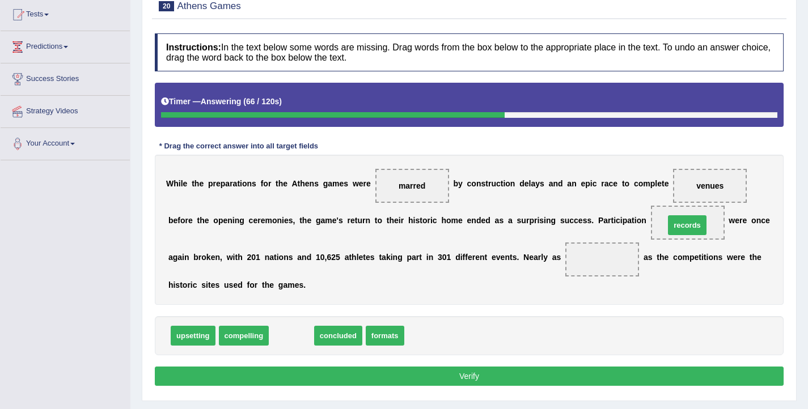
drag, startPoint x: 290, startPoint y: 337, endPoint x: 686, endPoint y: 227, distance: 410.9
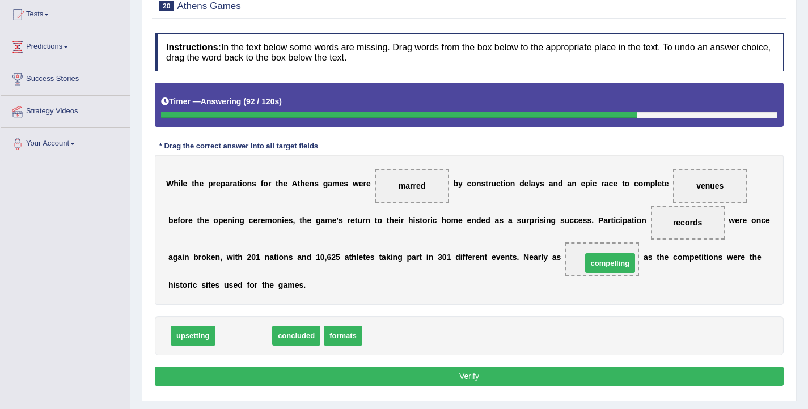
drag, startPoint x: 249, startPoint y: 339, endPoint x: 615, endPoint y: 267, distance: 373.4
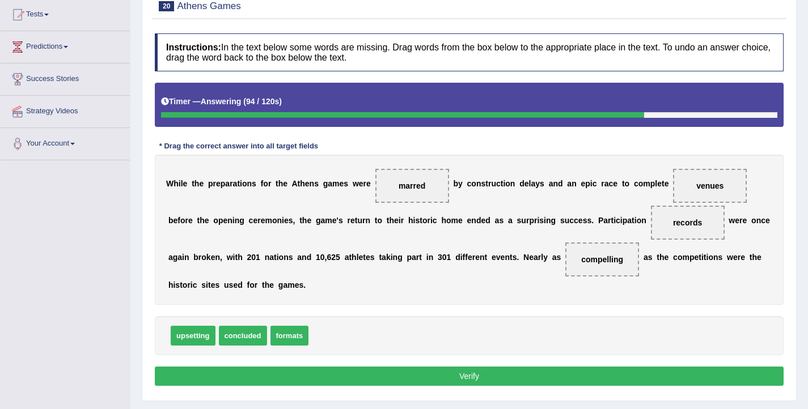
click at [544, 384] on button "Verify" at bounding box center [469, 376] width 629 height 19
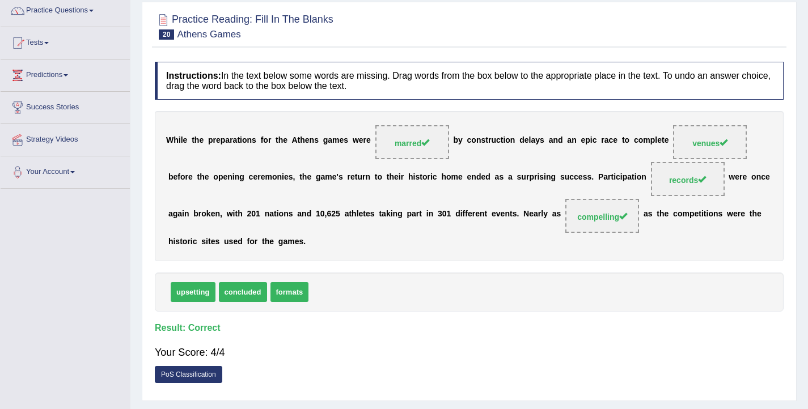
scroll to position [2, 0]
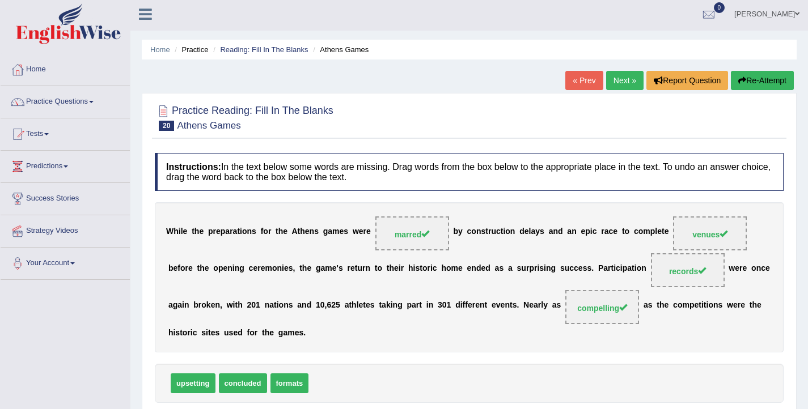
click at [609, 85] on link "Next »" at bounding box center [624, 80] width 37 height 19
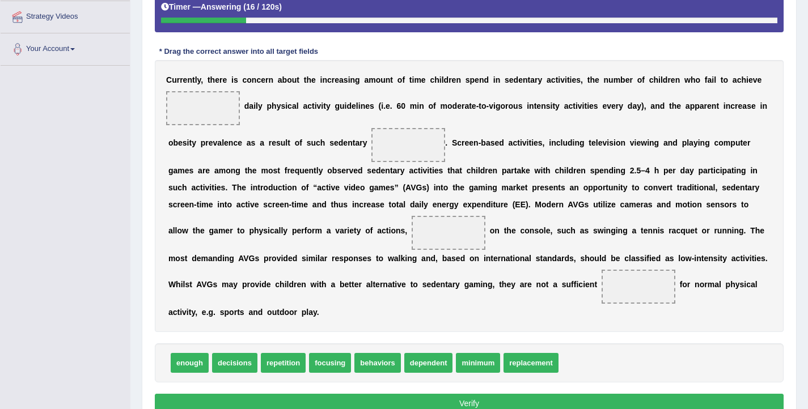
scroll to position [217, 0]
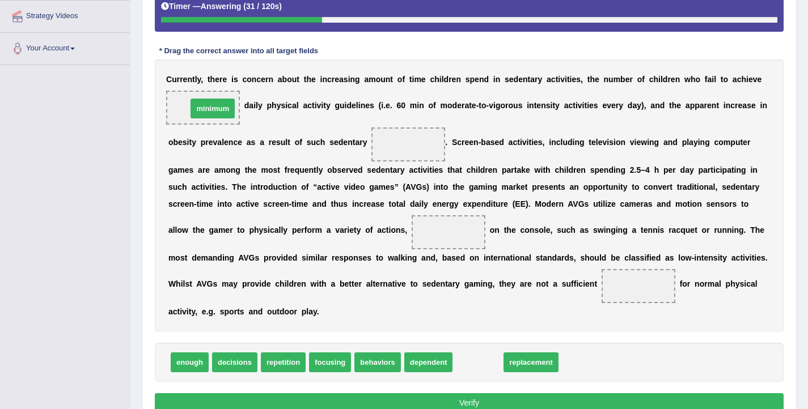
drag, startPoint x: 470, startPoint y: 362, endPoint x: 205, endPoint y: 108, distance: 367.4
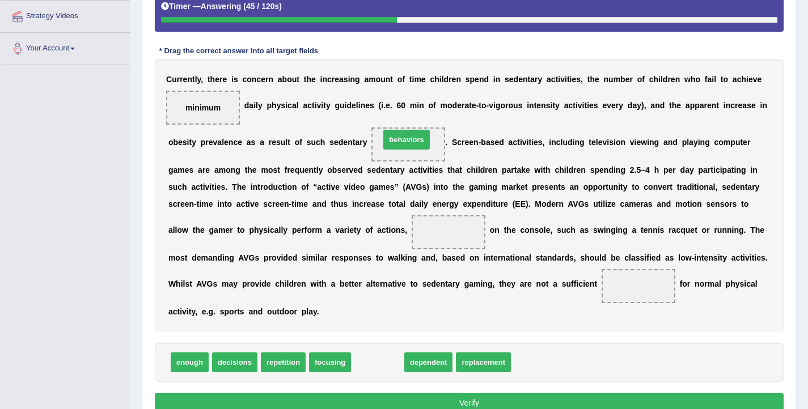
drag, startPoint x: 375, startPoint y: 365, endPoint x: 404, endPoint y: 142, distance: 224.7
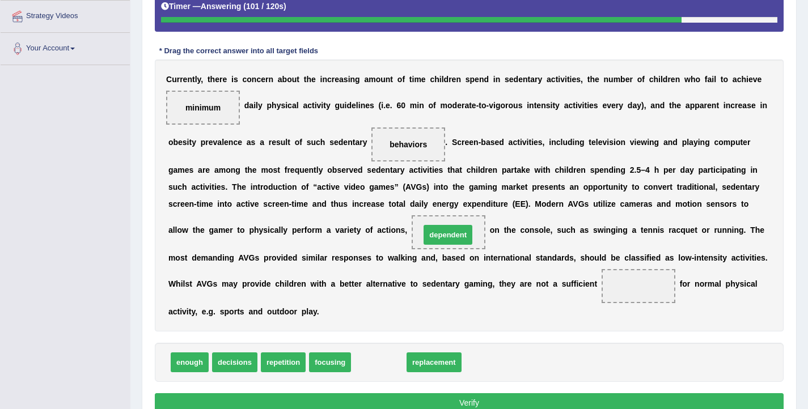
drag, startPoint x: 382, startPoint y: 368, endPoint x: 451, endPoint y: 240, distance: 145.1
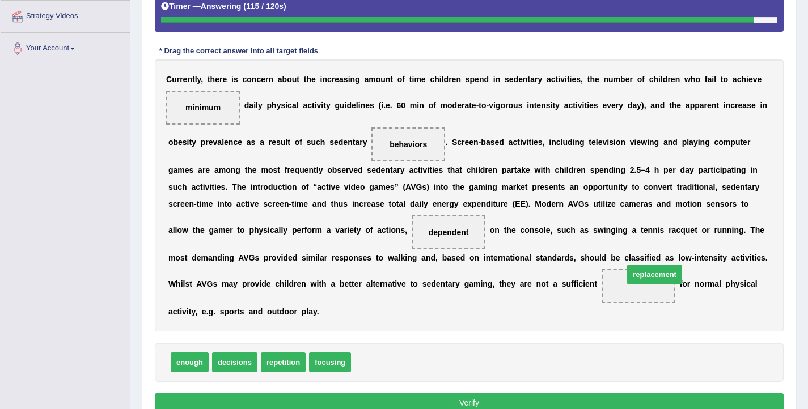
drag, startPoint x: 392, startPoint y: 364, endPoint x: 665, endPoint y: 276, distance: 286.2
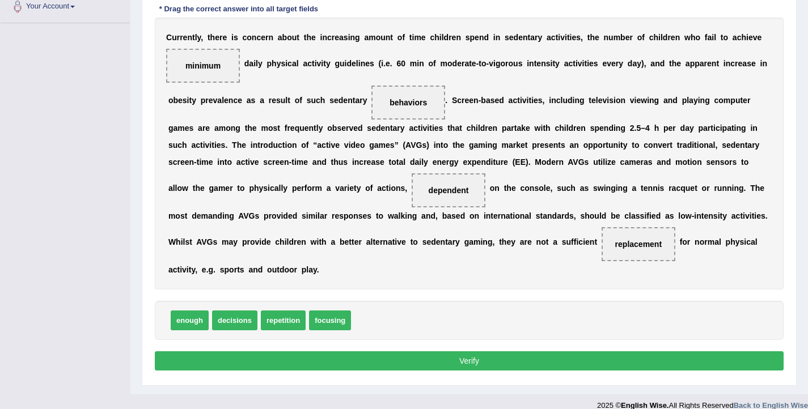
click at [531, 358] on button "Verify" at bounding box center [469, 361] width 629 height 19
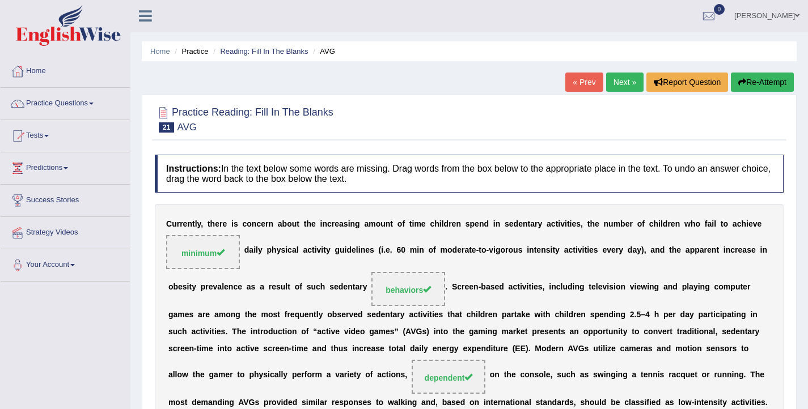
scroll to position [0, 0]
click at [269, 53] on link "Reading: Fill In The Blanks" at bounding box center [264, 52] width 88 height 9
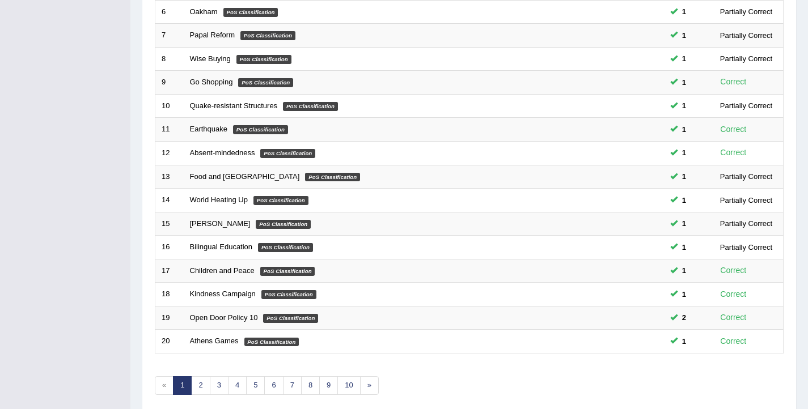
scroll to position [341, 0]
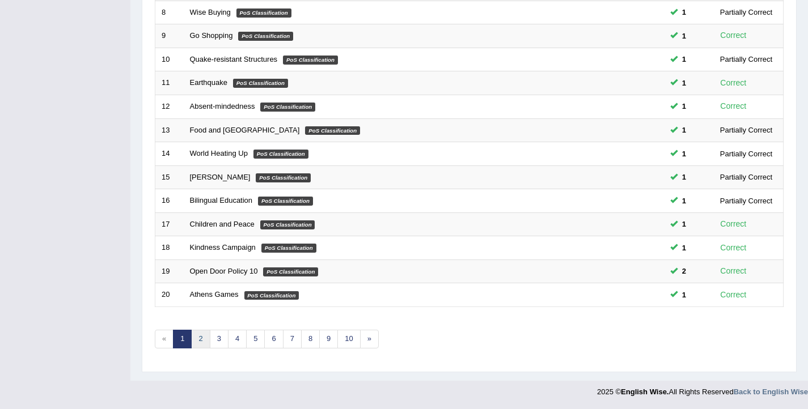
click at [196, 343] on link "2" at bounding box center [200, 339] width 19 height 19
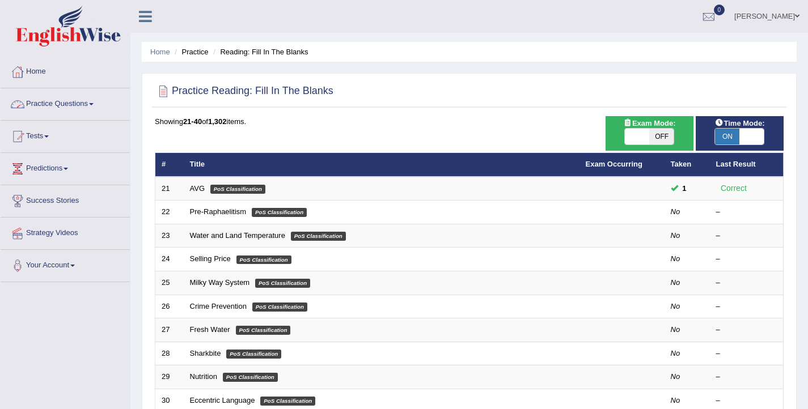
click at [49, 107] on link "Practice Questions" at bounding box center [65, 102] width 129 height 28
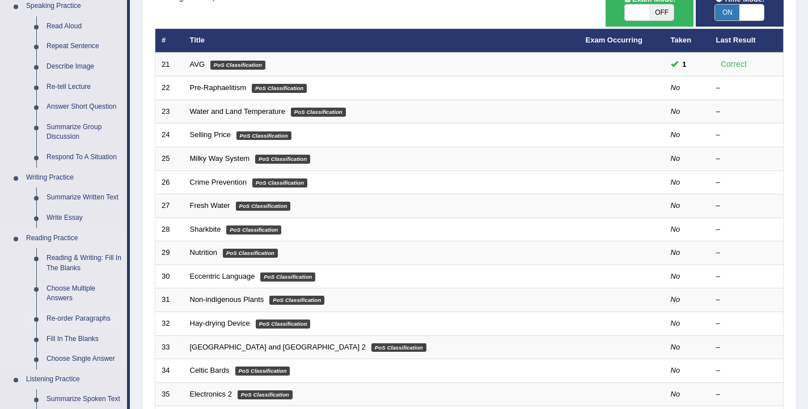
scroll to position [129, 0]
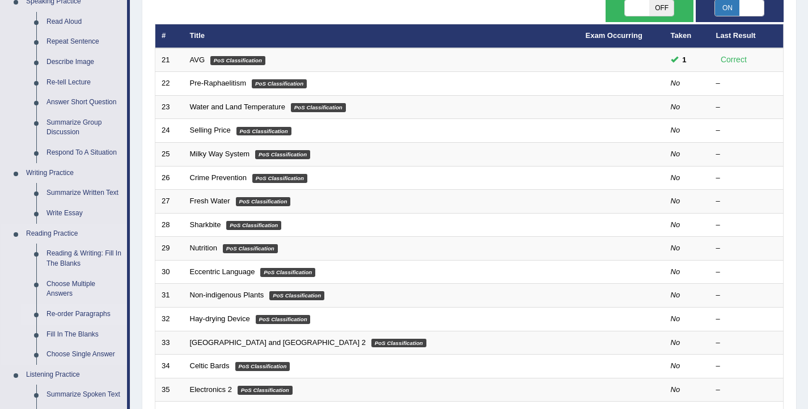
click at [62, 316] on link "Re-order Paragraphs" at bounding box center [84, 314] width 86 height 20
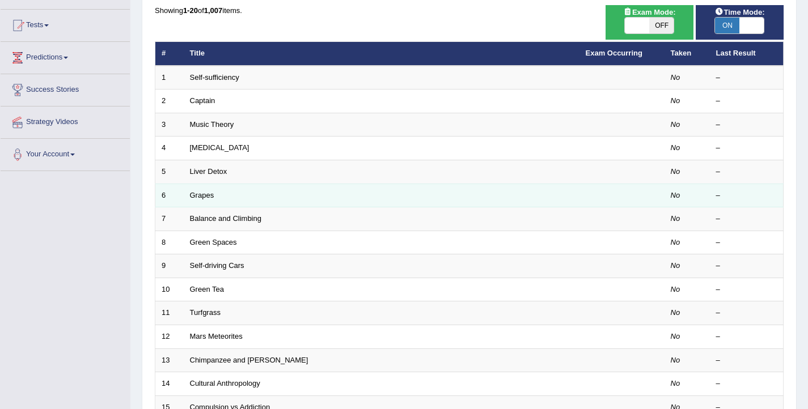
scroll to position [341, 0]
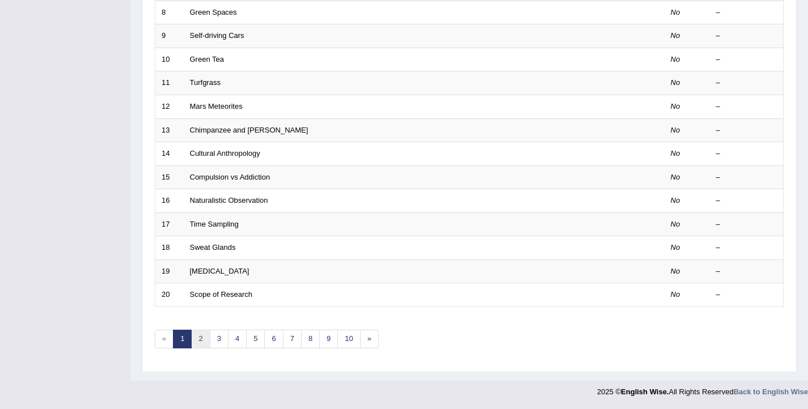
click at [193, 339] on link "2" at bounding box center [200, 339] width 19 height 19
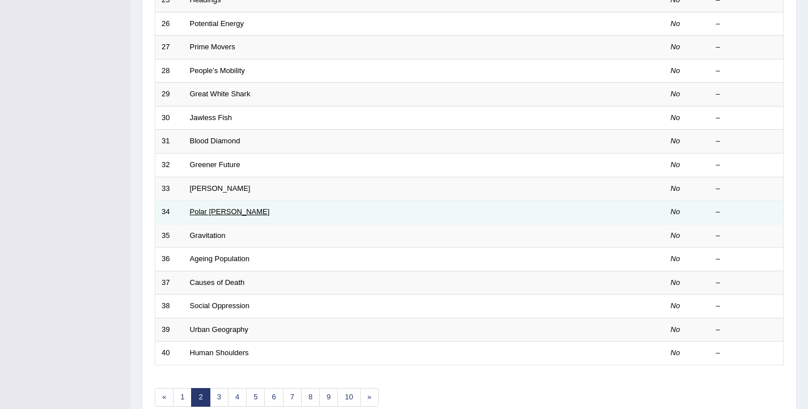
scroll to position [341, 0]
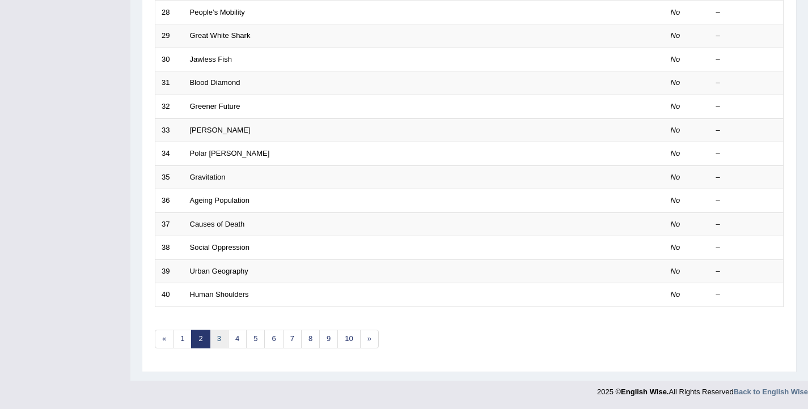
click at [218, 340] on link "3" at bounding box center [219, 339] width 19 height 19
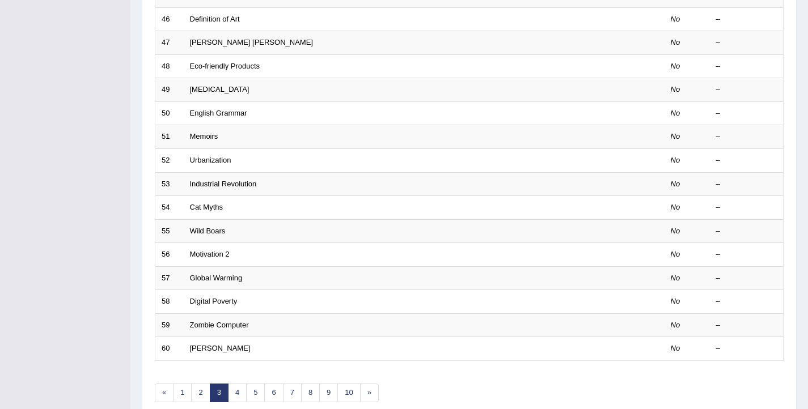
scroll to position [341, 0]
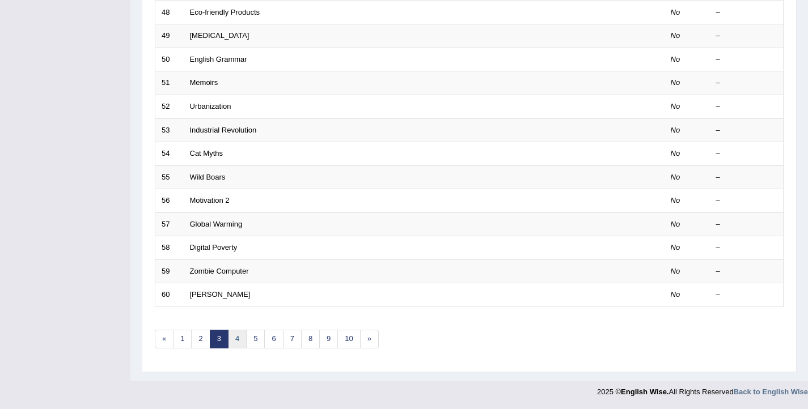
click at [236, 342] on link "4" at bounding box center [237, 339] width 19 height 19
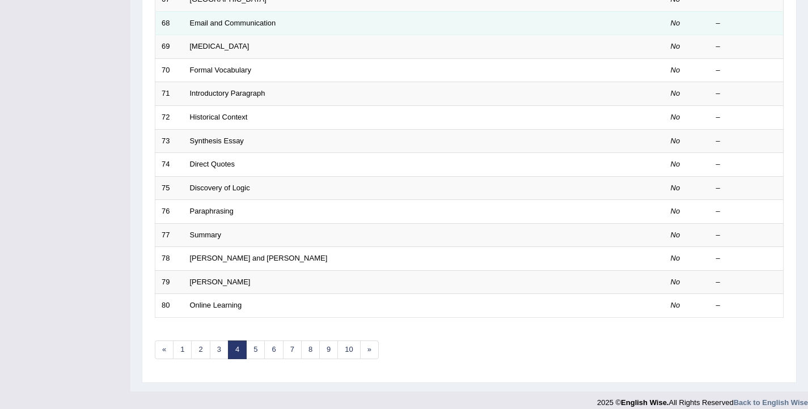
scroll to position [341, 0]
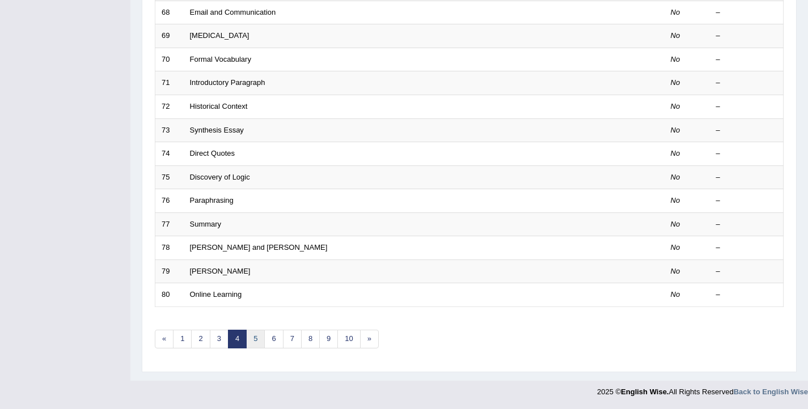
click at [253, 342] on link "5" at bounding box center [255, 339] width 19 height 19
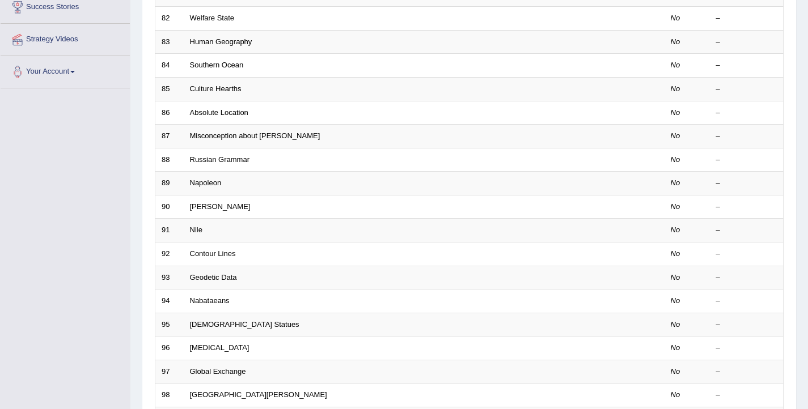
scroll to position [341, 0]
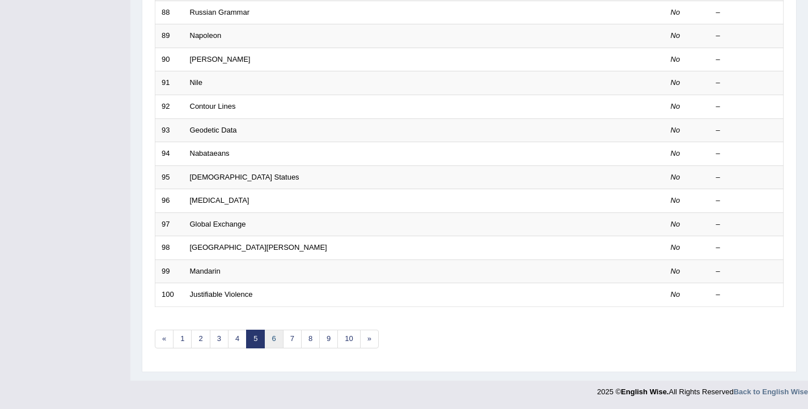
click at [270, 341] on link "6" at bounding box center [273, 339] width 19 height 19
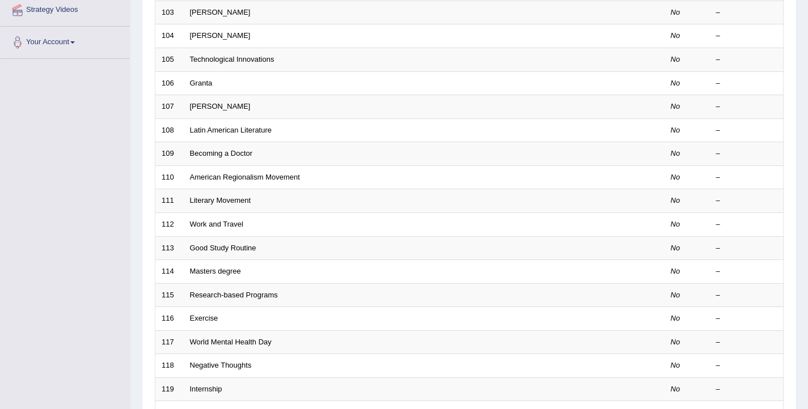
scroll to position [341, 0]
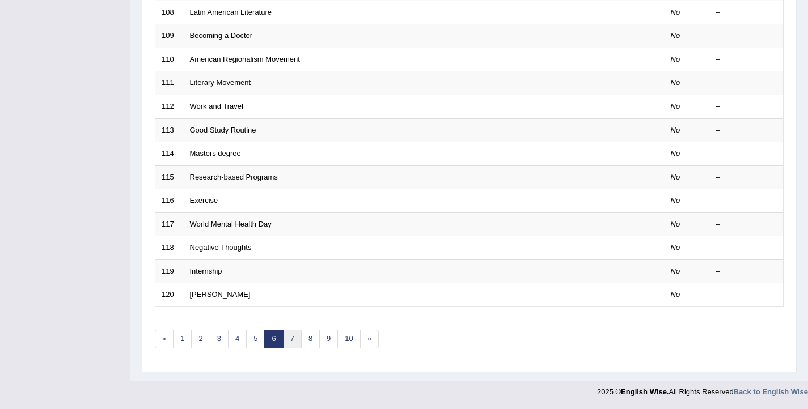
click at [290, 341] on link "7" at bounding box center [292, 339] width 19 height 19
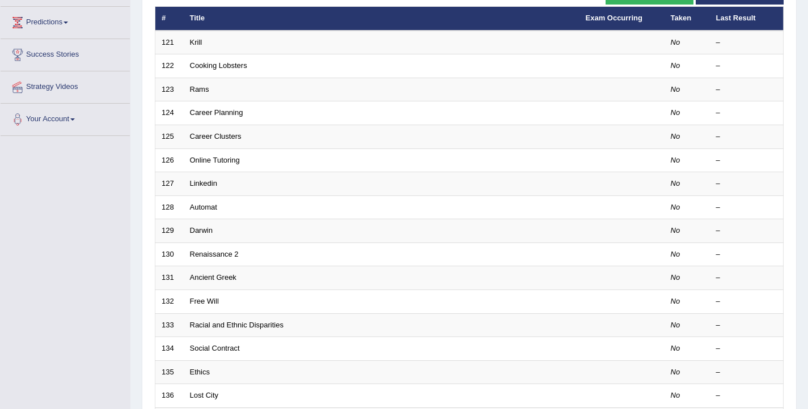
scroll to position [341, 0]
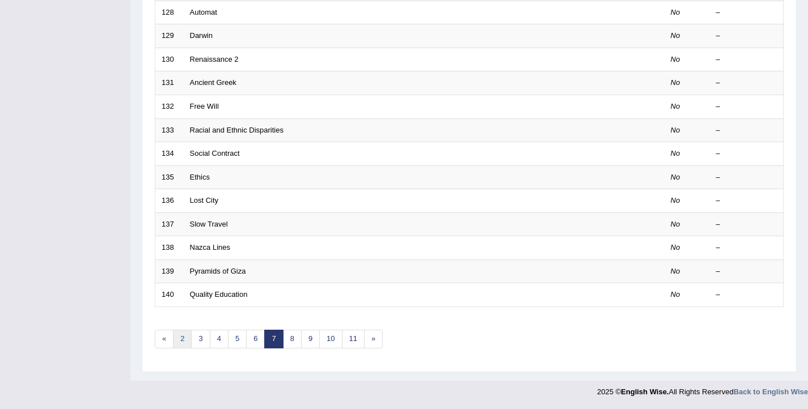
click at [183, 343] on link "2" at bounding box center [182, 339] width 19 height 19
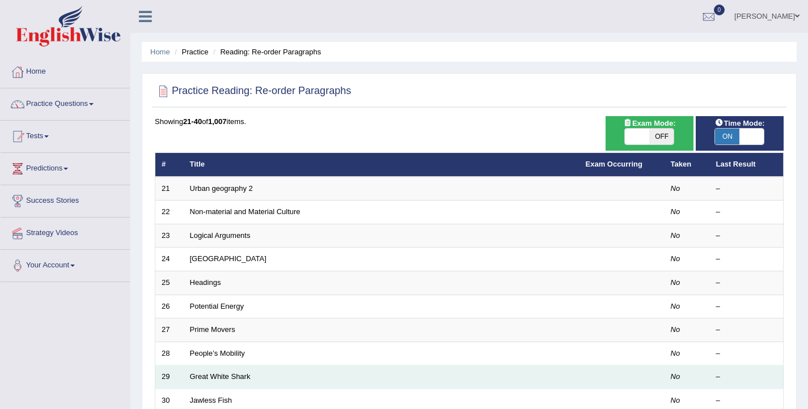
scroll to position [341, 0]
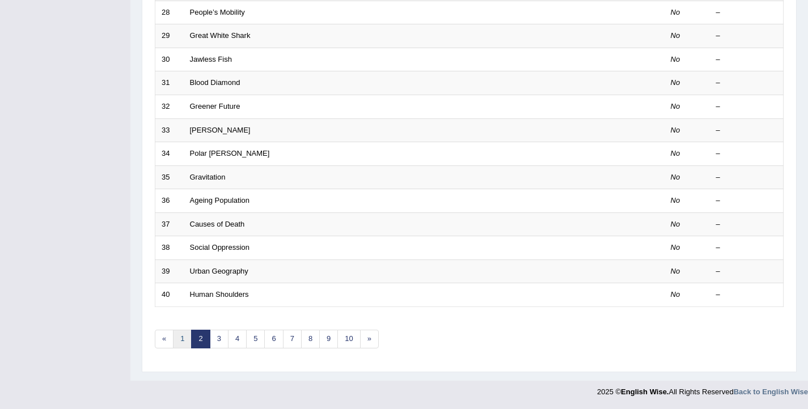
click at [184, 344] on link "1" at bounding box center [182, 339] width 19 height 19
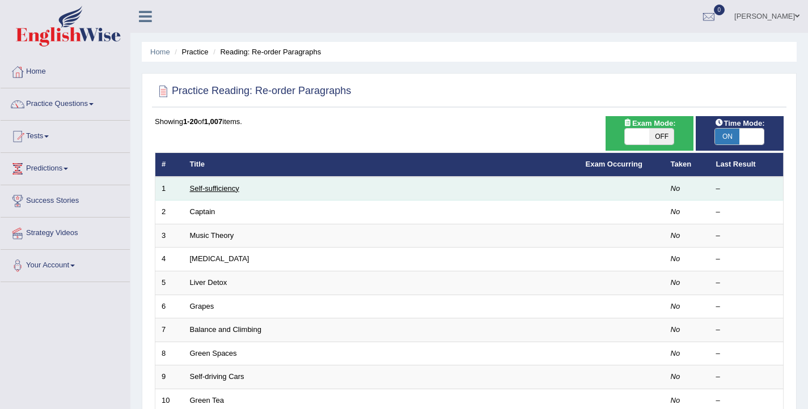
click at [217, 189] on link "Self-sufficiency" at bounding box center [214, 188] width 49 height 9
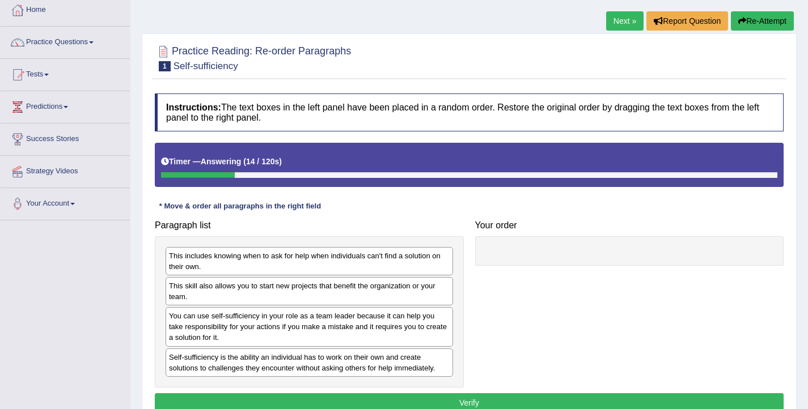
scroll to position [62, 0]
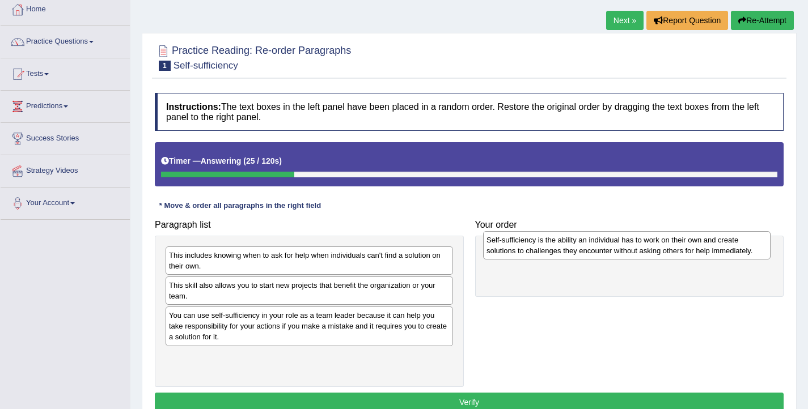
drag, startPoint x: 192, startPoint y: 365, endPoint x: 510, endPoint y: 248, distance: 338.3
click at [510, 248] on div "Self-sufficiency is the ability an individual has to work on their own and crea…" at bounding box center [626, 245] width 287 height 28
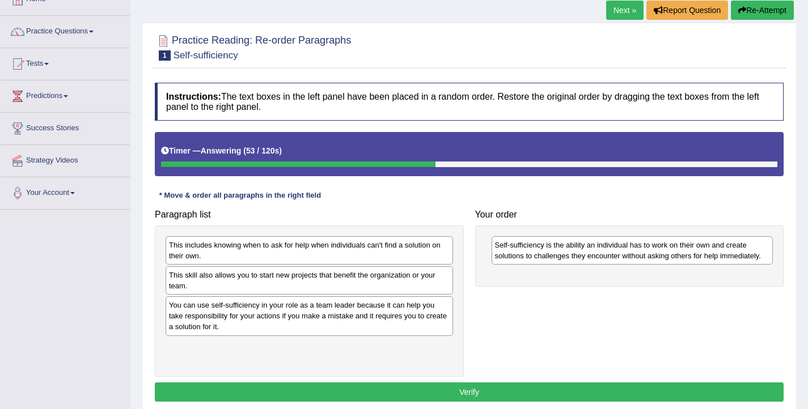
scroll to position [73, 0]
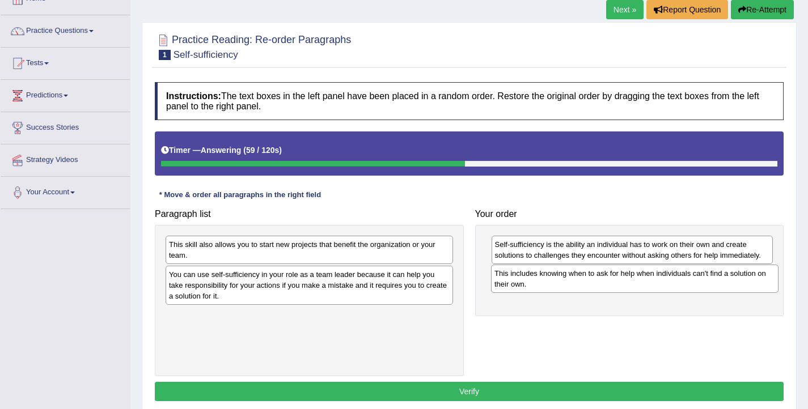
drag, startPoint x: 194, startPoint y: 253, endPoint x: 519, endPoint y: 282, distance: 326.8
click at [519, 282] on div "This includes knowing when to ask for help when individuals can't find a soluti…" at bounding box center [634, 279] width 287 height 28
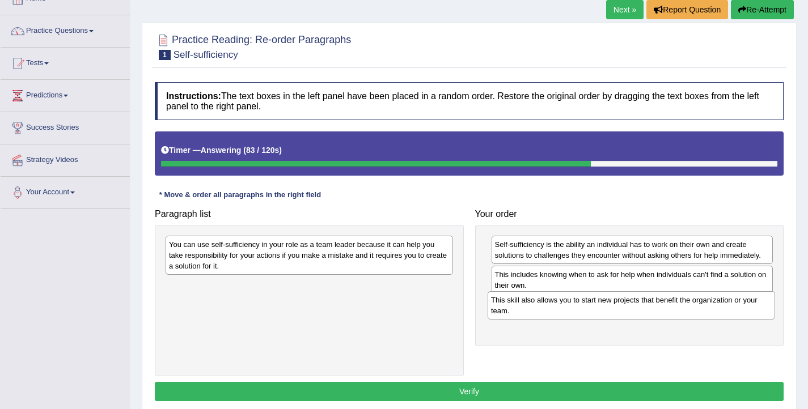
drag, startPoint x: 245, startPoint y: 252, endPoint x: 567, endPoint y: 308, distance: 326.8
click at [567, 308] on div "This skill also allows you to start new projects that benefit the organization …" at bounding box center [631, 305] width 287 height 28
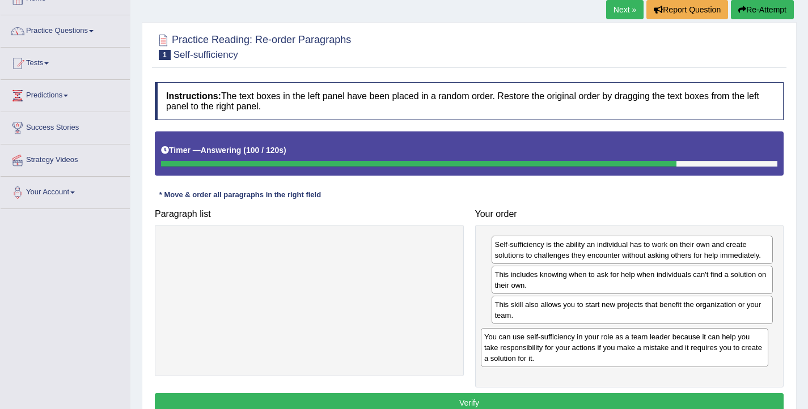
drag, startPoint x: 239, startPoint y: 262, endPoint x: 555, endPoint y: 354, distance: 328.5
click at [555, 354] on div "You can use self-sufficiency in your role as a team leader because it can help …" at bounding box center [624, 347] width 287 height 39
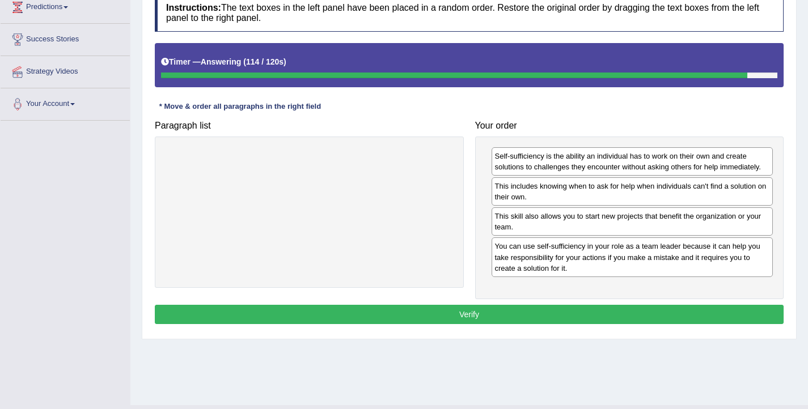
scroll to position [186, 0]
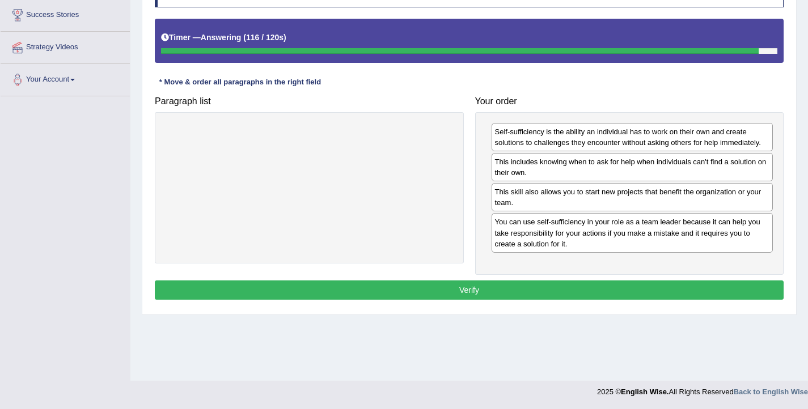
click at [408, 285] on button "Verify" at bounding box center [469, 290] width 629 height 19
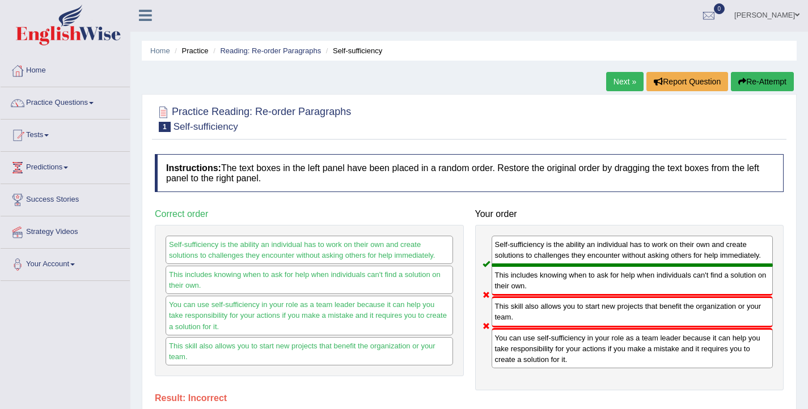
scroll to position [1, 0]
click at [620, 81] on link "Next »" at bounding box center [624, 82] width 37 height 19
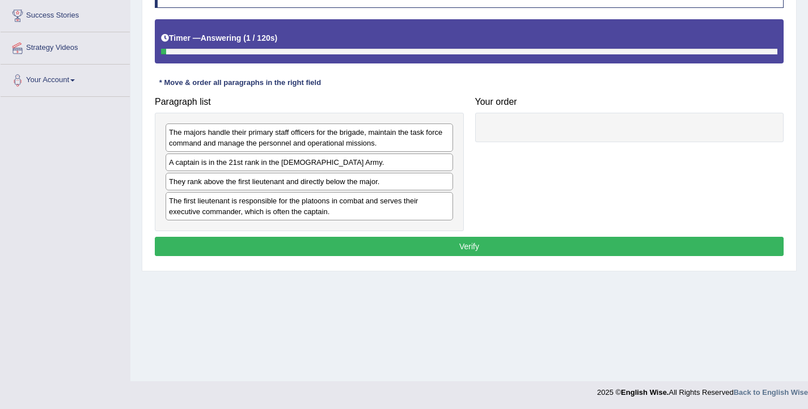
scroll to position [186, 0]
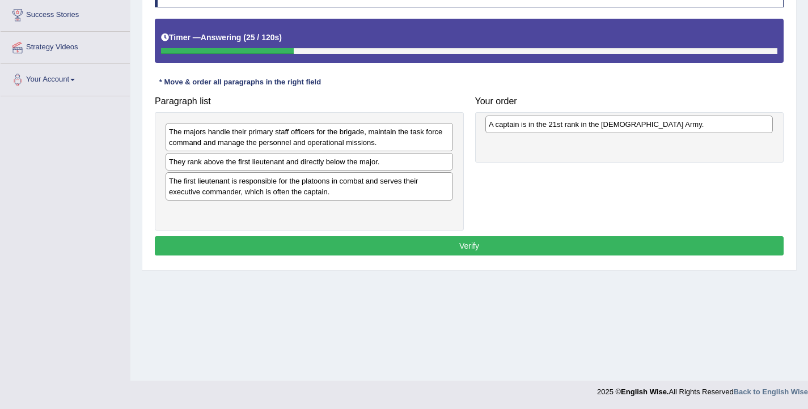
drag, startPoint x: 208, startPoint y: 160, endPoint x: 528, endPoint y: 123, distance: 322.0
click at [528, 123] on div "A captain is in the 21st rank in the US Army." at bounding box center [628, 125] width 287 height 18
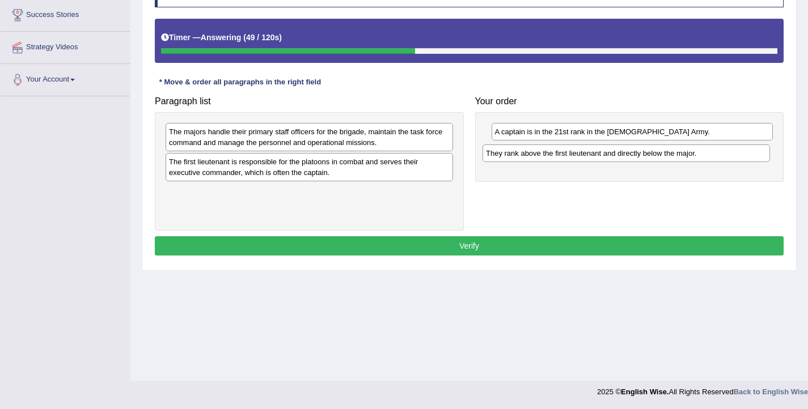
drag, startPoint x: 197, startPoint y: 170, endPoint x: 514, endPoint y: 161, distance: 317.1
click at [514, 161] on div "They rank above the first lieutenant and directly below the major." at bounding box center [626, 154] width 287 height 18
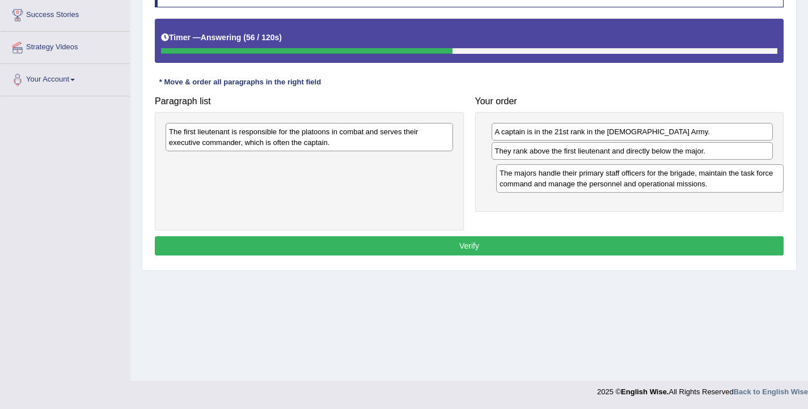
drag, startPoint x: 225, startPoint y: 145, endPoint x: 555, endPoint y: 186, distance: 333.2
click at [555, 186] on div "The majors handle their primary staff officers for the brigade, maintain the ta…" at bounding box center [639, 178] width 287 height 28
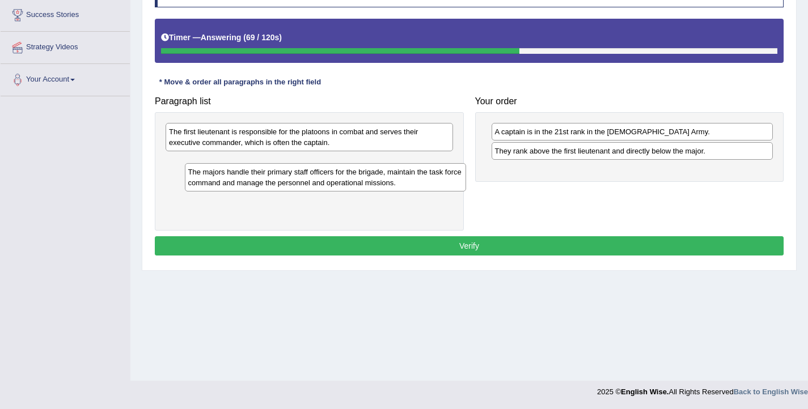
drag, startPoint x: 518, startPoint y: 178, endPoint x: 193, endPoint y: 174, distance: 324.4
click at [190, 175] on div "The majors handle their primary staff officers for the brigade, maintain the ta…" at bounding box center [326, 177] width 282 height 28
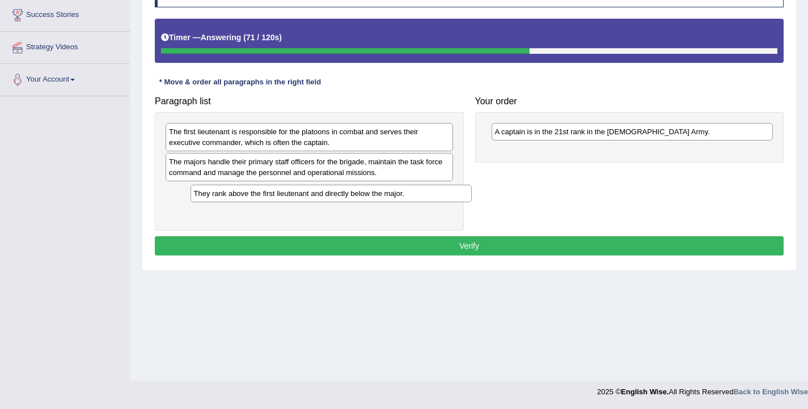
drag, startPoint x: 518, startPoint y: 155, endPoint x: 209, endPoint y: 198, distance: 312.7
click at [209, 198] on div "They rank above the first lieutenant and directly below the major." at bounding box center [332, 194] width 282 height 18
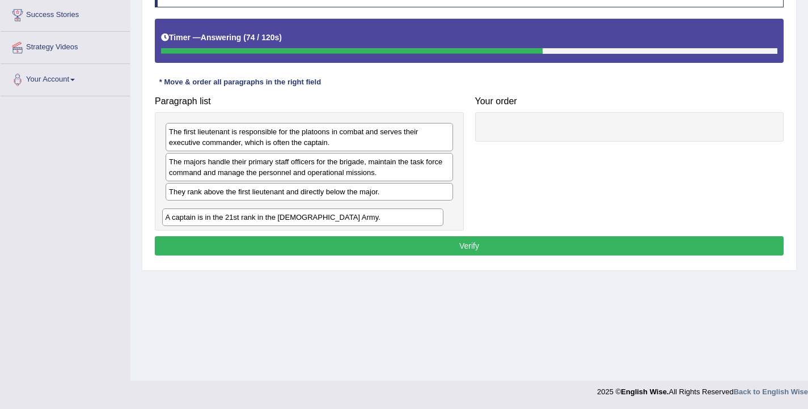
drag, startPoint x: 526, startPoint y: 134, endPoint x: 196, endPoint y: 219, distance: 340.4
click at [196, 219] on div "A captain is in the 21st rank in the US Army." at bounding box center [303, 218] width 282 height 18
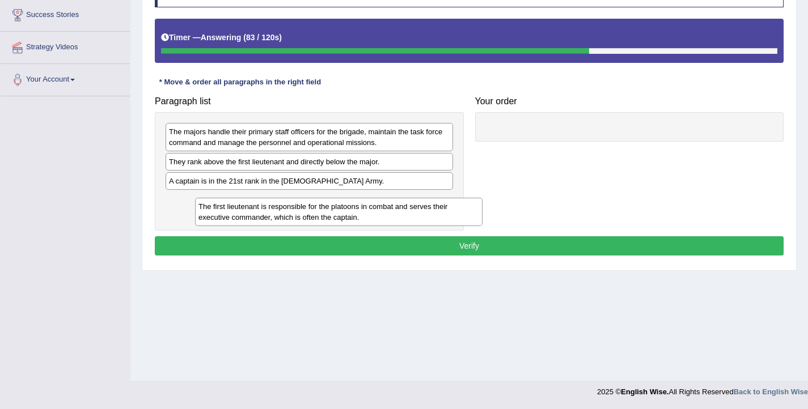
drag, startPoint x: 184, startPoint y: 142, endPoint x: 180, endPoint y: 212, distance: 70.5
click at [196, 211] on div "The first lieutenant is responsible for the platoons in combat and serves their…" at bounding box center [338, 212] width 287 height 28
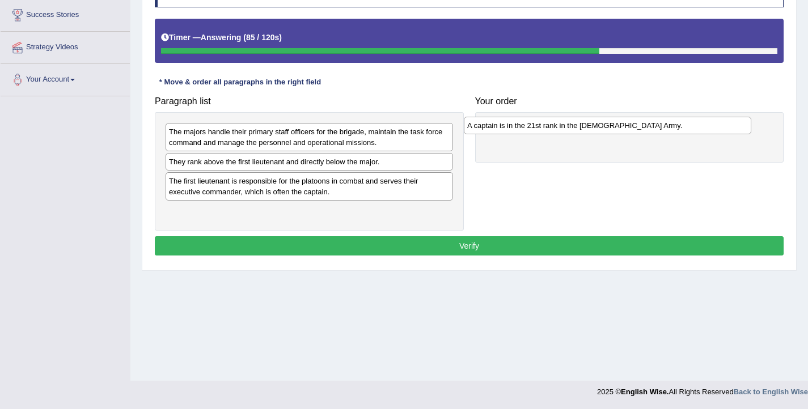
drag, startPoint x: 202, startPoint y: 185, endPoint x: 501, endPoint y: 129, distance: 303.4
click at [501, 129] on div "A captain is in the 21st rank in the US Army." at bounding box center [607, 126] width 287 height 18
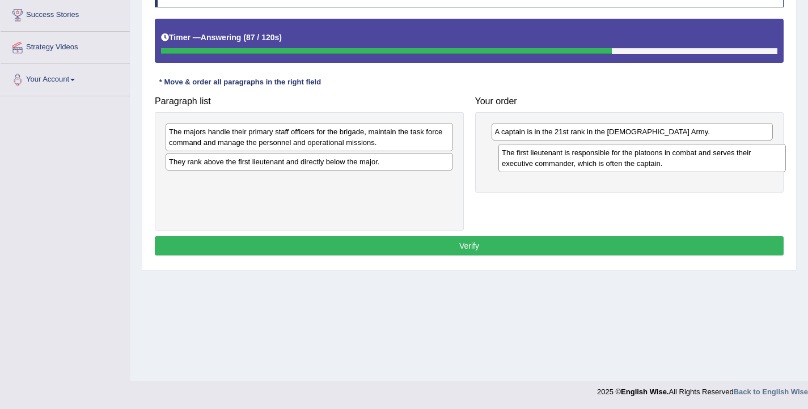
drag, startPoint x: 309, startPoint y: 193, endPoint x: 642, endPoint y: 165, distance: 334.1
click at [642, 165] on div "The first lieutenant is responsible for the platoons in combat and serves their…" at bounding box center [641, 158] width 287 height 28
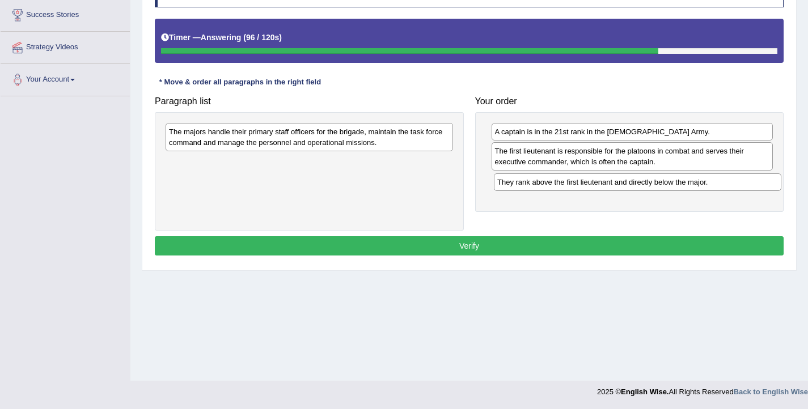
drag, startPoint x: 253, startPoint y: 163, endPoint x: 583, endPoint y: 183, distance: 330.6
click at [583, 183] on div "They rank above the first lieutenant and directly below the major." at bounding box center [637, 183] width 287 height 18
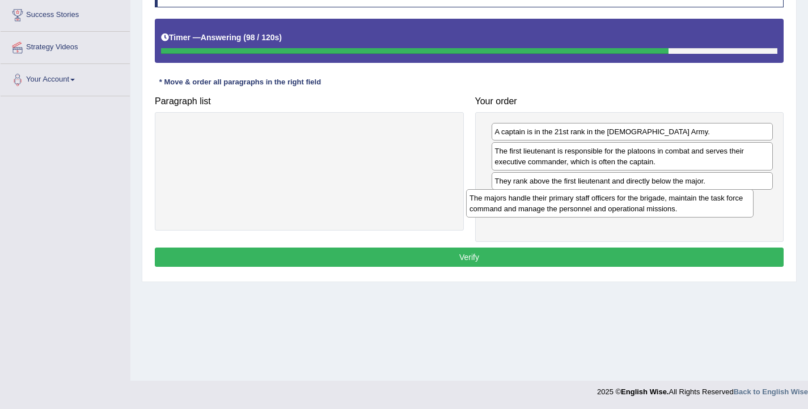
drag, startPoint x: 295, startPoint y: 137, endPoint x: 595, endPoint y: 204, distance: 307.8
click at [595, 204] on div "The majors handle their primary staff officers for the brigade, maintain the ta…" at bounding box center [609, 203] width 287 height 28
click at [506, 254] on button "Verify" at bounding box center [469, 257] width 629 height 19
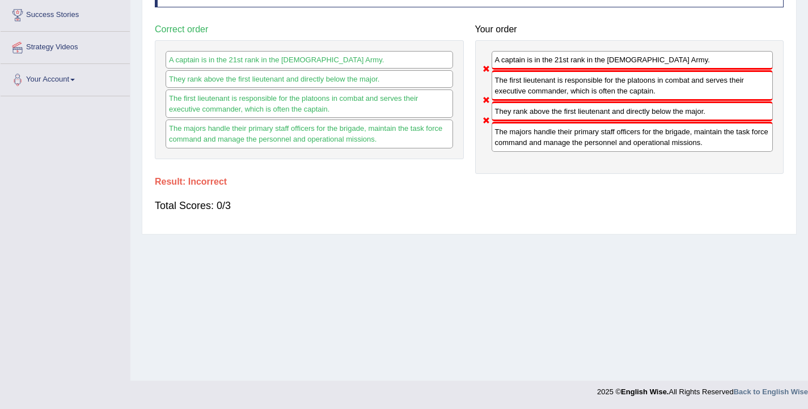
scroll to position [0, 0]
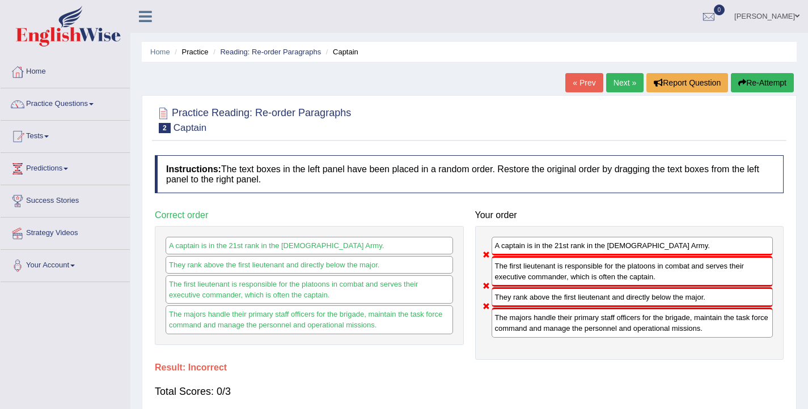
click at [752, 86] on button "Re-Attempt" at bounding box center [762, 82] width 63 height 19
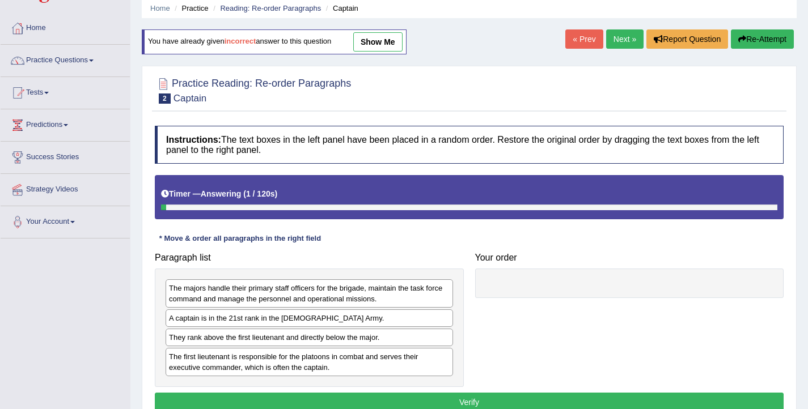
scroll to position [186, 0]
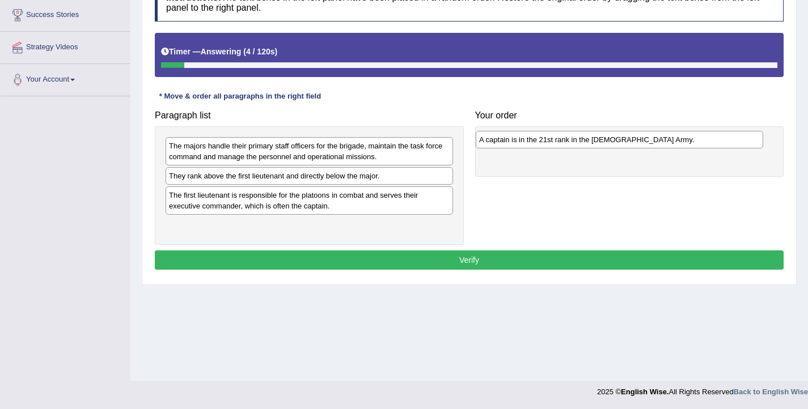
drag, startPoint x: 204, startPoint y: 178, endPoint x: 514, endPoint y: 142, distance: 312.3
click at [514, 142] on div "A captain is in the 21st rank in the US Army." at bounding box center [619, 140] width 287 height 18
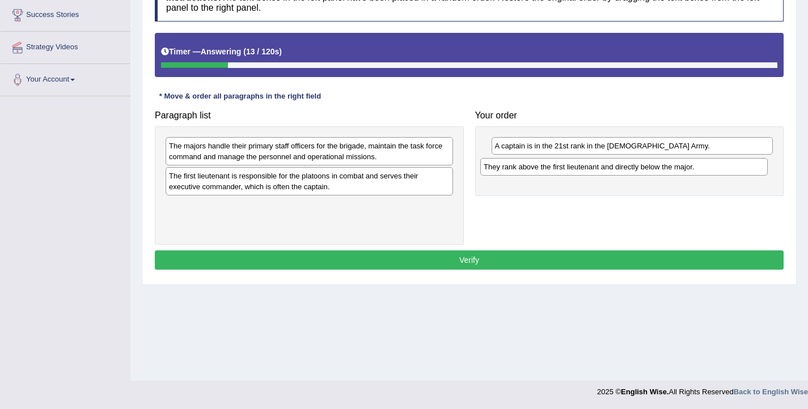
drag, startPoint x: 229, startPoint y: 181, endPoint x: 544, endPoint y: 172, distance: 314.8
click at [544, 172] on div "They rank above the first lieutenant and directly below the major." at bounding box center [623, 167] width 287 height 18
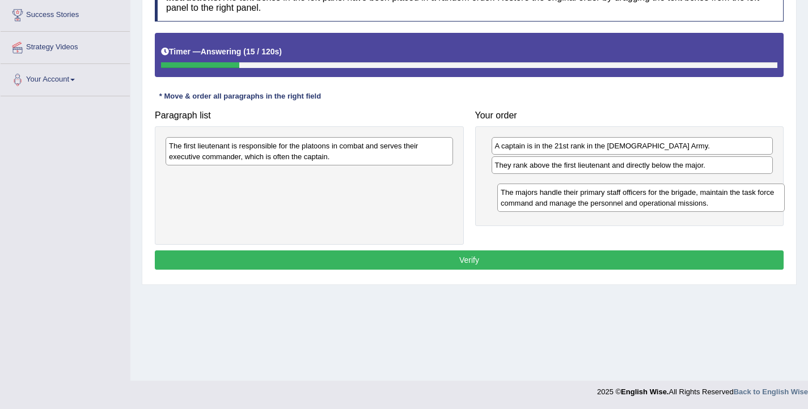
drag, startPoint x: 240, startPoint y: 154, endPoint x: 572, endPoint y: 200, distance: 335.0
click at [572, 200] on div "The majors handle their primary staff officers for the brigade, maintain the ta…" at bounding box center [640, 198] width 287 height 28
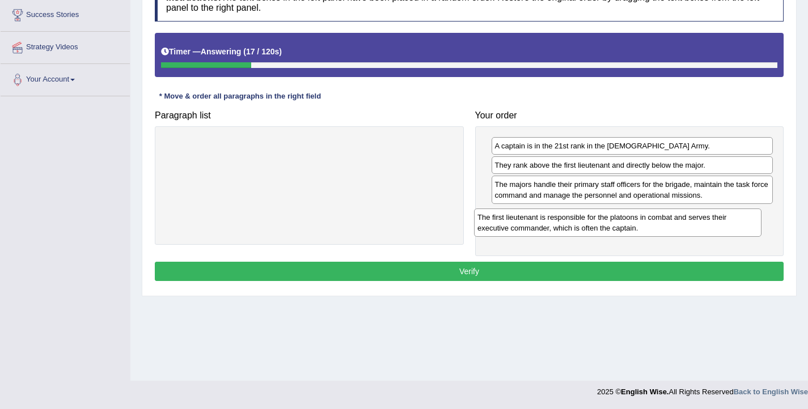
drag, startPoint x: 293, startPoint y: 152, endPoint x: 602, endPoint y: 223, distance: 316.6
click at [602, 223] on div "The first lieutenant is responsible for the platoons in combat and serves their…" at bounding box center [617, 223] width 287 height 28
click at [506, 278] on button "Verify" at bounding box center [469, 271] width 629 height 19
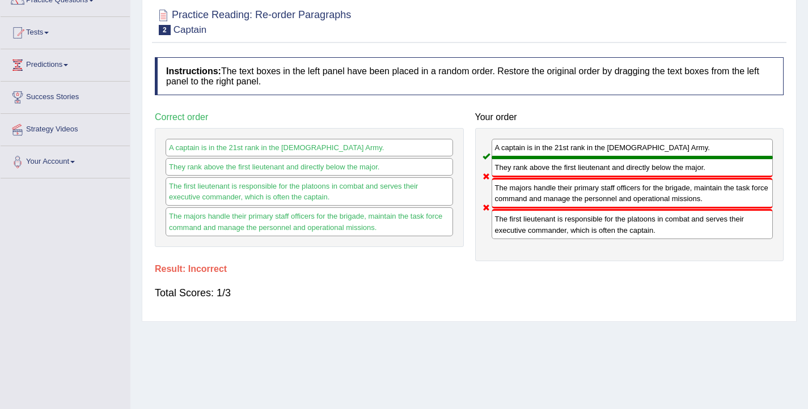
scroll to position [0, 0]
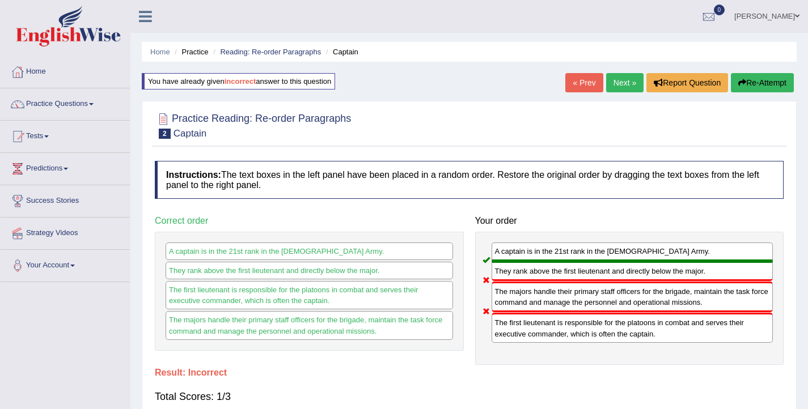
click at [612, 91] on link "Next »" at bounding box center [624, 82] width 37 height 19
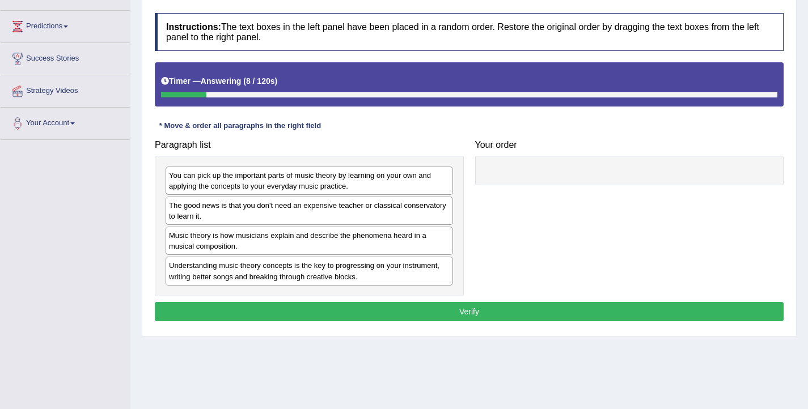
scroll to position [143, 0]
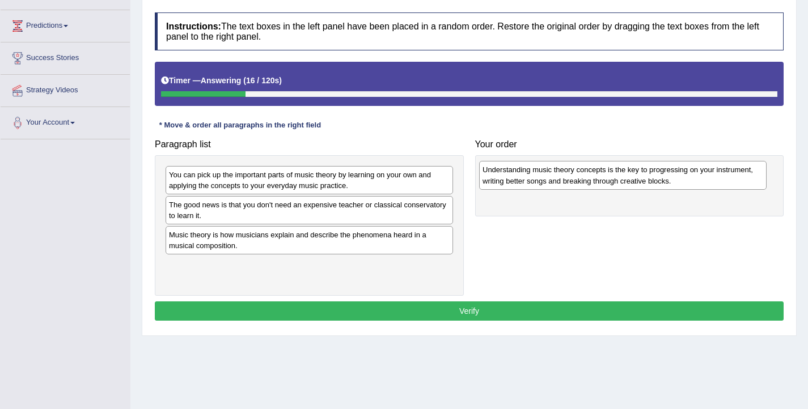
drag, startPoint x: 362, startPoint y: 271, endPoint x: 675, endPoint y: 176, distance: 326.6
click at [675, 176] on div "Understanding music theory concepts is the key to progressing on your instrumen…" at bounding box center [622, 175] width 287 height 28
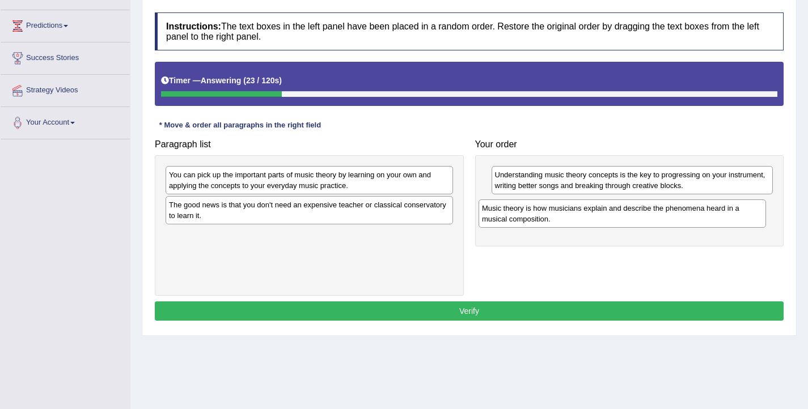
drag, startPoint x: 242, startPoint y: 246, endPoint x: 555, endPoint y: 221, distance: 313.5
click at [555, 221] on div "Music theory is how musicians explain and describe the phenomena heard in a mus…" at bounding box center [622, 214] width 287 height 28
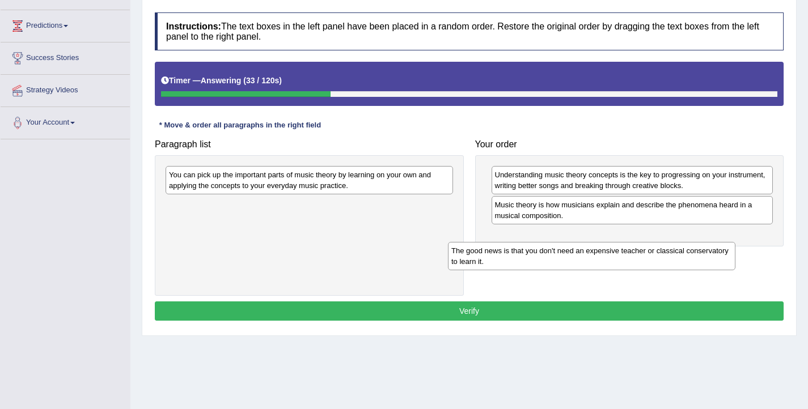
drag, startPoint x: 394, startPoint y: 213, endPoint x: 676, endPoint y: 259, distance: 286.0
click at [676, 259] on div "The good news is that you don't need an expensive teacher or classical conserva…" at bounding box center [591, 256] width 287 height 28
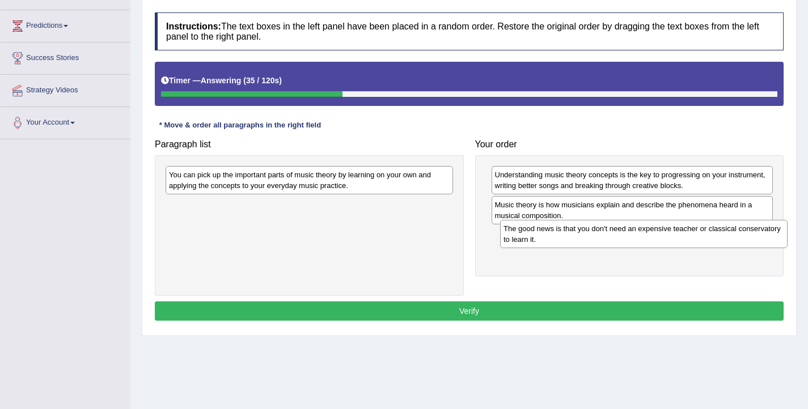
drag, startPoint x: 359, startPoint y: 212, endPoint x: 693, endPoint y: 235, distance: 335.4
click at [693, 235] on div "The good news is that you don't need an expensive teacher or classical conserva…" at bounding box center [643, 234] width 287 height 28
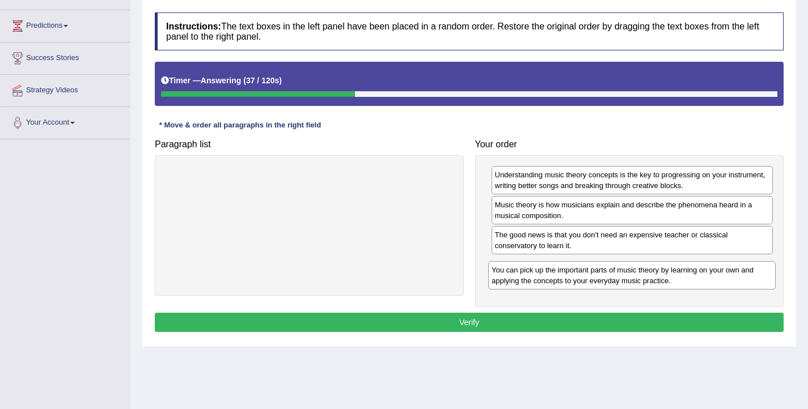
drag, startPoint x: 413, startPoint y: 178, endPoint x: 736, endPoint y: 273, distance: 336.2
click at [736, 273] on div "You can pick up the important parts of music theory by learning on your own and…" at bounding box center [631, 275] width 287 height 28
click at [510, 321] on button "Verify" at bounding box center [469, 322] width 629 height 19
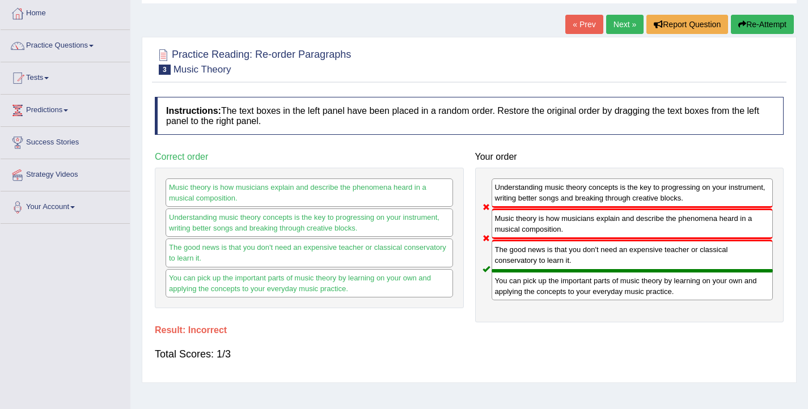
scroll to position [0, 0]
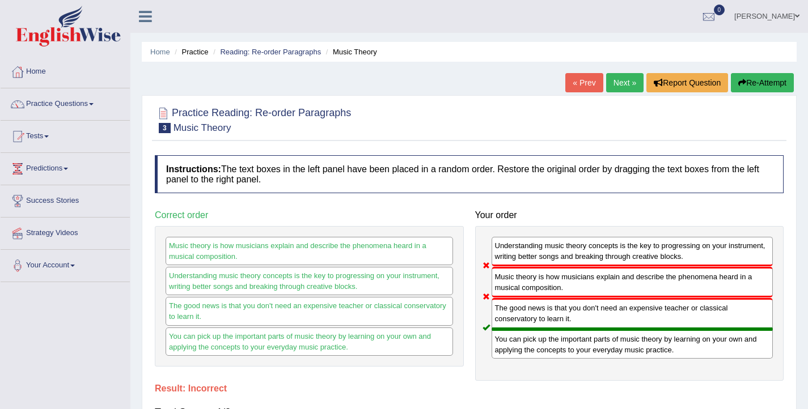
click at [619, 82] on link "Next »" at bounding box center [624, 82] width 37 height 19
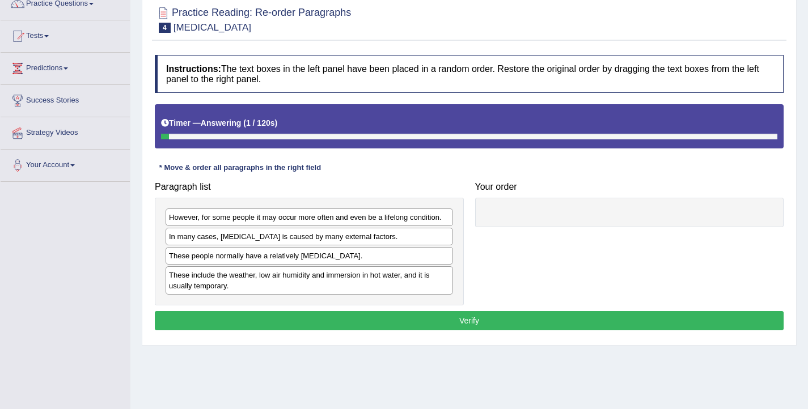
scroll to position [101, 0]
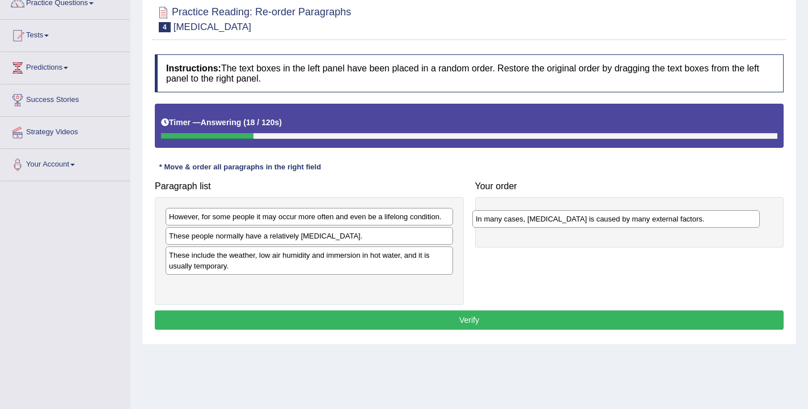
drag, startPoint x: 274, startPoint y: 237, endPoint x: 581, endPoint y: 219, distance: 307.3
click at [581, 219] on div "In many cases, [MEDICAL_DATA] is caused by many external factors." at bounding box center [615, 219] width 287 height 18
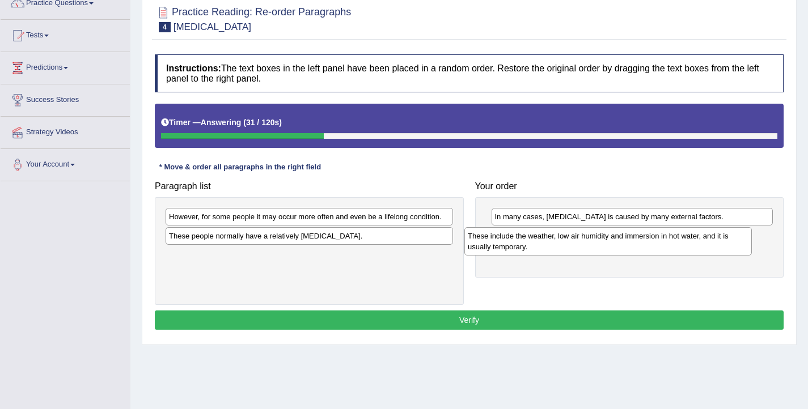
drag, startPoint x: 210, startPoint y: 261, endPoint x: 509, endPoint y: 242, distance: 299.4
click at [509, 242] on div "These include the weather, low air humidity and immersion in hot water, and it …" at bounding box center [607, 241] width 287 height 28
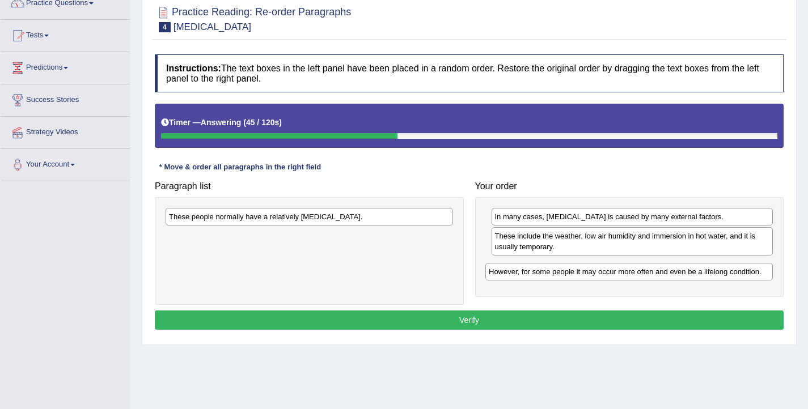
drag, startPoint x: 356, startPoint y: 219, endPoint x: 675, endPoint y: 274, distance: 324.4
click at [675, 274] on div "However, for some people it may occur more often and even be a lifelong conditi…" at bounding box center [628, 272] width 287 height 18
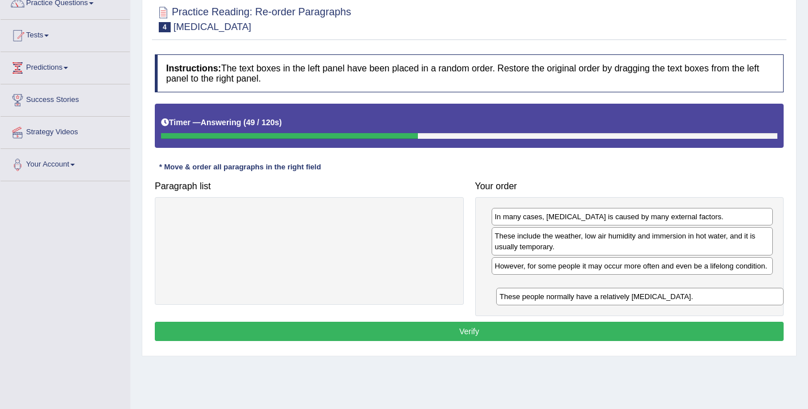
drag, startPoint x: 390, startPoint y: 221, endPoint x: 720, endPoint y: 301, distance: 340.1
click at [720, 301] on div "These people normally have a relatively sensitive skin." at bounding box center [639, 297] width 287 height 18
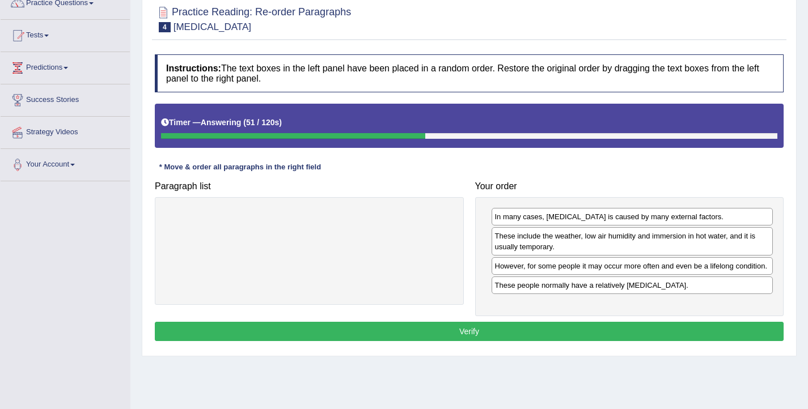
click at [512, 341] on button "Verify" at bounding box center [469, 331] width 629 height 19
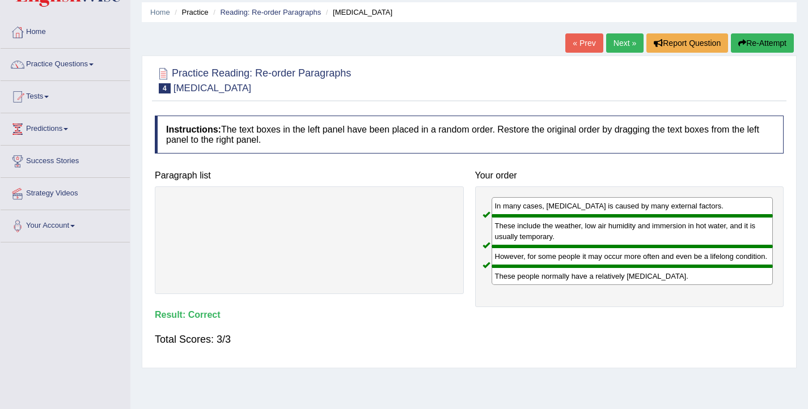
scroll to position [21, 0]
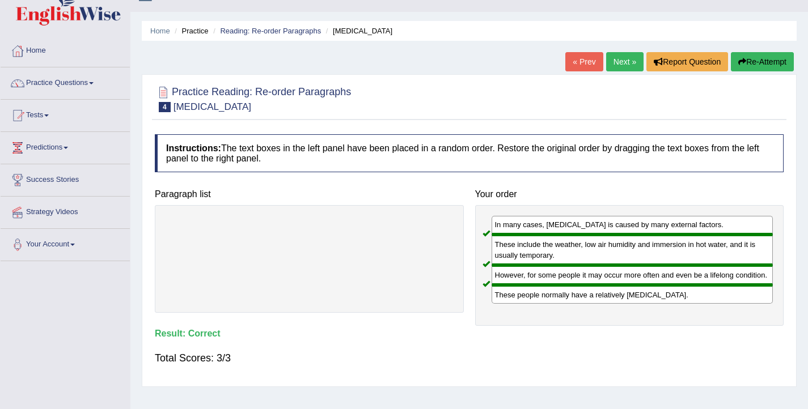
click at [610, 67] on link "Next »" at bounding box center [624, 61] width 37 height 19
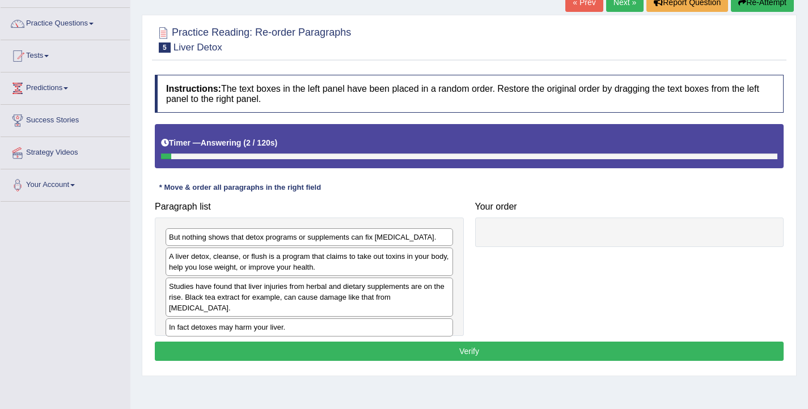
scroll to position [126, 0]
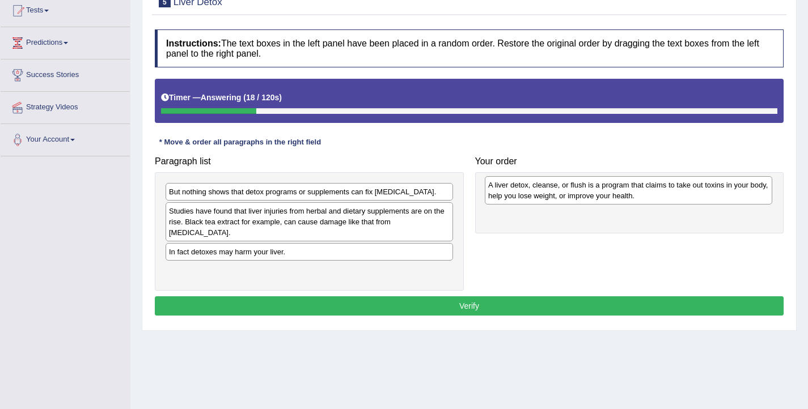
drag, startPoint x: 295, startPoint y: 209, endPoint x: 615, endPoint y: 183, distance: 320.3
click at [615, 183] on div "A liver detox, cleanse, or flush is a program that claims to take out toxins in…" at bounding box center [628, 190] width 287 height 28
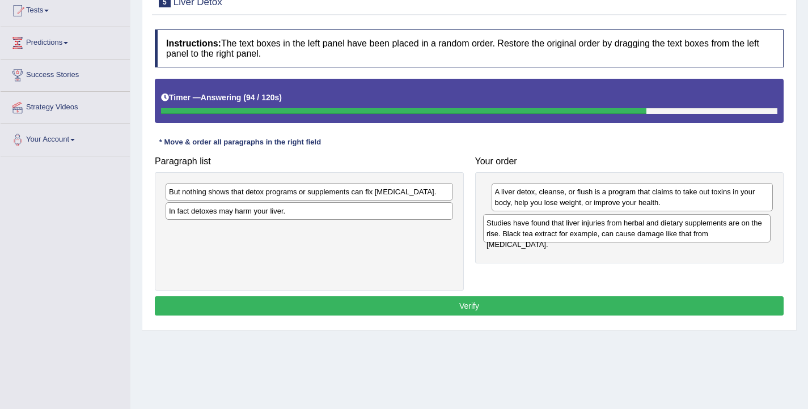
drag, startPoint x: 213, startPoint y: 223, endPoint x: 530, endPoint y: 235, distance: 317.8
click at [530, 235] on div "Studies have found that liver injuries from herbal and dietary supplements are …" at bounding box center [626, 228] width 287 height 28
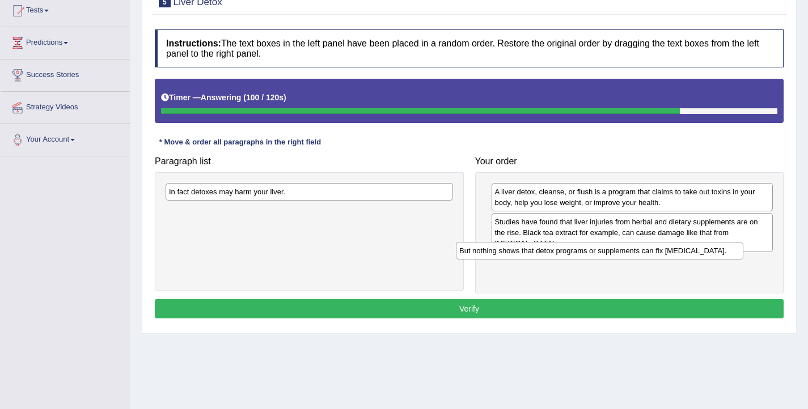
drag, startPoint x: 428, startPoint y: 197, endPoint x: 718, endPoint y: 256, distance: 296.2
click at [718, 256] on div "But nothing shows that detox programs or supplements can fix [MEDICAL_DATA]." at bounding box center [599, 251] width 287 height 18
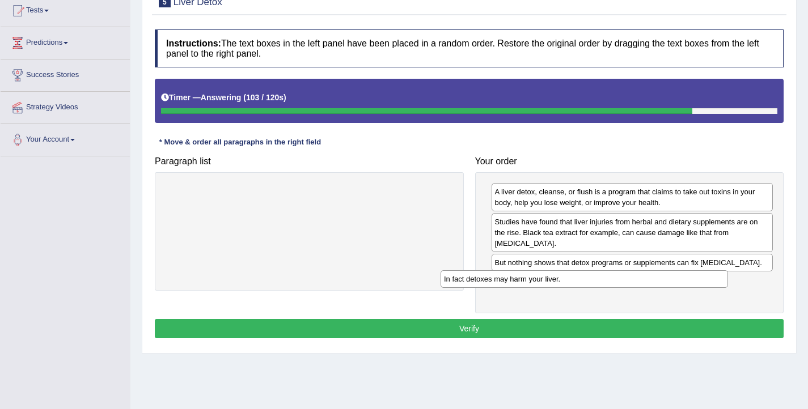
drag, startPoint x: 409, startPoint y: 196, endPoint x: 686, endPoint y: 282, distance: 289.8
click at [686, 282] on div "In fact detoxes may harm your liver." at bounding box center [584, 279] width 287 height 18
click at [654, 319] on button "Verify" at bounding box center [469, 328] width 629 height 19
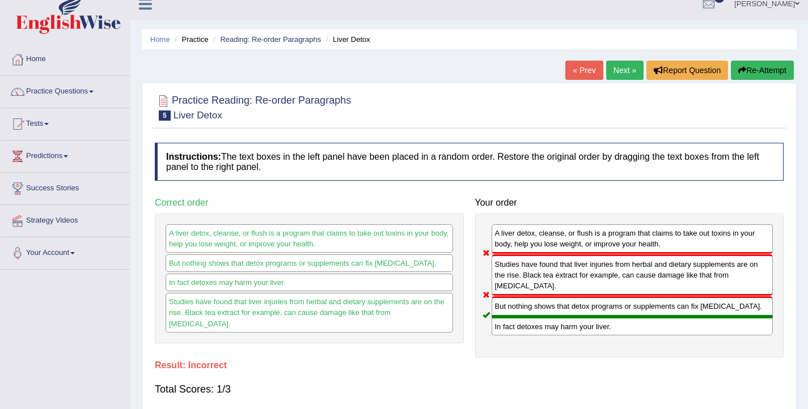
scroll to position [0, 0]
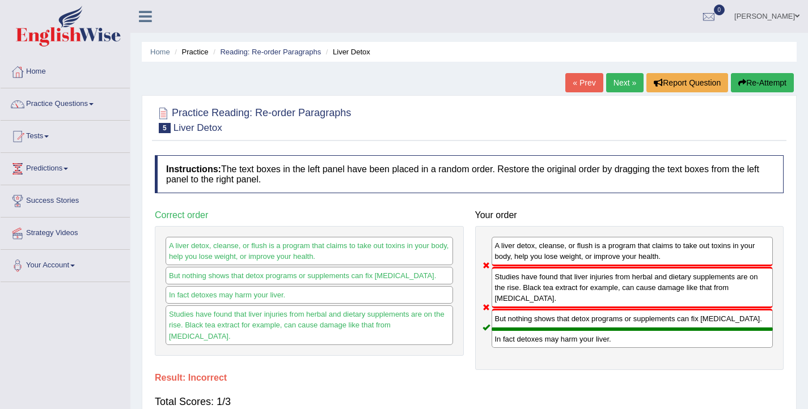
click at [608, 82] on link "Next »" at bounding box center [624, 82] width 37 height 19
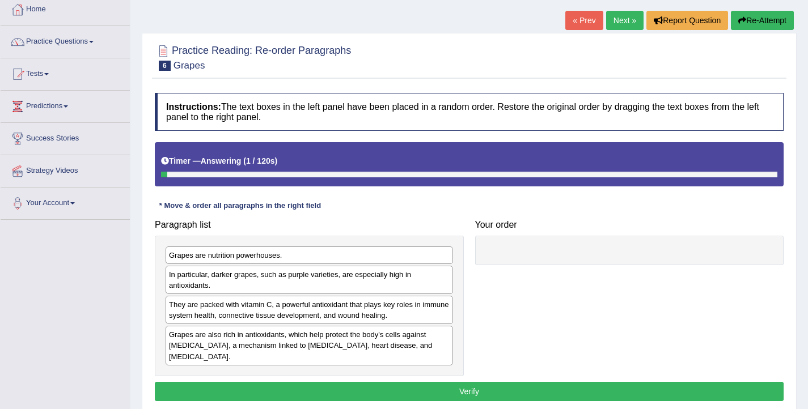
scroll to position [81, 0]
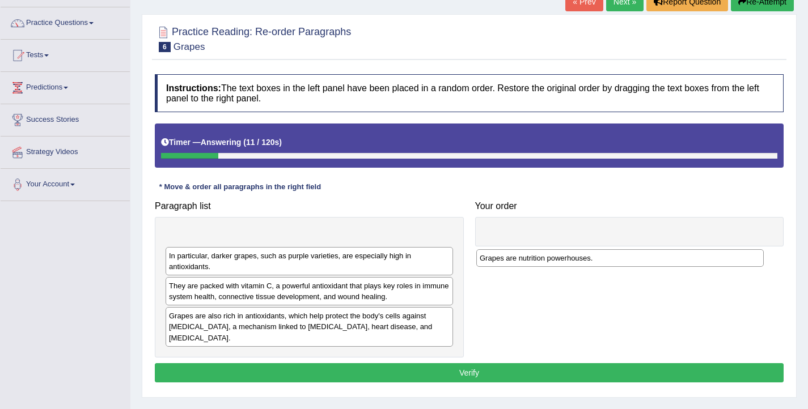
drag, startPoint x: 257, startPoint y: 238, endPoint x: 578, endPoint y: 240, distance: 320.9
click at [570, 256] on div "Grapes are nutrition powerhouses." at bounding box center [619, 258] width 287 height 18
click at [578, 240] on div at bounding box center [629, 231] width 309 height 29
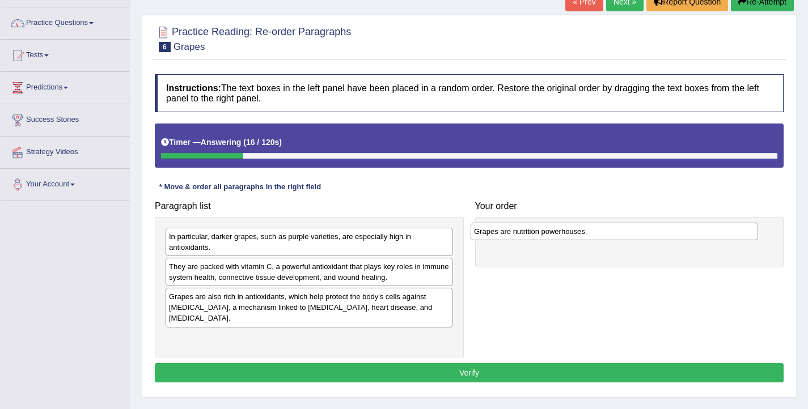
drag, startPoint x: 311, startPoint y: 236, endPoint x: 616, endPoint y: 230, distance: 305.1
click at [616, 230] on div "Grapes are nutrition powerhouses." at bounding box center [614, 232] width 287 height 18
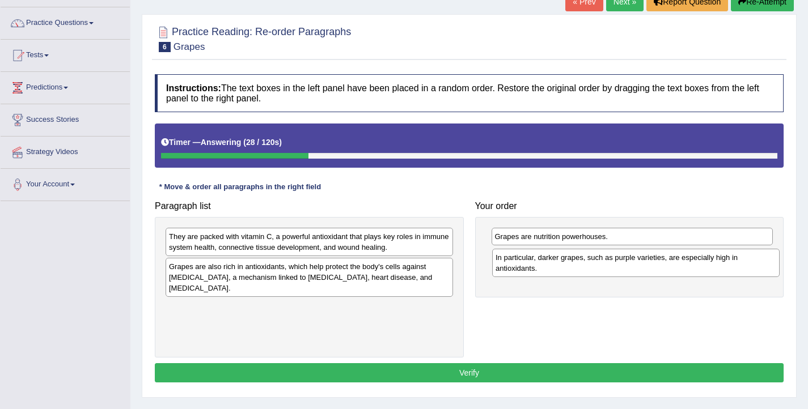
drag, startPoint x: 285, startPoint y: 247, endPoint x: 611, endPoint y: 267, distance: 327.2
click at [611, 267] on div "In particular, darker grapes, such as purple varieties, are especially high in …" at bounding box center [635, 263] width 287 height 28
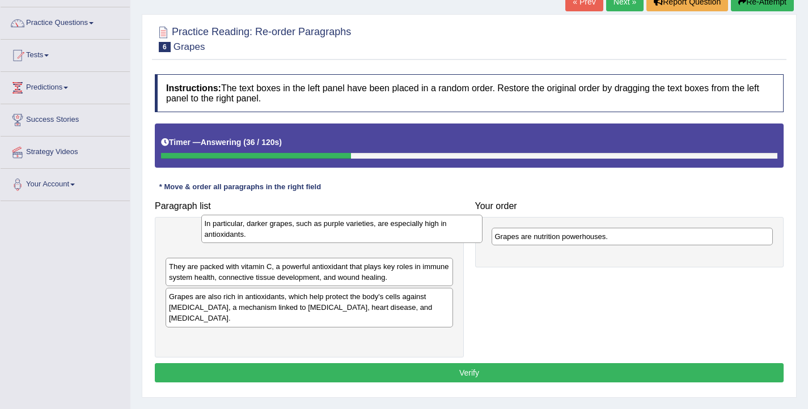
drag, startPoint x: 611, startPoint y: 267, endPoint x: 320, endPoint y: 235, distance: 292.6
click at [320, 235] on div "In particular, darker grapes, such as purple varieties, are especially high in …" at bounding box center [342, 229] width 282 height 28
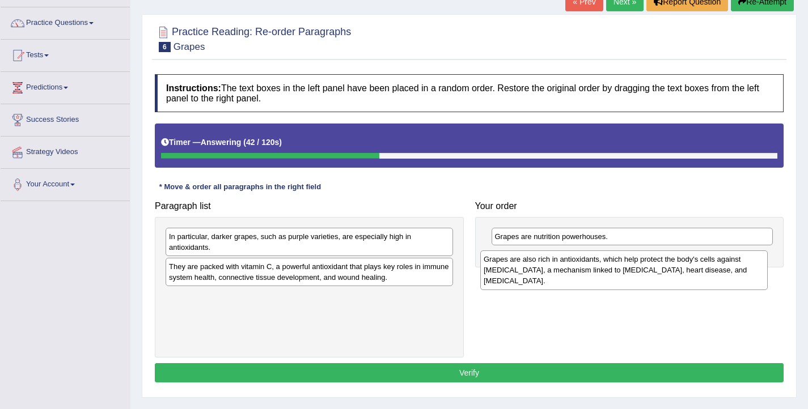
drag, startPoint x: 315, startPoint y: 307, endPoint x: 629, endPoint y: 270, distance: 316.9
click at [629, 270] on div "Grapes are also rich in antioxidants, which help protect the body's cells again…" at bounding box center [623, 270] width 287 height 39
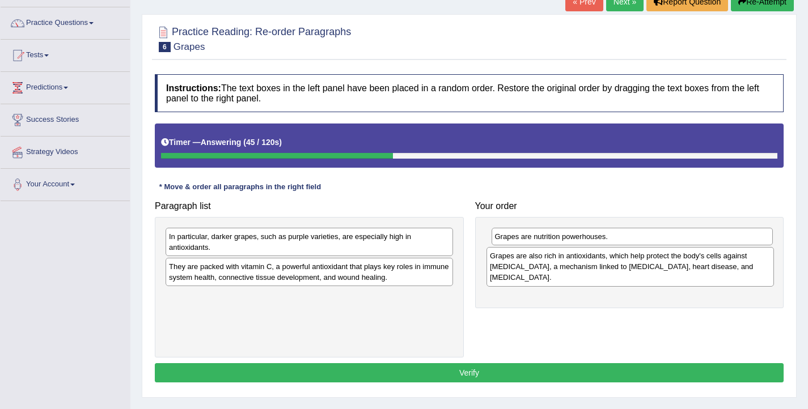
drag, startPoint x: 227, startPoint y: 299, endPoint x: 548, endPoint y: 259, distance: 323.5
click at [548, 259] on div "Grapes are also rich in antioxidants, which help protect the body's cells again…" at bounding box center [630, 266] width 287 height 39
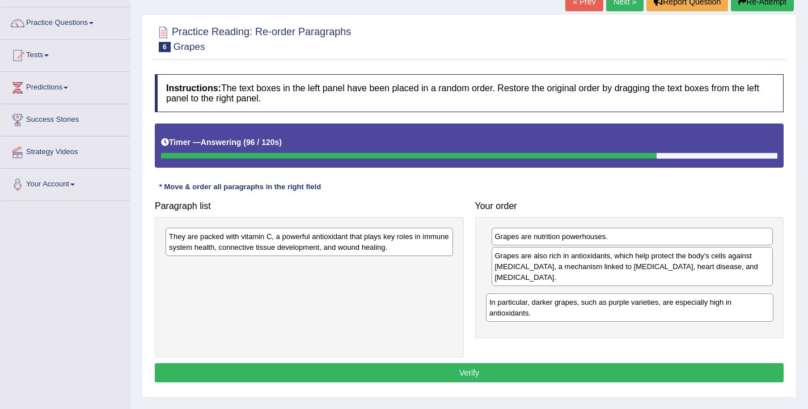
drag, startPoint x: 375, startPoint y: 248, endPoint x: 695, endPoint y: 313, distance: 326.9
click at [695, 313] on div "In particular, darker grapes, such as purple varieties, are especially high in …" at bounding box center [629, 308] width 287 height 28
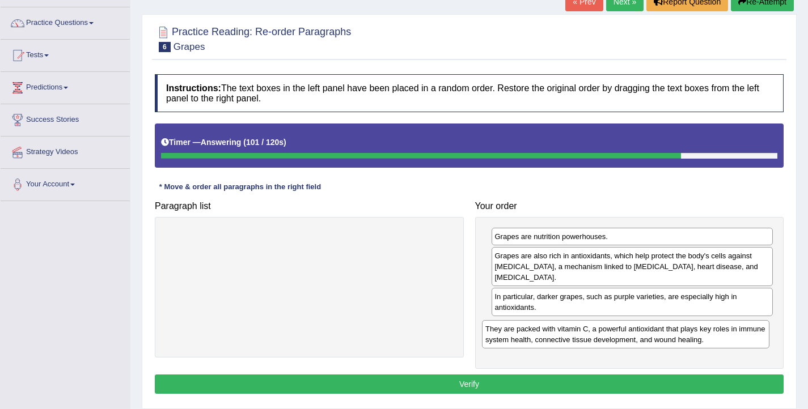
drag, startPoint x: 402, startPoint y: 247, endPoint x: 718, endPoint y: 339, distance: 329.5
click at [718, 339] on div "They are packed with vitamin C, a powerful antioxidant that plays key roles in …" at bounding box center [625, 334] width 287 height 28
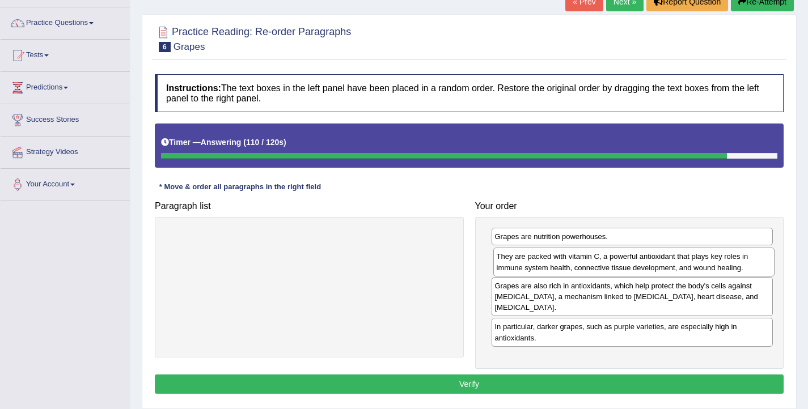
drag, startPoint x: 576, startPoint y: 338, endPoint x: 578, endPoint y: 268, distance: 70.3
click at [578, 268] on div "They are packed with vitamin C, a powerful antioxidant that plays key roles in …" at bounding box center [634, 262] width 282 height 28
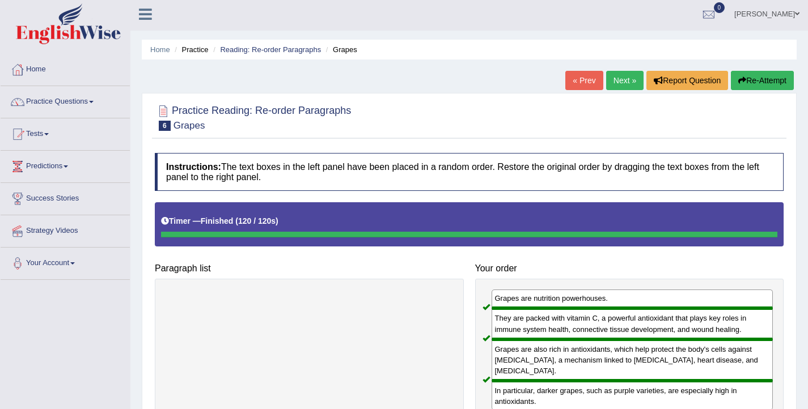
scroll to position [0, 0]
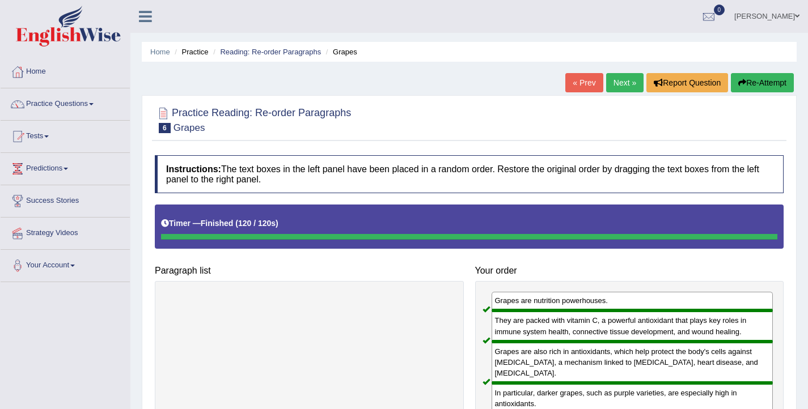
click at [609, 82] on link "Next »" at bounding box center [624, 82] width 37 height 19
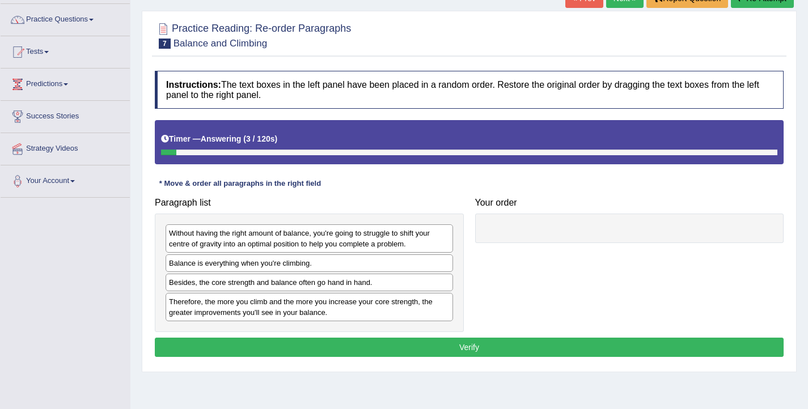
scroll to position [85, 0]
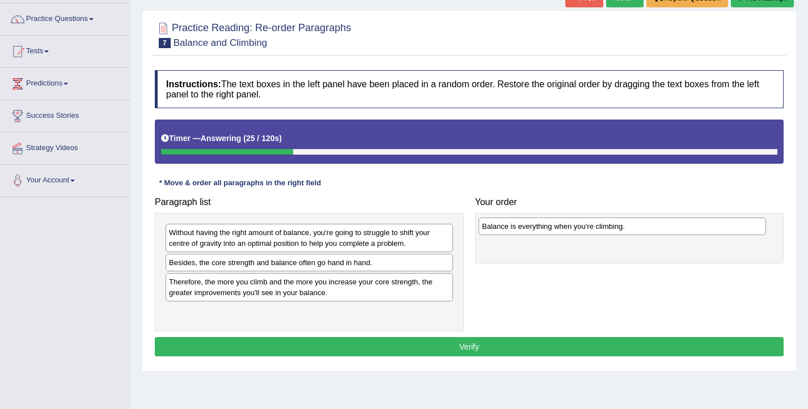
drag, startPoint x: 200, startPoint y: 269, endPoint x: 513, endPoint y: 233, distance: 315.1
click at [513, 233] on div "Balance is everything when you're climbing." at bounding box center [622, 227] width 287 height 18
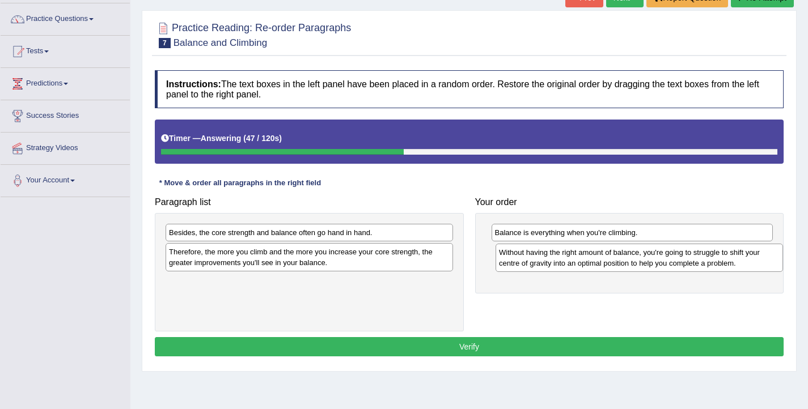
drag, startPoint x: 193, startPoint y: 232, endPoint x: 523, endPoint y: 252, distance: 330.6
click at [523, 252] on div "Without having the right amount of balance, you're going to struggle to shift y…" at bounding box center [639, 258] width 287 height 28
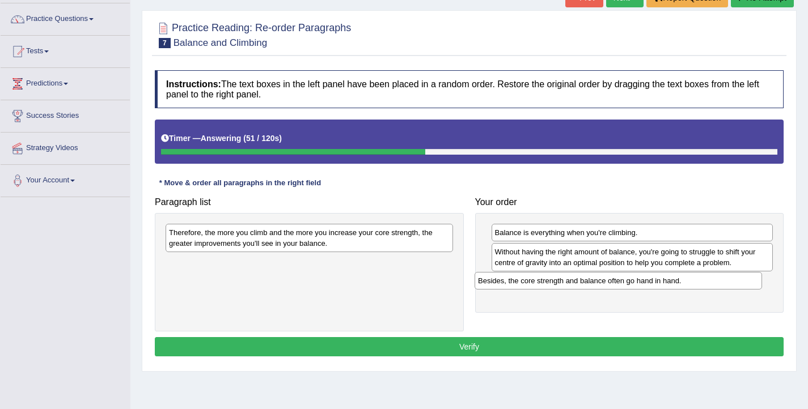
drag, startPoint x: 417, startPoint y: 235, endPoint x: 726, endPoint y: 284, distance: 312.8
click at [726, 284] on div "Besides, the core strength and balance often go hand in hand." at bounding box center [618, 281] width 287 height 18
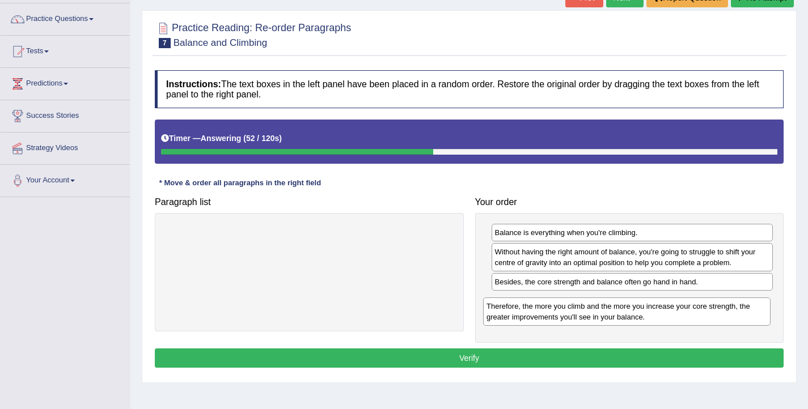
drag, startPoint x: 404, startPoint y: 247, endPoint x: 722, endPoint y: 320, distance: 325.9
click at [722, 320] on div "Therefore, the more you climb and the more you increase your core strength, the…" at bounding box center [626, 312] width 287 height 28
click at [586, 356] on button "Verify" at bounding box center [469, 358] width 629 height 19
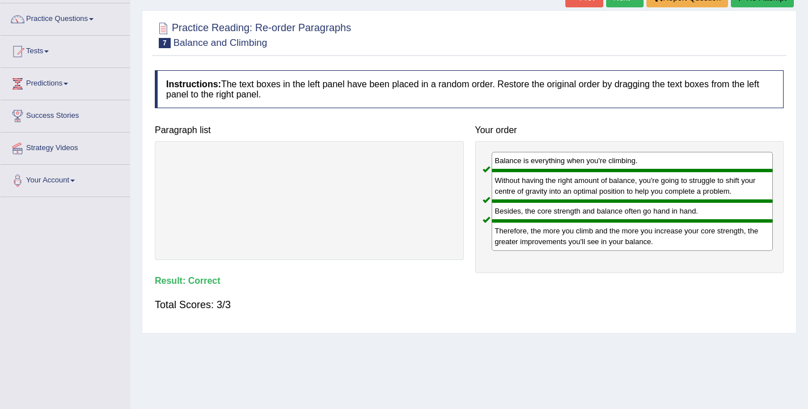
scroll to position [0, 0]
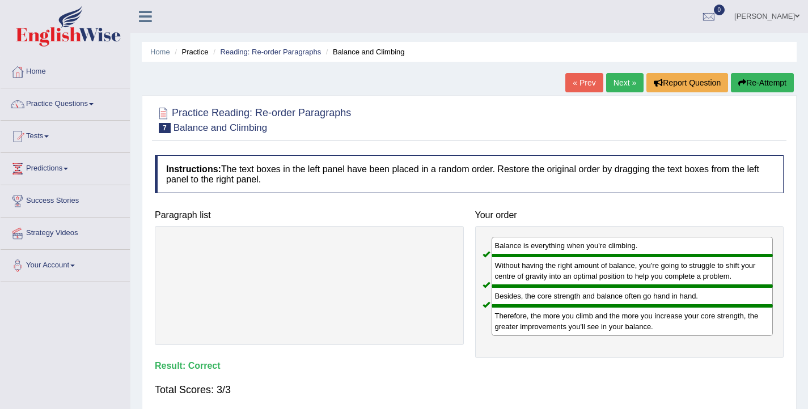
click at [627, 87] on link "Next »" at bounding box center [624, 82] width 37 height 19
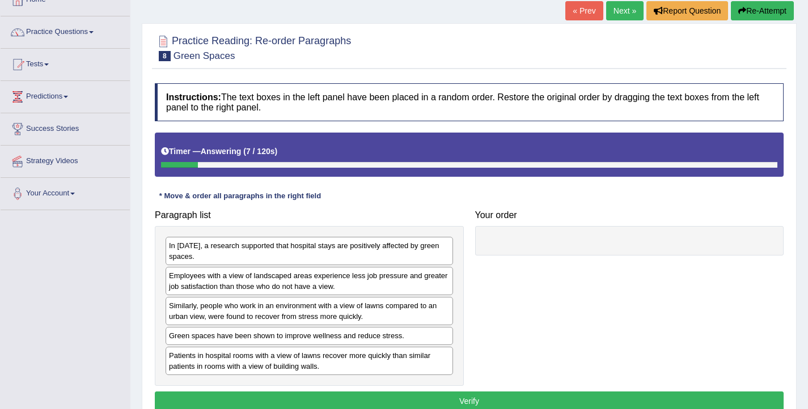
scroll to position [141, 0]
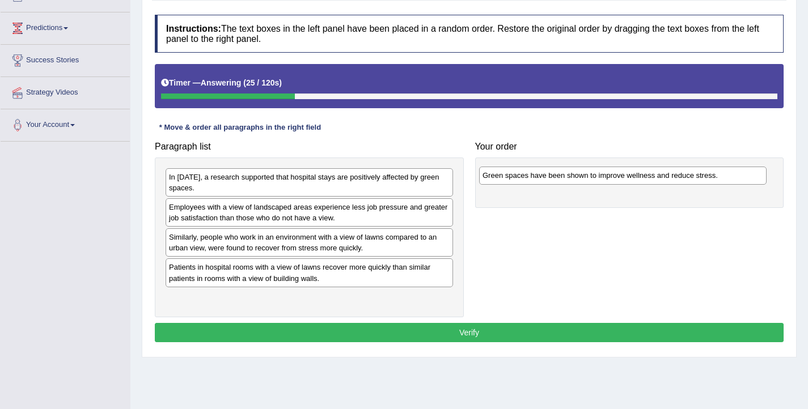
drag, startPoint x: 234, startPoint y: 269, endPoint x: 547, endPoint y: 177, distance: 326.7
click at [547, 177] on div "Green spaces have been shown to improve wellness and reduce stress." at bounding box center [622, 176] width 287 height 18
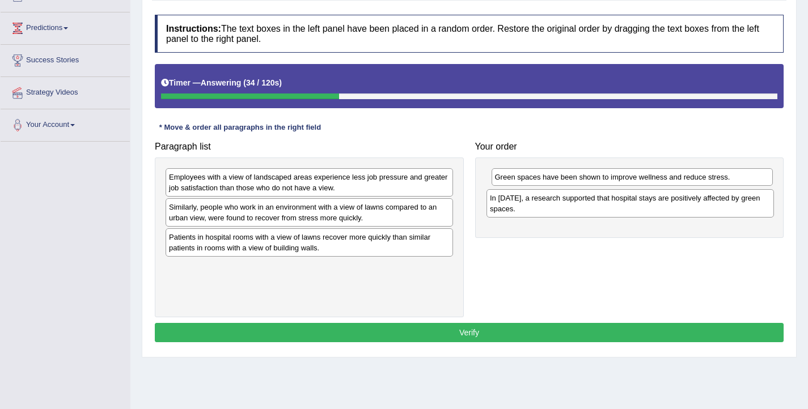
drag, startPoint x: 260, startPoint y: 184, endPoint x: 582, endPoint y: 205, distance: 322.2
click at [582, 205] on div "In [DATE], a research supported that hospital stays are positively affected by …" at bounding box center [630, 203] width 287 height 28
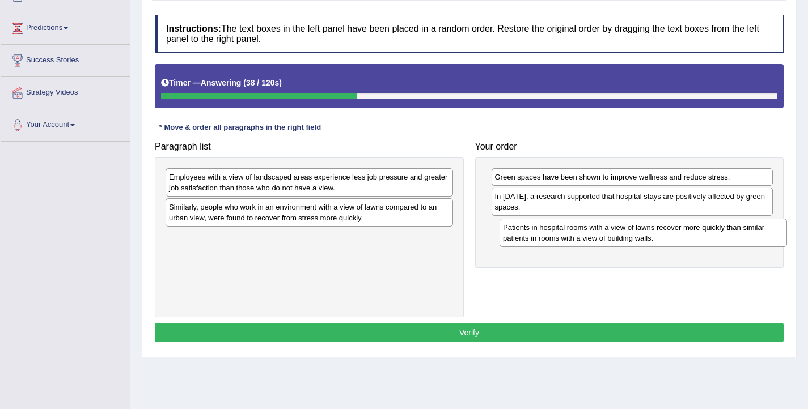
drag, startPoint x: 271, startPoint y: 246, endPoint x: 605, endPoint y: 236, distance: 334.1
click at [605, 236] on div "Patients in hospital rooms with a view of lawns recover more quickly than simil…" at bounding box center [643, 233] width 287 height 28
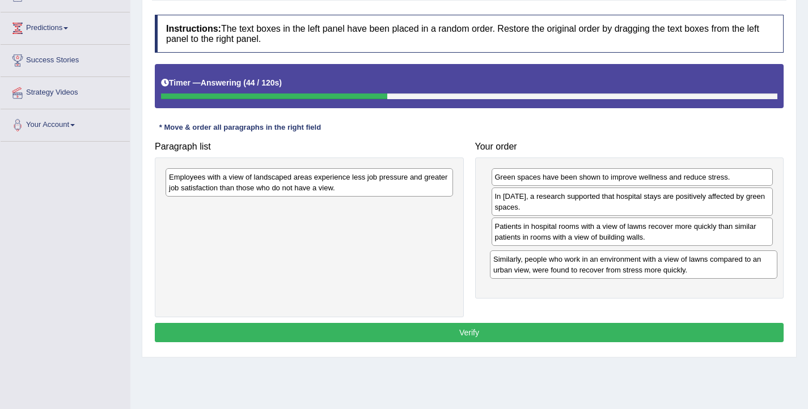
drag, startPoint x: 364, startPoint y: 222, endPoint x: 688, endPoint y: 274, distance: 328.5
click at [688, 274] on div "Similarly, people who work in an environment with a view of lawns compared to a…" at bounding box center [633, 265] width 287 height 28
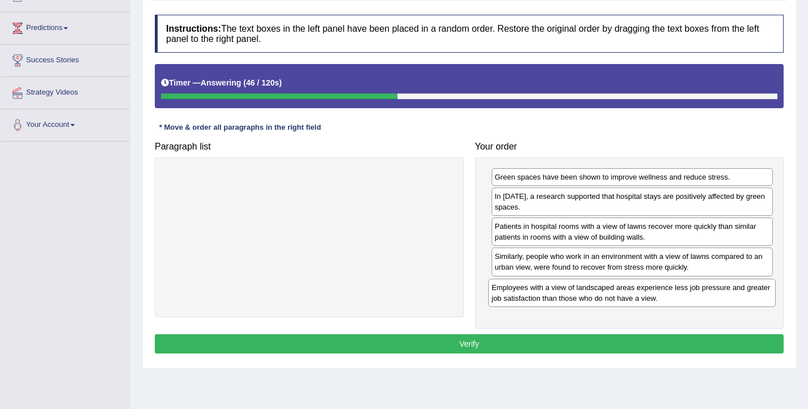
drag, startPoint x: 303, startPoint y: 187, endPoint x: 625, endPoint y: 297, distance: 340.3
click at [625, 297] on div "Employees with a view of landscaped areas experience less job pressure and grea…" at bounding box center [631, 293] width 287 height 28
click at [496, 349] on button "Verify" at bounding box center [469, 344] width 629 height 19
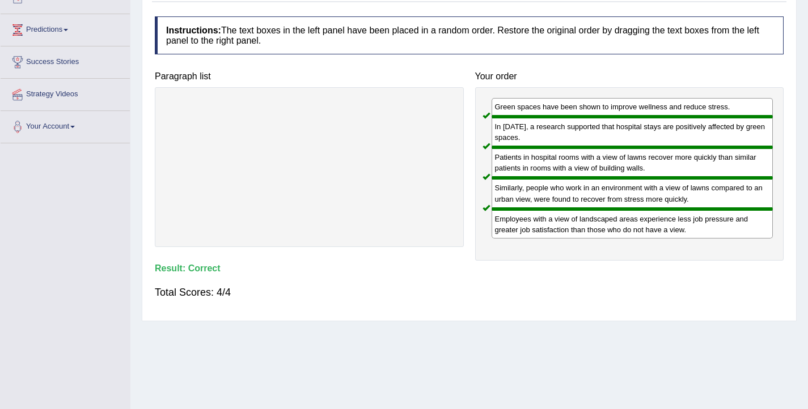
scroll to position [0, 0]
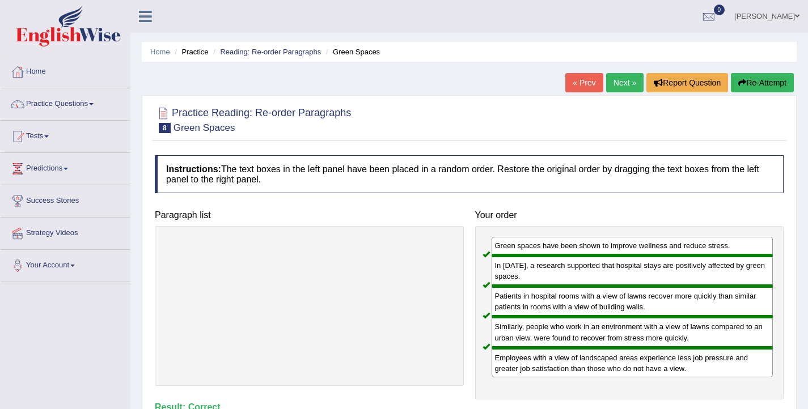
click at [625, 86] on link "Next »" at bounding box center [624, 82] width 37 height 19
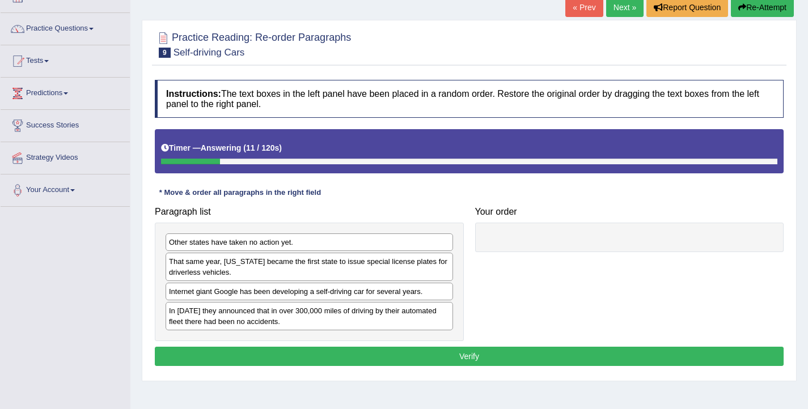
scroll to position [90, 0]
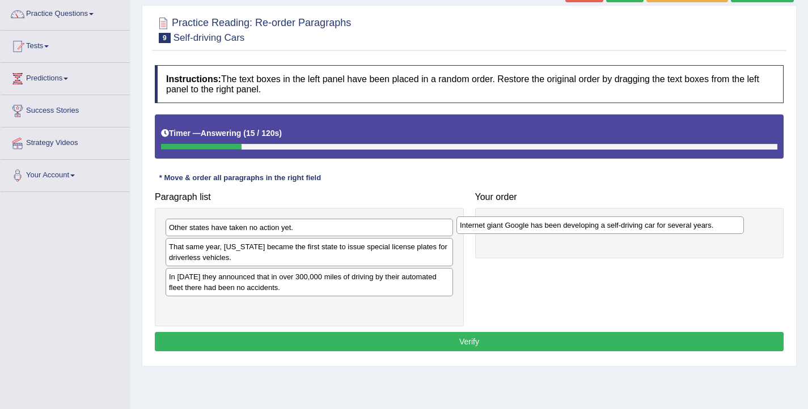
drag, startPoint x: 333, startPoint y: 282, endPoint x: 624, endPoint y: 230, distance: 295.5
click at [624, 230] on div "Internet giant Google has been developing a self-driving car for several years." at bounding box center [599, 226] width 287 height 18
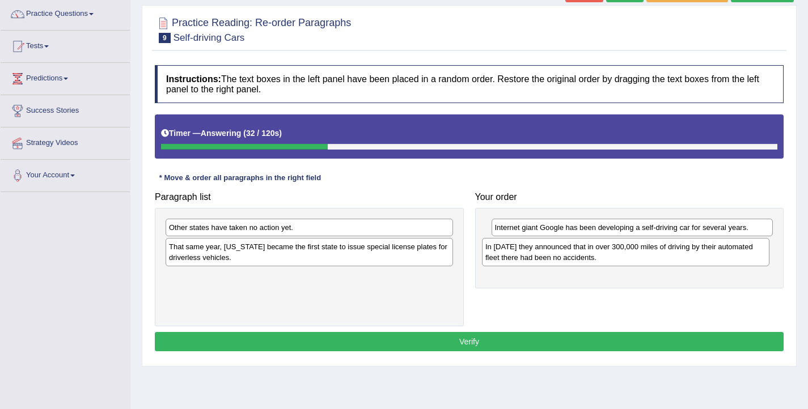
drag, startPoint x: 232, startPoint y: 292, endPoint x: 548, endPoint y: 263, distance: 317.8
click at [548, 263] on div "In 2012 they announced that in over 300,000 miles of driving by their automated…" at bounding box center [625, 252] width 287 height 28
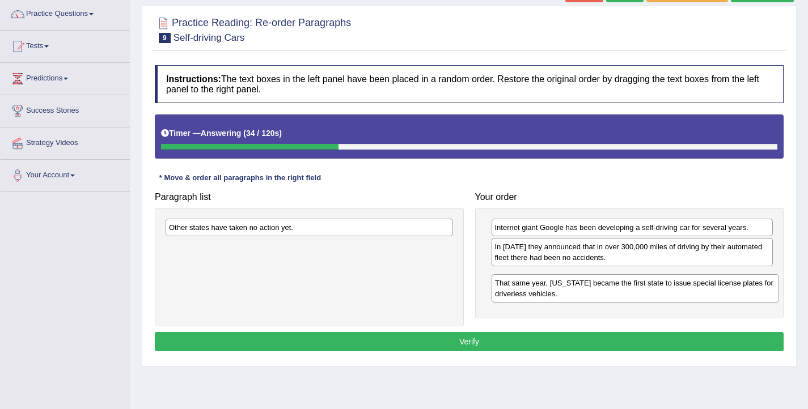
drag, startPoint x: 334, startPoint y: 256, endPoint x: 661, endPoint y: 291, distance: 328.6
click at [661, 291] on div "That same year, Nevada became the first state to issue special license plates f…" at bounding box center [635, 288] width 287 height 28
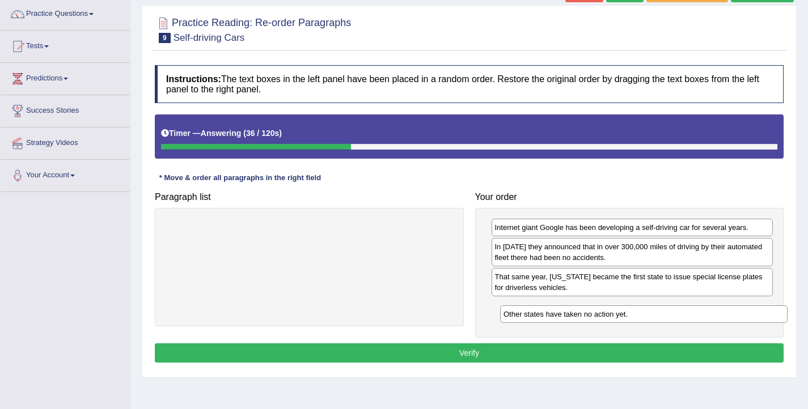
drag, startPoint x: 288, startPoint y: 227, endPoint x: 623, endPoint y: 313, distance: 345.5
click at [623, 313] on div "Other states have taken no action yet." at bounding box center [643, 315] width 287 height 18
click at [441, 349] on button "Verify" at bounding box center [469, 353] width 629 height 19
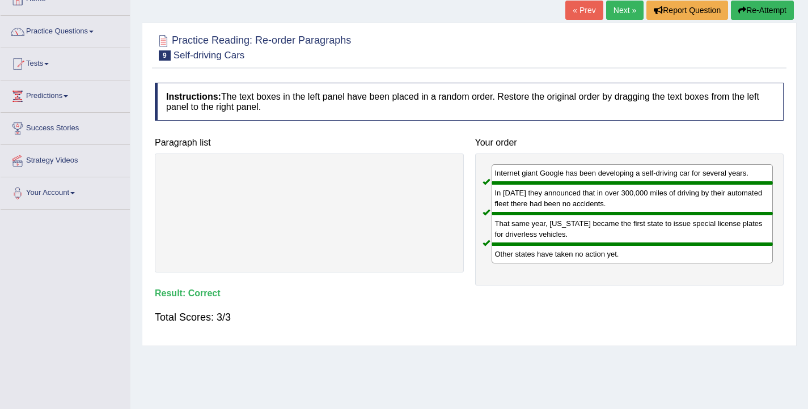
scroll to position [0, 0]
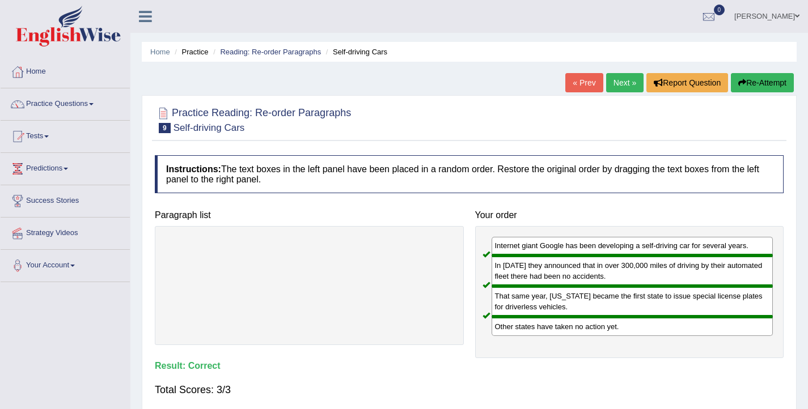
click at [614, 82] on link "Next »" at bounding box center [624, 82] width 37 height 19
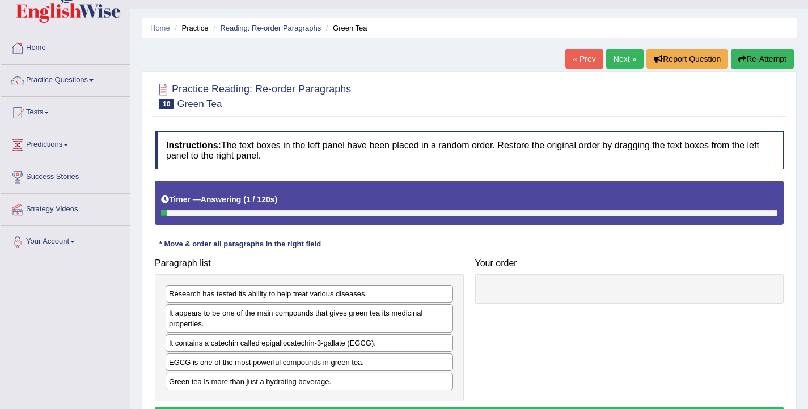
scroll to position [148, 0]
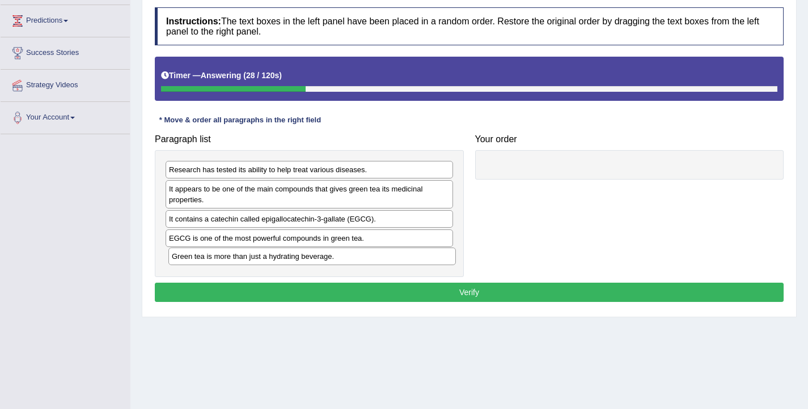
click at [221, 259] on div "Green tea is more than just a hydrating beverage." at bounding box center [311, 257] width 287 height 18
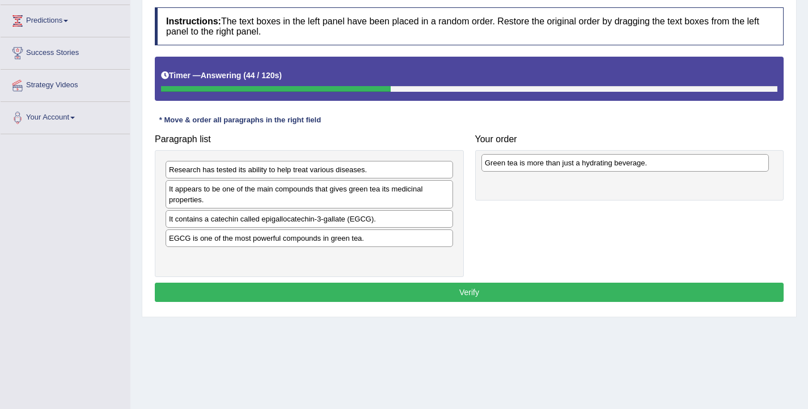
drag, startPoint x: 197, startPoint y: 264, endPoint x: 513, endPoint y: 170, distance: 329.6
click at [513, 170] on div "Green tea is more than just a hydrating beverage." at bounding box center [624, 163] width 287 height 18
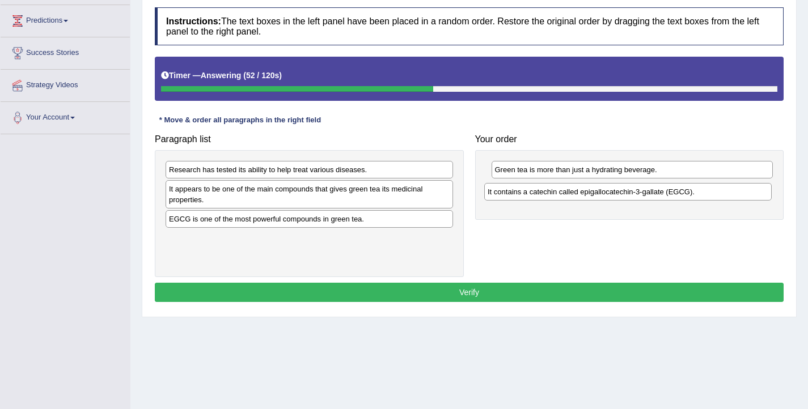
drag, startPoint x: 223, startPoint y: 221, endPoint x: 542, endPoint y: 193, distance: 319.9
click at [542, 193] on div "It contains a catechin called epigallocatechin-3-gallate (EGCG)." at bounding box center [627, 192] width 287 height 18
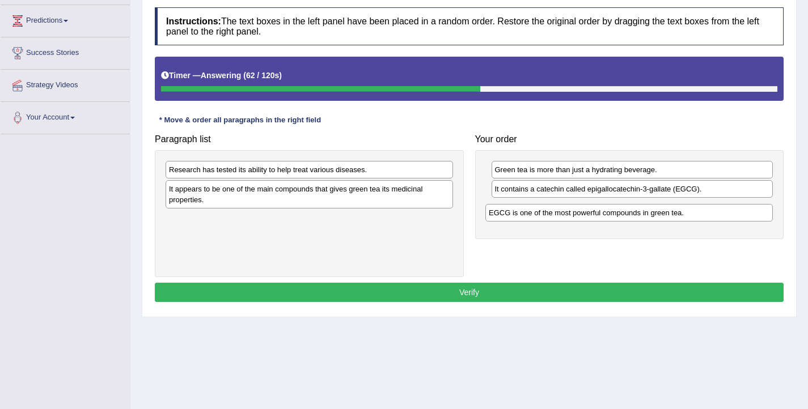
drag, startPoint x: 256, startPoint y: 226, endPoint x: 576, endPoint y: 220, distance: 319.9
click at [576, 220] on div "EGCG is one of the most powerful compounds in green tea." at bounding box center [628, 213] width 287 height 18
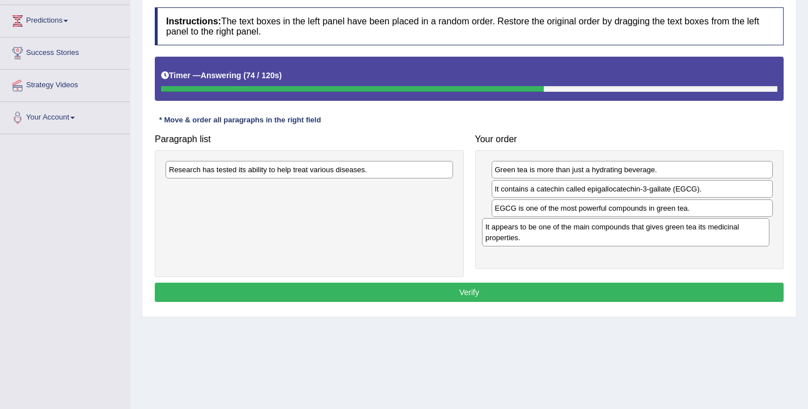
drag, startPoint x: 248, startPoint y: 201, endPoint x: 565, endPoint y: 239, distance: 318.7
click at [565, 239] on div "It appears to be one of the main compounds that gives green tea its medicinal p…" at bounding box center [625, 232] width 287 height 28
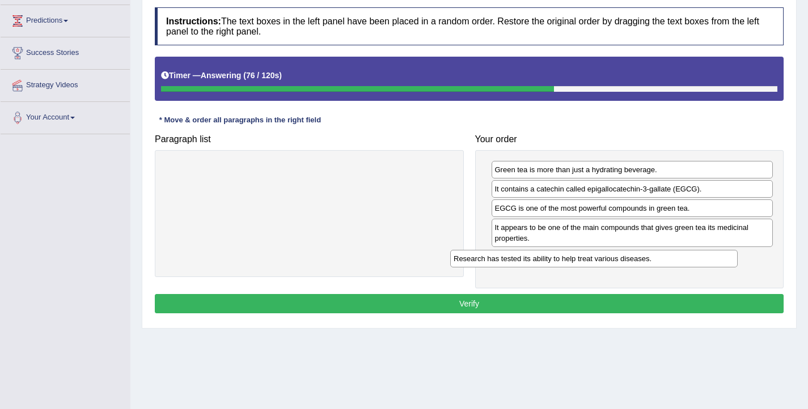
drag, startPoint x: 339, startPoint y: 176, endPoint x: 624, endPoint y: 265, distance: 299.0
click at [624, 265] on div "Research has tested its ability to help treat various diseases." at bounding box center [593, 259] width 287 height 18
click at [511, 306] on button "Verify" at bounding box center [469, 303] width 629 height 19
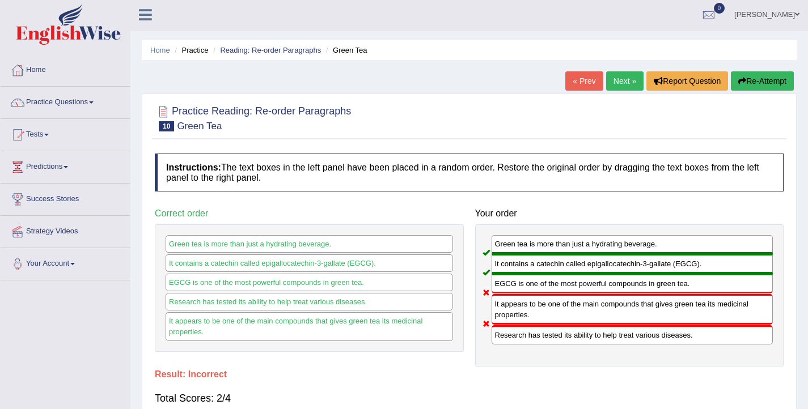
scroll to position [0, 0]
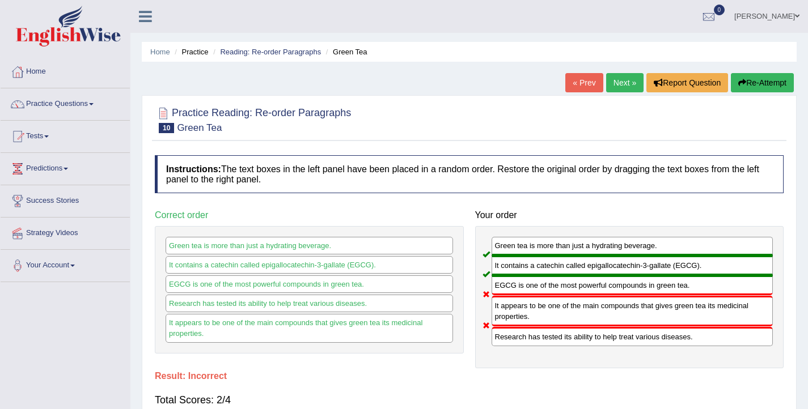
click at [626, 84] on link "Next »" at bounding box center [624, 82] width 37 height 19
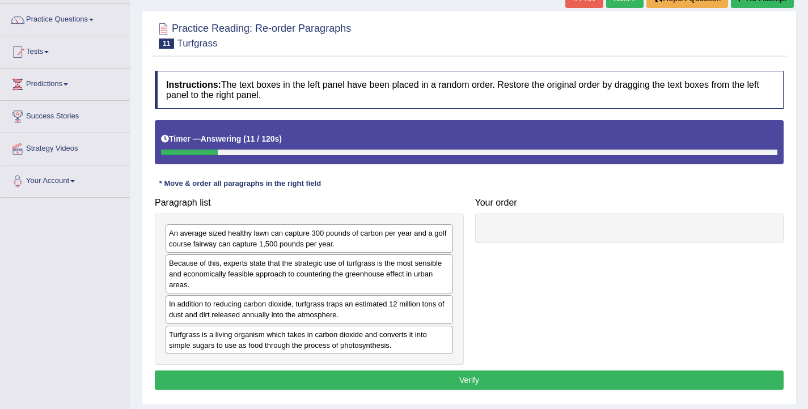
scroll to position [89, 0]
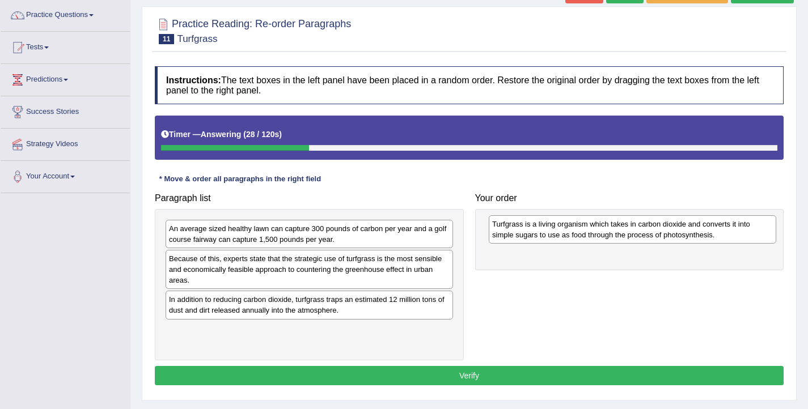
drag, startPoint x: 208, startPoint y: 345, endPoint x: 531, endPoint y: 238, distance: 340.3
click at [531, 238] on div "Turfgrass is a living organism which takes in carbon dioxide and converts it in…" at bounding box center [632, 229] width 287 height 28
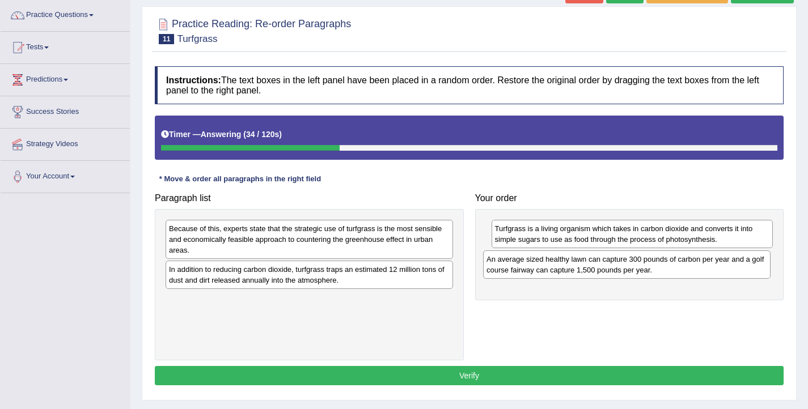
drag, startPoint x: 259, startPoint y: 235, endPoint x: 576, endPoint y: 266, distance: 319.0
click at [576, 266] on div "An average sized healthy lawn can capture 300 pounds of carbon per year and a g…" at bounding box center [626, 265] width 287 height 28
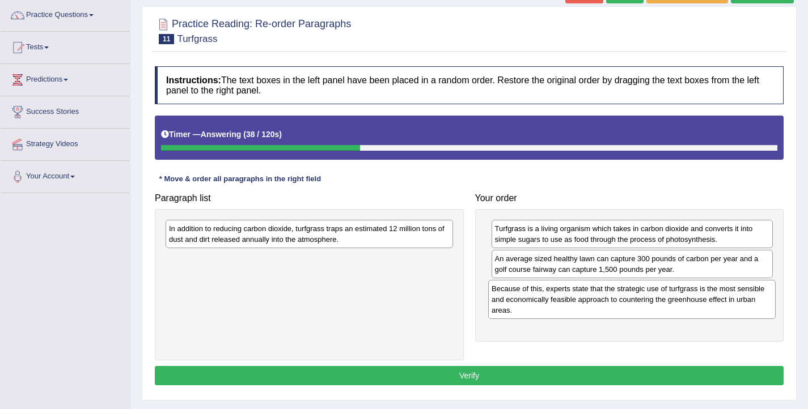
drag, startPoint x: 248, startPoint y: 249, endPoint x: 571, endPoint y: 309, distance: 328.1
click at [571, 309] on div "Because of this, experts state that the strategic use of turfgrass is the most …" at bounding box center [631, 299] width 287 height 39
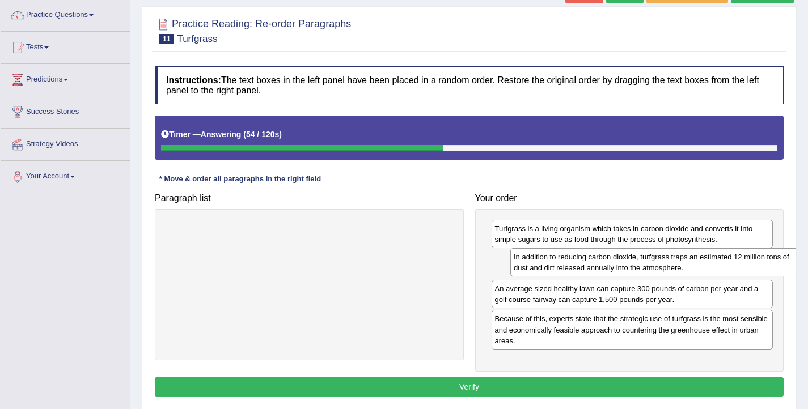
drag, startPoint x: 335, startPoint y: 236, endPoint x: 680, endPoint y: 265, distance: 345.9
click at [680, 265] on div "In addition to reducing carbon dioxide, turfgrass traps an estimated 12 million…" at bounding box center [653, 262] width 287 height 28
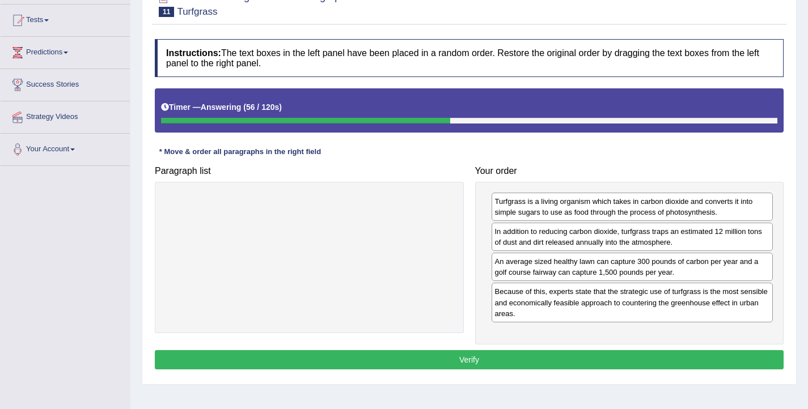
scroll to position [116, 0]
click at [480, 356] on button "Verify" at bounding box center [469, 359] width 629 height 19
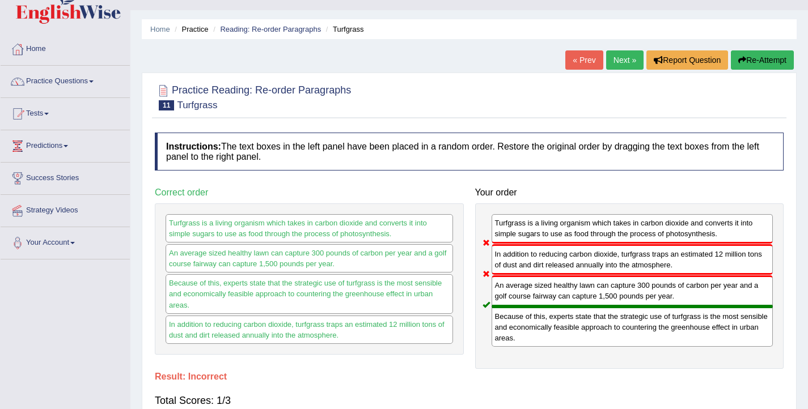
scroll to position [22, 0]
click at [619, 60] on link "Next »" at bounding box center [624, 60] width 37 height 19
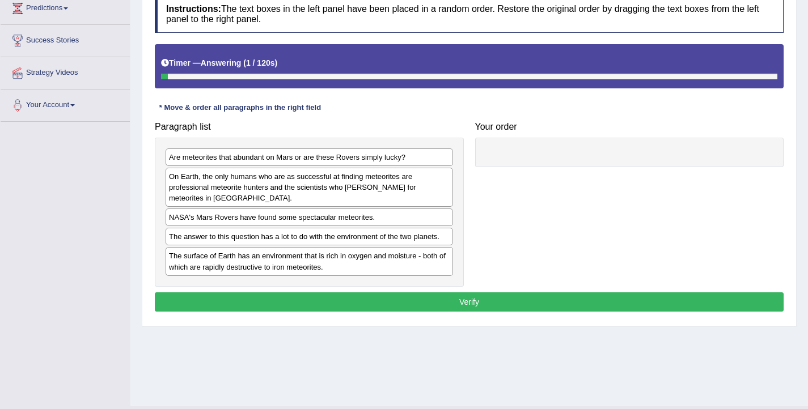
scroll to position [162, 0]
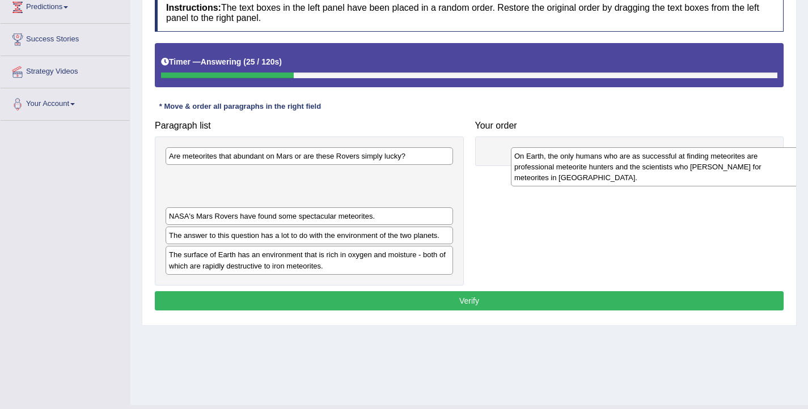
drag, startPoint x: 214, startPoint y: 196, endPoint x: 560, endPoint y: 177, distance: 345.9
click at [560, 177] on div "On Earth, the only humans who are as successful at finding meteorites are profe…" at bounding box center [654, 166] width 287 height 39
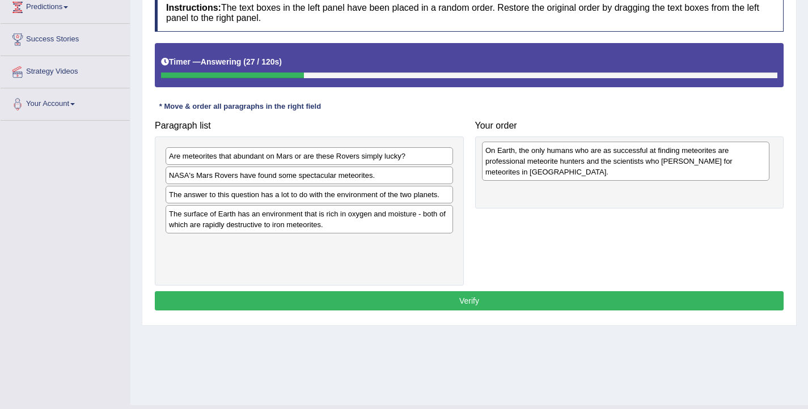
drag, startPoint x: 347, startPoint y: 186, endPoint x: 663, endPoint y: 161, distance: 317.4
click at [663, 161] on div "On Earth, the only humans who are as successful at finding meteorites are profe…" at bounding box center [625, 161] width 287 height 39
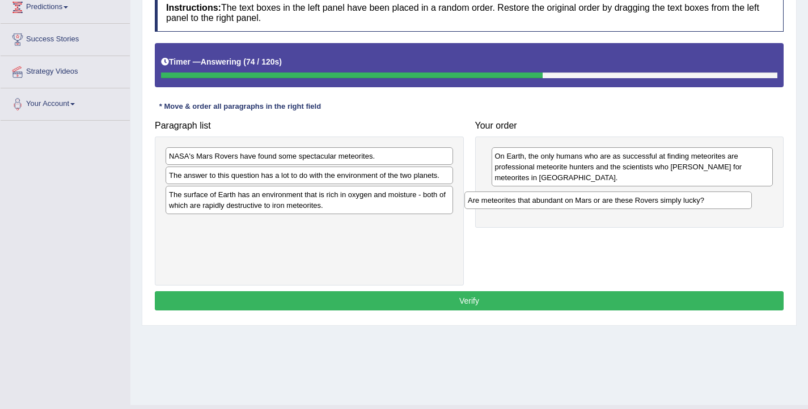
drag, startPoint x: 212, startPoint y: 158, endPoint x: 511, endPoint y: 202, distance: 302.1
click at [511, 202] on div "Are meteorites that abundant on Mars or are these Rovers simply lucky?" at bounding box center [607, 201] width 287 height 18
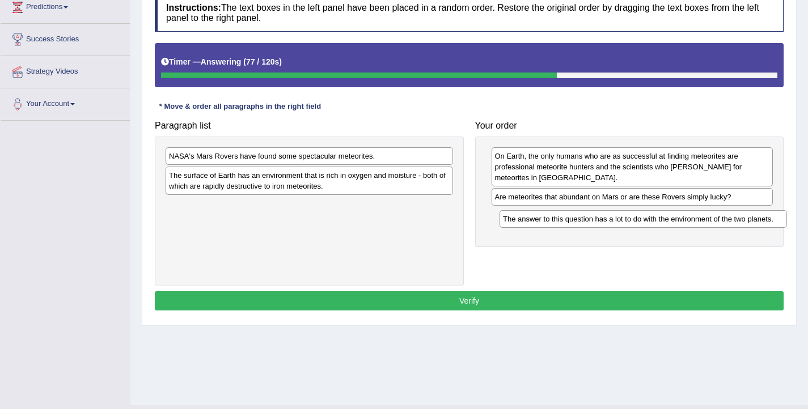
drag, startPoint x: 335, startPoint y: 180, endPoint x: 669, endPoint y: 224, distance: 336.8
click at [669, 224] on div "The answer to this question has a lot to do with the environment of the two pla…" at bounding box center [643, 219] width 287 height 18
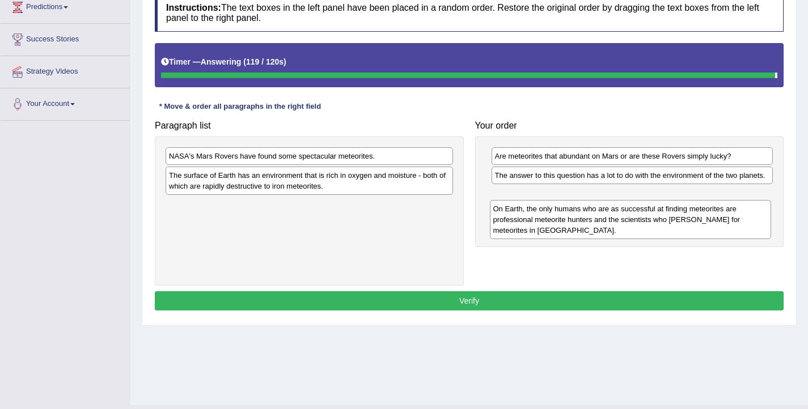
drag, startPoint x: 542, startPoint y: 176, endPoint x: 540, endPoint y: 229, distance: 52.8
click at [540, 229] on div "On Earth, the only humans who are as successful at finding meteorites are profe…" at bounding box center [631, 219] width 282 height 39
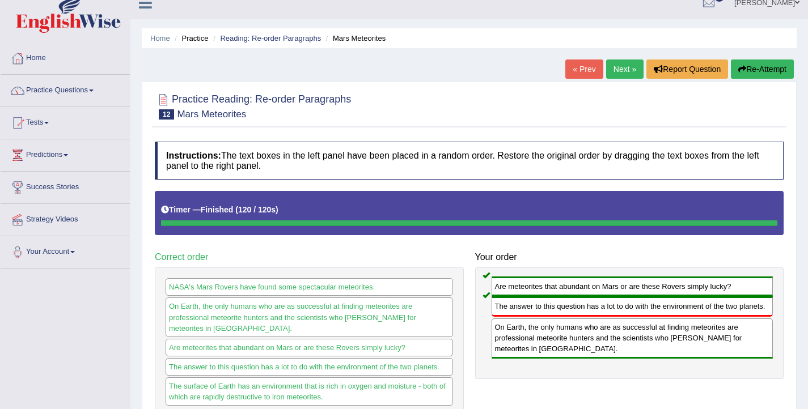
scroll to position [0, 0]
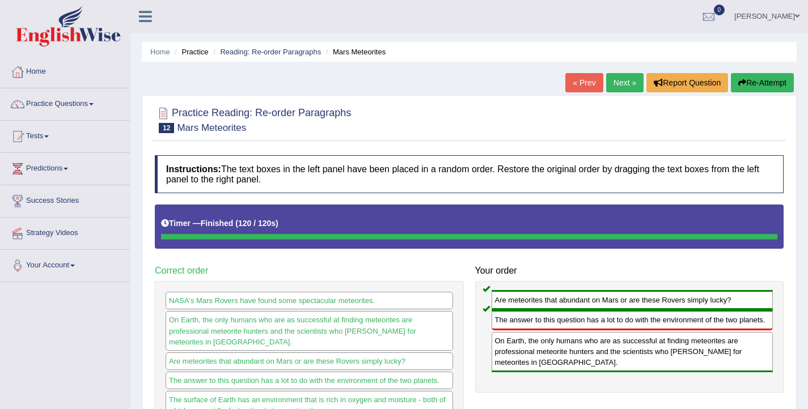
click at [756, 86] on button "Re-Attempt" at bounding box center [762, 82] width 63 height 19
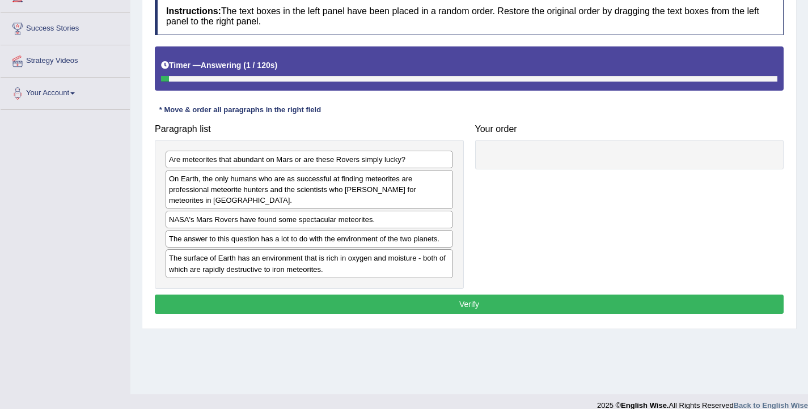
scroll to position [186, 0]
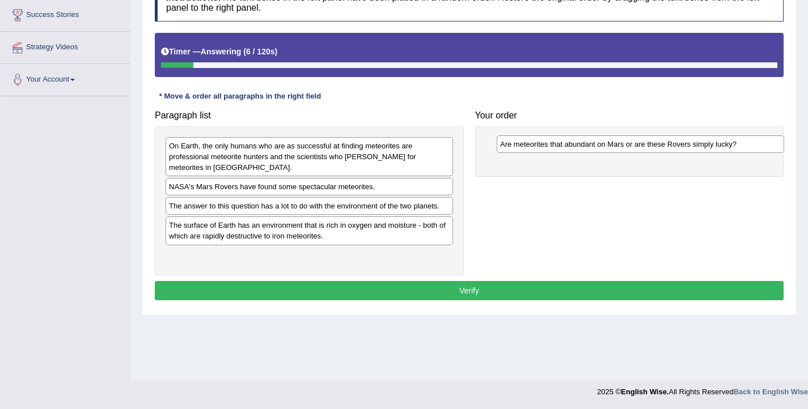
drag, startPoint x: 299, startPoint y: 149, endPoint x: 630, endPoint y: 147, distance: 331.2
click at [630, 147] on div "Are meteorites that abundant on Mars or are these Rovers simply lucky?" at bounding box center [640, 145] width 287 height 18
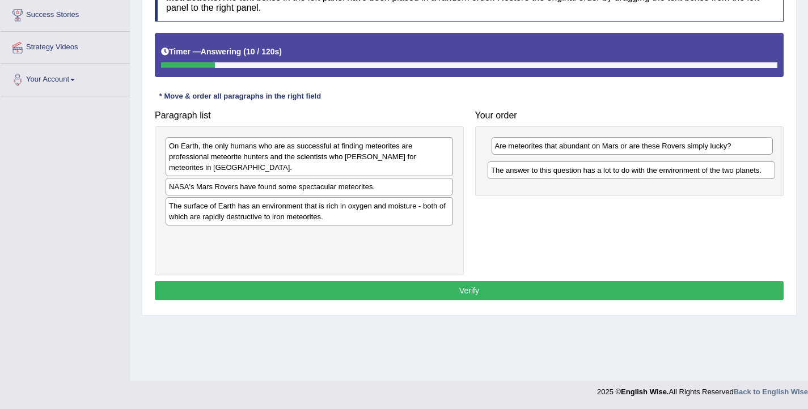
drag, startPoint x: 295, startPoint y: 209, endPoint x: 617, endPoint y: 173, distance: 324.0
click at [617, 173] on div "The answer to this question has a lot to do with the environment of the two pla…" at bounding box center [631, 171] width 287 height 18
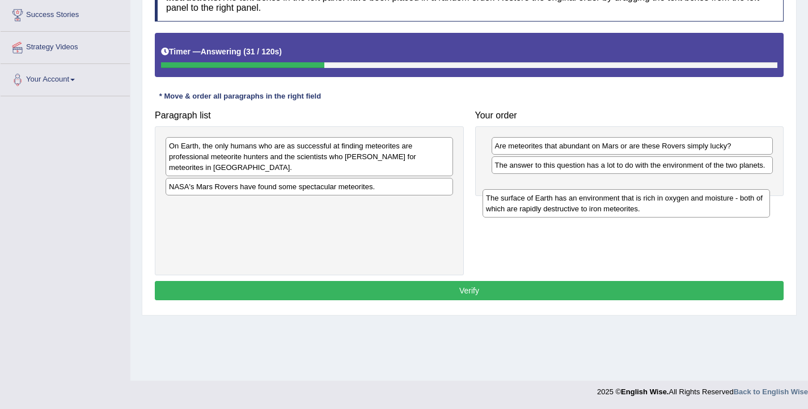
drag, startPoint x: 240, startPoint y: 220, endPoint x: 557, endPoint y: 212, distance: 317.1
click at [557, 212] on div "The surface of Earth has an environment that is rich in oxygen and moisture - b…" at bounding box center [626, 203] width 287 height 28
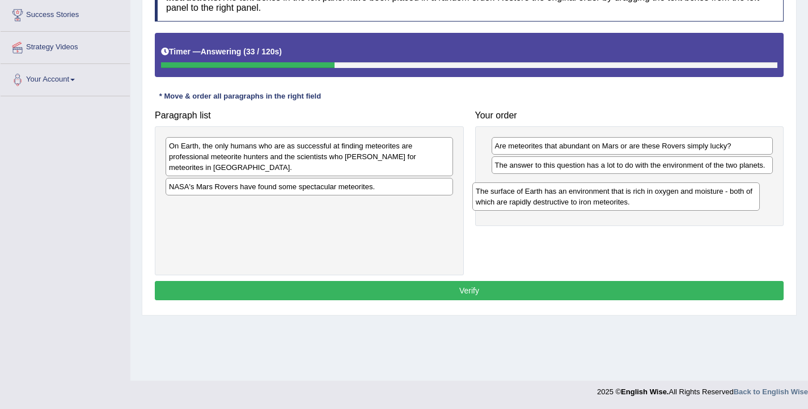
drag, startPoint x: 392, startPoint y: 218, endPoint x: 699, endPoint y: 204, distance: 307.1
click at [699, 204] on div "The surface of Earth has an environment that is rich in oxygen and moisture - b…" at bounding box center [615, 197] width 287 height 28
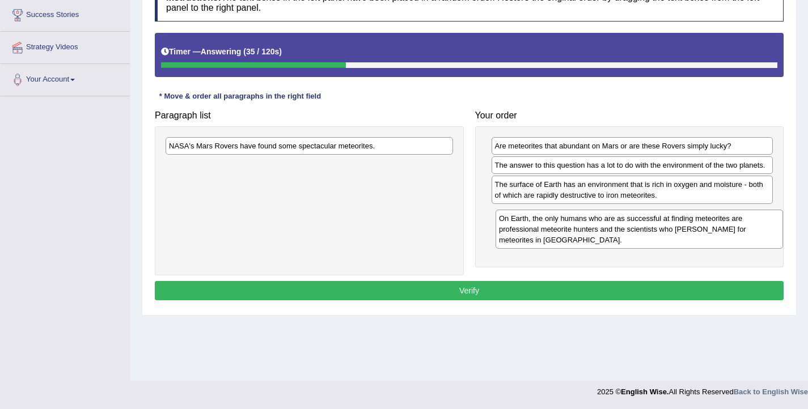
drag, startPoint x: 286, startPoint y: 168, endPoint x: 616, endPoint y: 240, distance: 337.9
click at [616, 240] on div "On Earth, the only humans who are as successful at finding meteorites are profe…" at bounding box center [639, 229] width 287 height 39
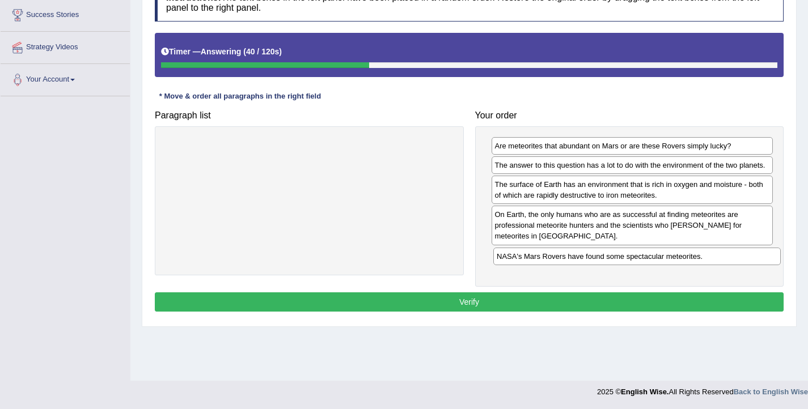
drag, startPoint x: 334, startPoint y: 145, endPoint x: 662, endPoint y: 256, distance: 345.9
click at [662, 256] on div "NASA's Mars Rovers have found some spectacular meteorites." at bounding box center [636, 257] width 287 height 18
click at [508, 299] on button "Verify" at bounding box center [469, 302] width 629 height 19
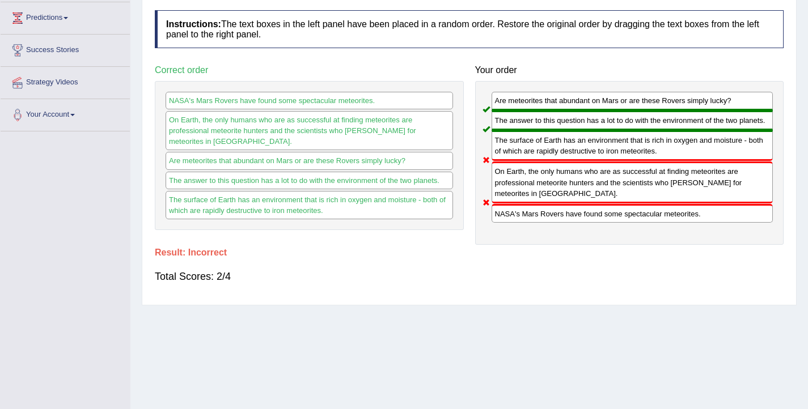
scroll to position [0, 0]
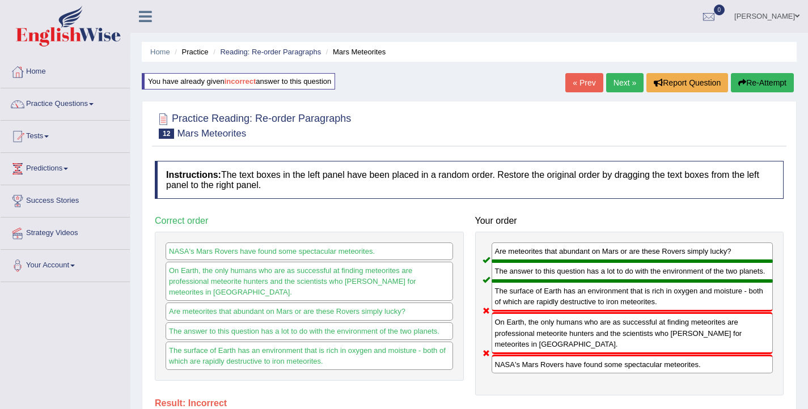
click at [755, 78] on button "Re-Attempt" at bounding box center [762, 82] width 63 height 19
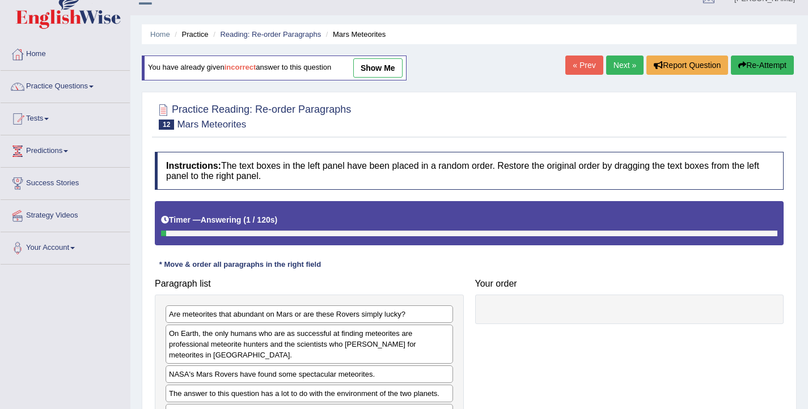
scroll to position [141, 0]
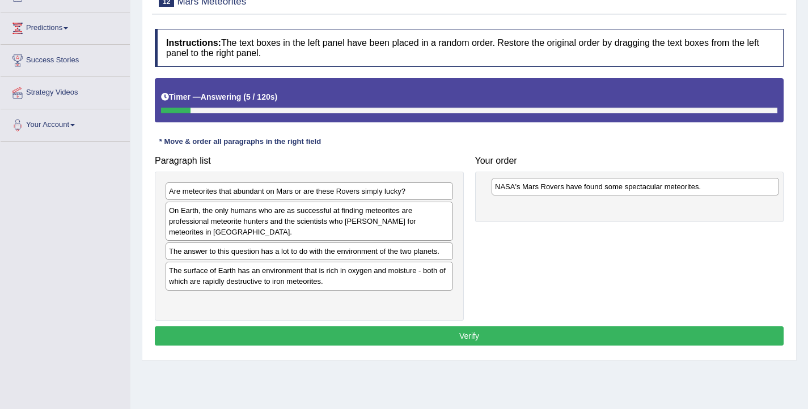
drag, startPoint x: 252, startPoint y: 253, endPoint x: 578, endPoint y: 188, distance: 332.4
click at [578, 188] on div "NASA's Mars Rovers have found some spectacular meteorites." at bounding box center [635, 187] width 287 height 18
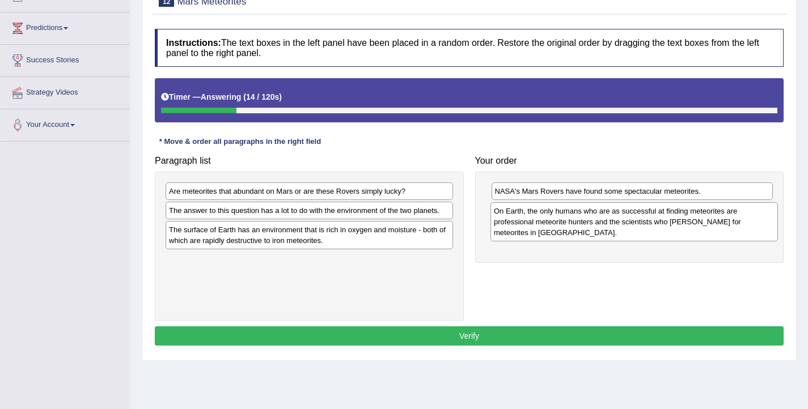
drag, startPoint x: 250, startPoint y: 229, endPoint x: 575, endPoint y: 230, distance: 324.9
click at [575, 230] on div "On Earth, the only humans who are as successful at finding meteorites are profe…" at bounding box center [633, 221] width 287 height 39
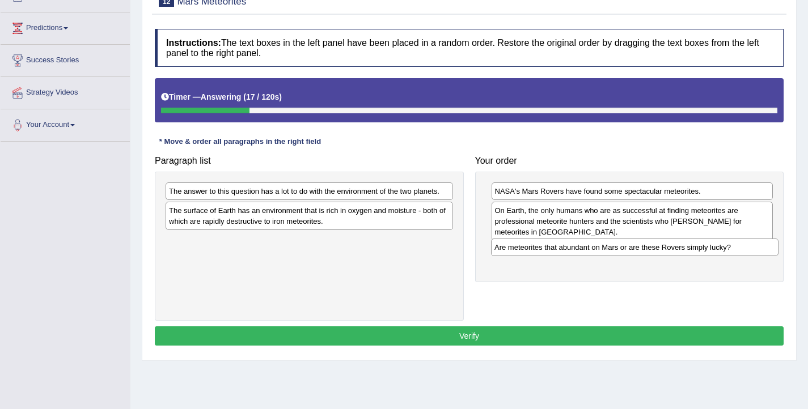
drag, startPoint x: 304, startPoint y: 193, endPoint x: 629, endPoint y: 249, distance: 330.3
click at [629, 249] on div "Are meteorites that abundant on Mars or are these Rovers simply lucky?" at bounding box center [634, 248] width 287 height 18
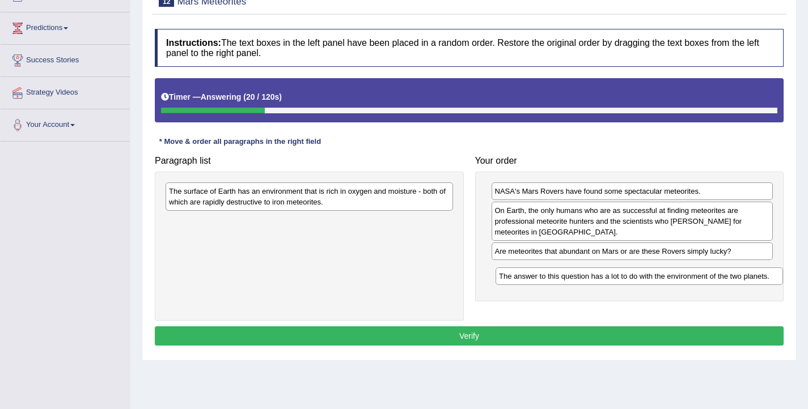
drag, startPoint x: 369, startPoint y: 193, endPoint x: 699, endPoint y: 278, distance: 340.8
click at [699, 278] on div "The answer to this question has a lot to do with the environment of the two pla…" at bounding box center [639, 277] width 287 height 18
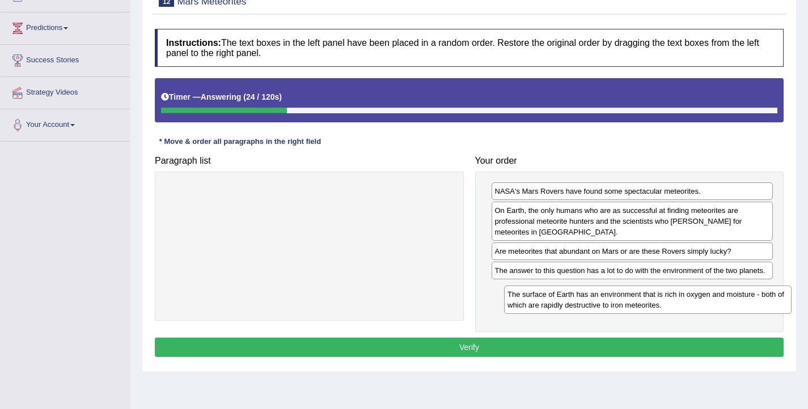
drag, startPoint x: 204, startPoint y: 206, endPoint x: 542, endPoint y: 310, distance: 352.8
click at [542, 310] on div "The surface of Earth has an environment that is rich in oxygen and moisture - b…" at bounding box center [647, 300] width 287 height 28
click at [480, 349] on button "Verify" at bounding box center [469, 347] width 629 height 19
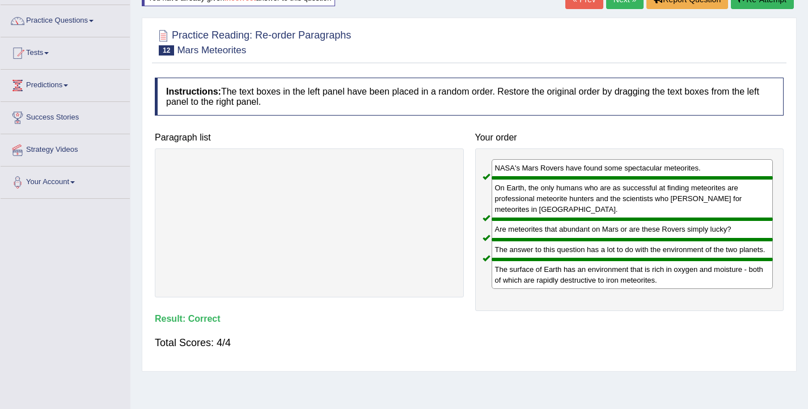
scroll to position [7, 0]
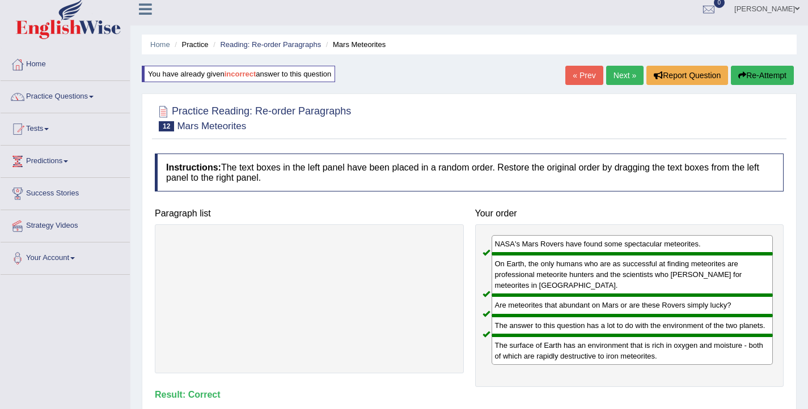
click at [623, 70] on link "Next »" at bounding box center [624, 75] width 37 height 19
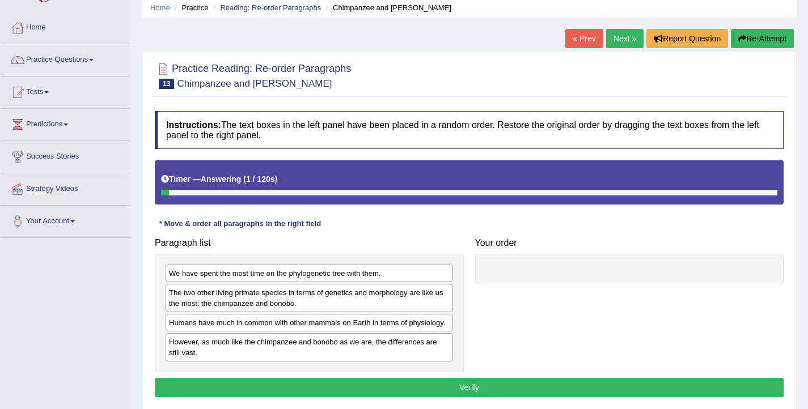
scroll to position [46, 0]
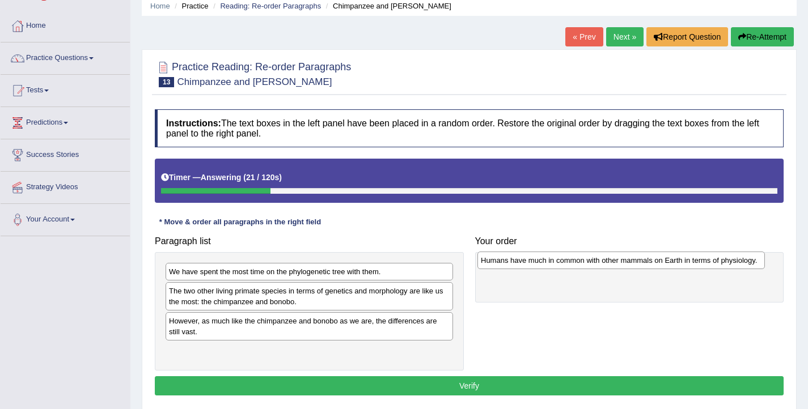
drag, startPoint x: 311, startPoint y: 324, endPoint x: 623, endPoint y: 263, distance: 317.7
click at [623, 263] on div "Humans have much in common with other mammals on Earth in terms of physiology." at bounding box center [620, 261] width 287 height 18
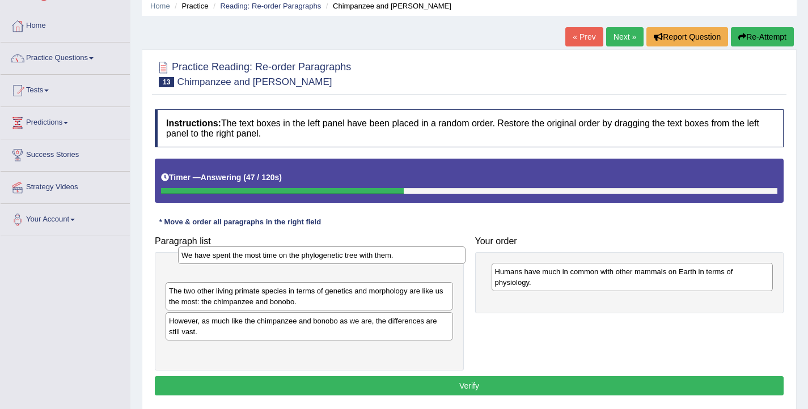
drag, startPoint x: 273, startPoint y: 273, endPoint x: 286, endPoint y: 257, distance: 20.6
click at [286, 257] on div "We have spent the most time on the phylogenetic tree with them." at bounding box center [321, 256] width 287 height 18
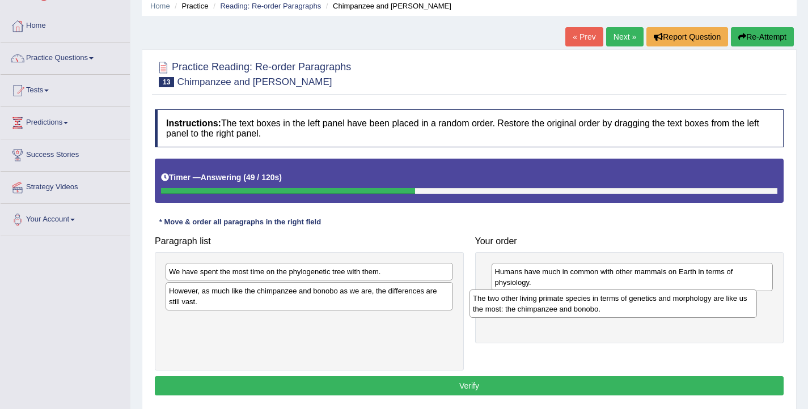
drag, startPoint x: 288, startPoint y: 303, endPoint x: 593, endPoint y: 310, distance: 304.6
click at [593, 310] on div "The two other living primate species in terms of genetics and morphology are li…" at bounding box center [613, 304] width 287 height 28
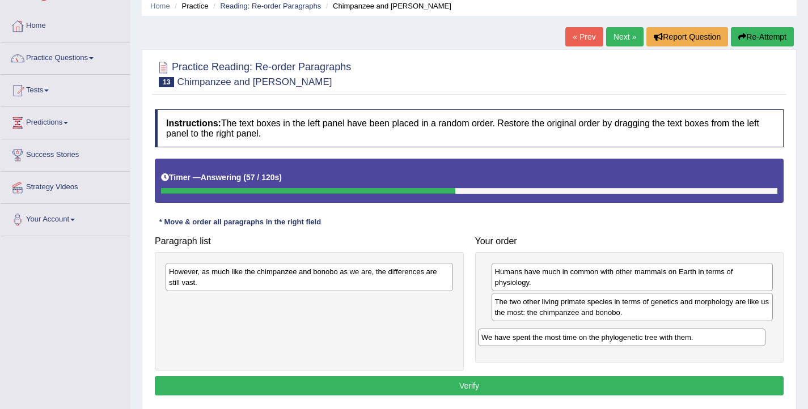
drag, startPoint x: 331, startPoint y: 275, endPoint x: 644, endPoint y: 341, distance: 319.3
click at [644, 341] on div "We have spent the most time on the phylogenetic tree with them." at bounding box center [621, 338] width 287 height 18
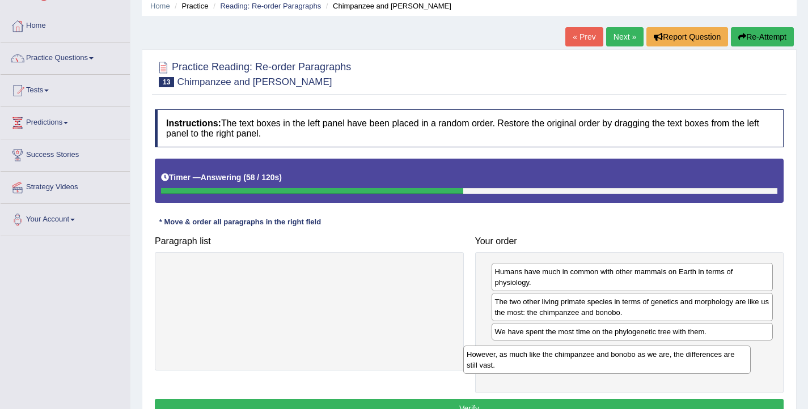
drag, startPoint x: 324, startPoint y: 302, endPoint x: 627, endPoint y: 372, distance: 310.3
click at [627, 372] on div "However, as much like the chimpanzee and bonobo as we are, the differences are …" at bounding box center [606, 360] width 287 height 28
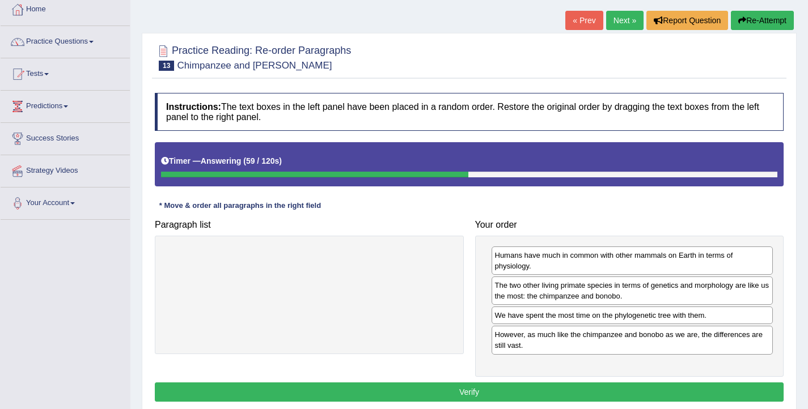
scroll to position [81, 0]
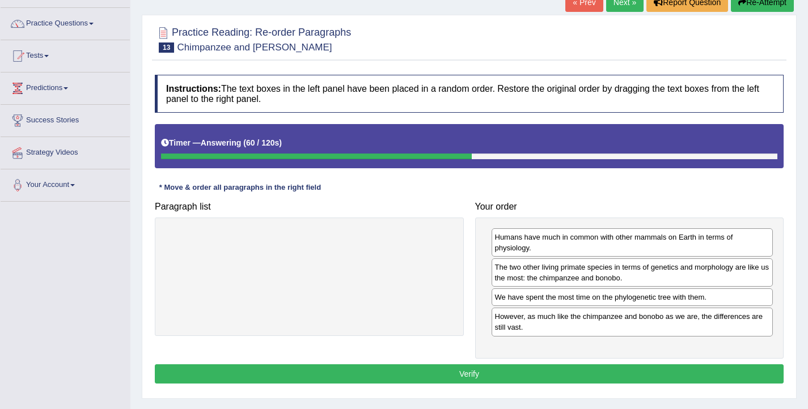
click at [395, 376] on button "Verify" at bounding box center [469, 374] width 629 height 19
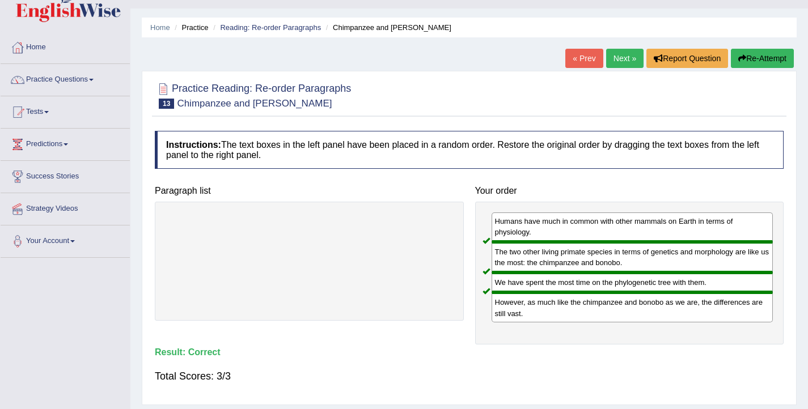
scroll to position [0, 0]
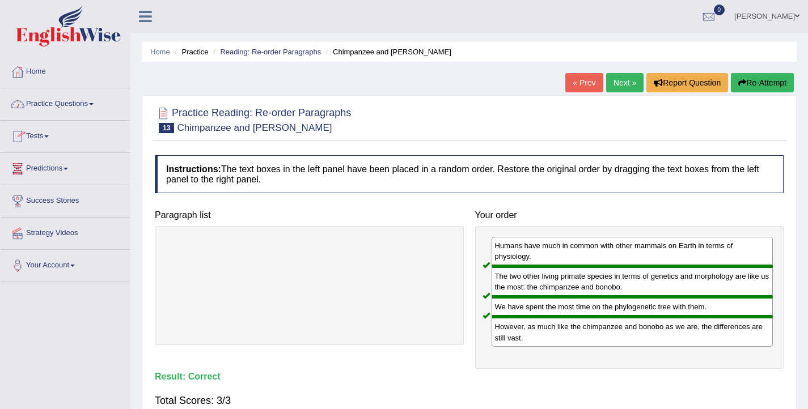
click at [43, 112] on link "Practice Questions" at bounding box center [65, 102] width 129 height 28
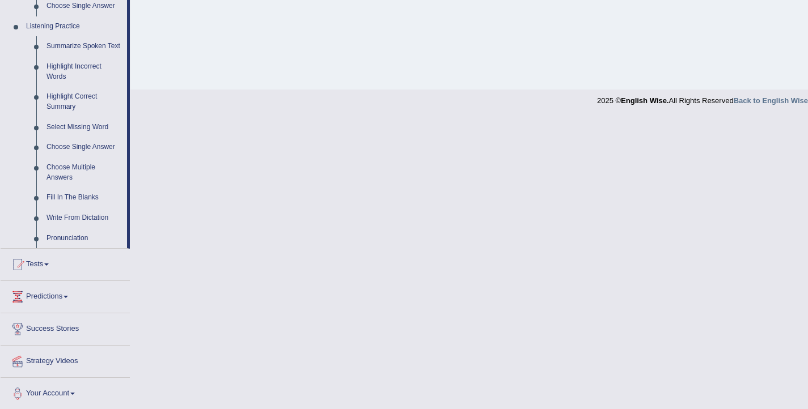
scroll to position [484, 0]
